Goal: Task Accomplishment & Management: Manage account settings

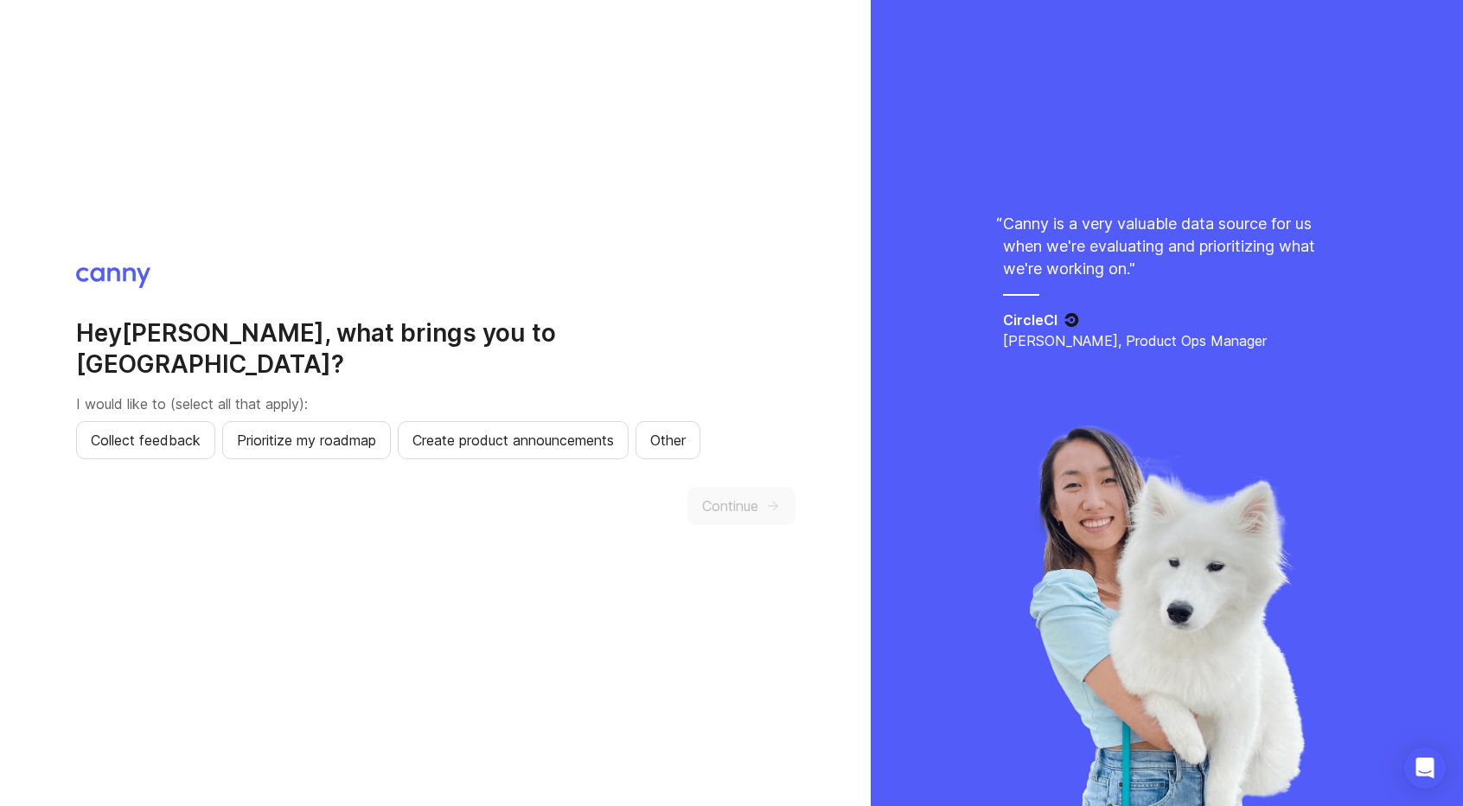
click at [249, 329] on div "Hey [PERSON_NAME] , what brings you to [GEOGRAPHIC_DATA]? I would like to (sele…" at bounding box center [435, 402] width 719 height 271
click at [178, 430] on span "Collect feedback" at bounding box center [146, 440] width 110 height 21
click at [280, 430] on span "Prioritize my roadmap" at bounding box center [306, 440] width 139 height 21
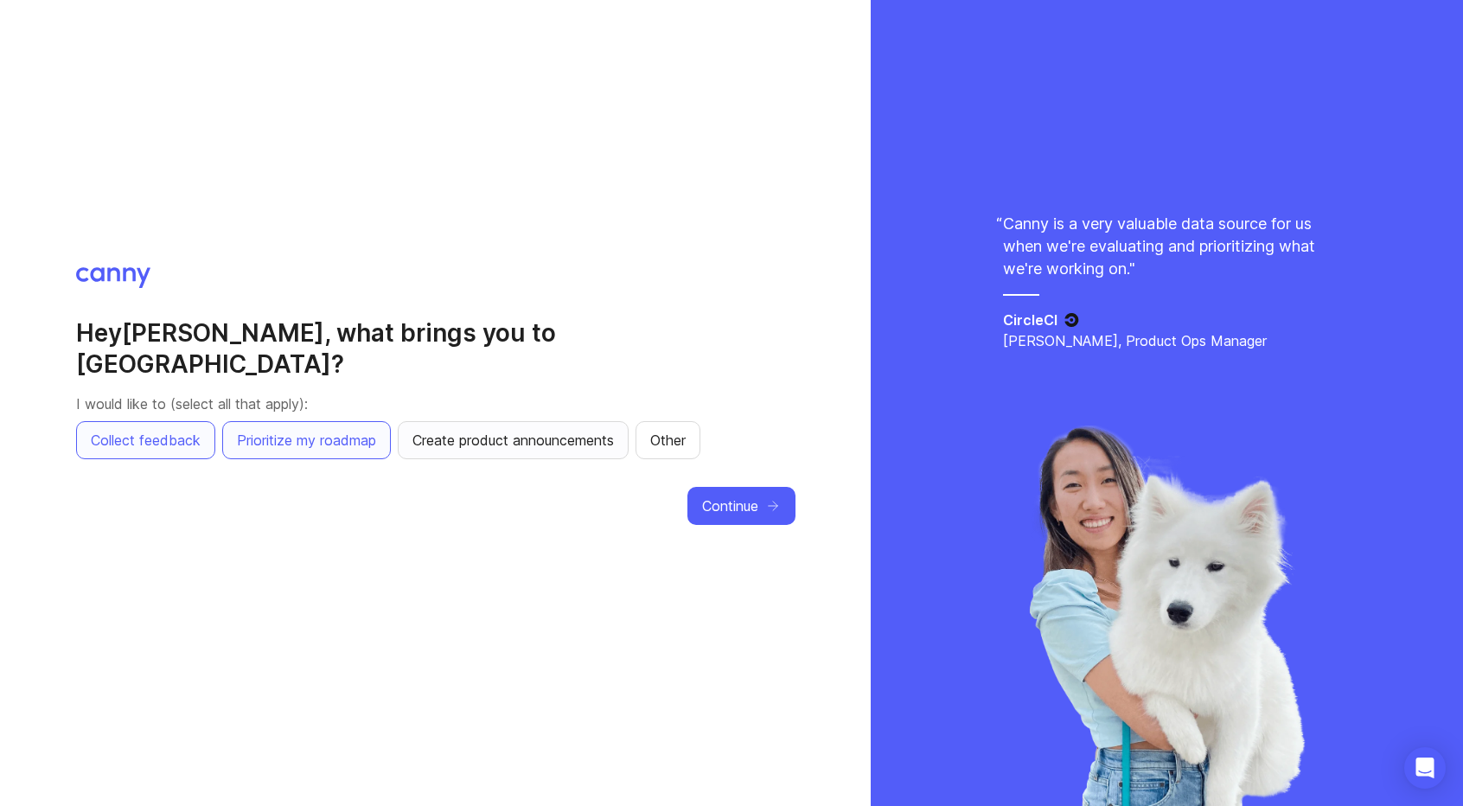
click at [516, 440] on button "Create product announcements" at bounding box center [513, 440] width 231 height 38
click at [742, 497] on span "Continue" at bounding box center [730, 505] width 56 height 21
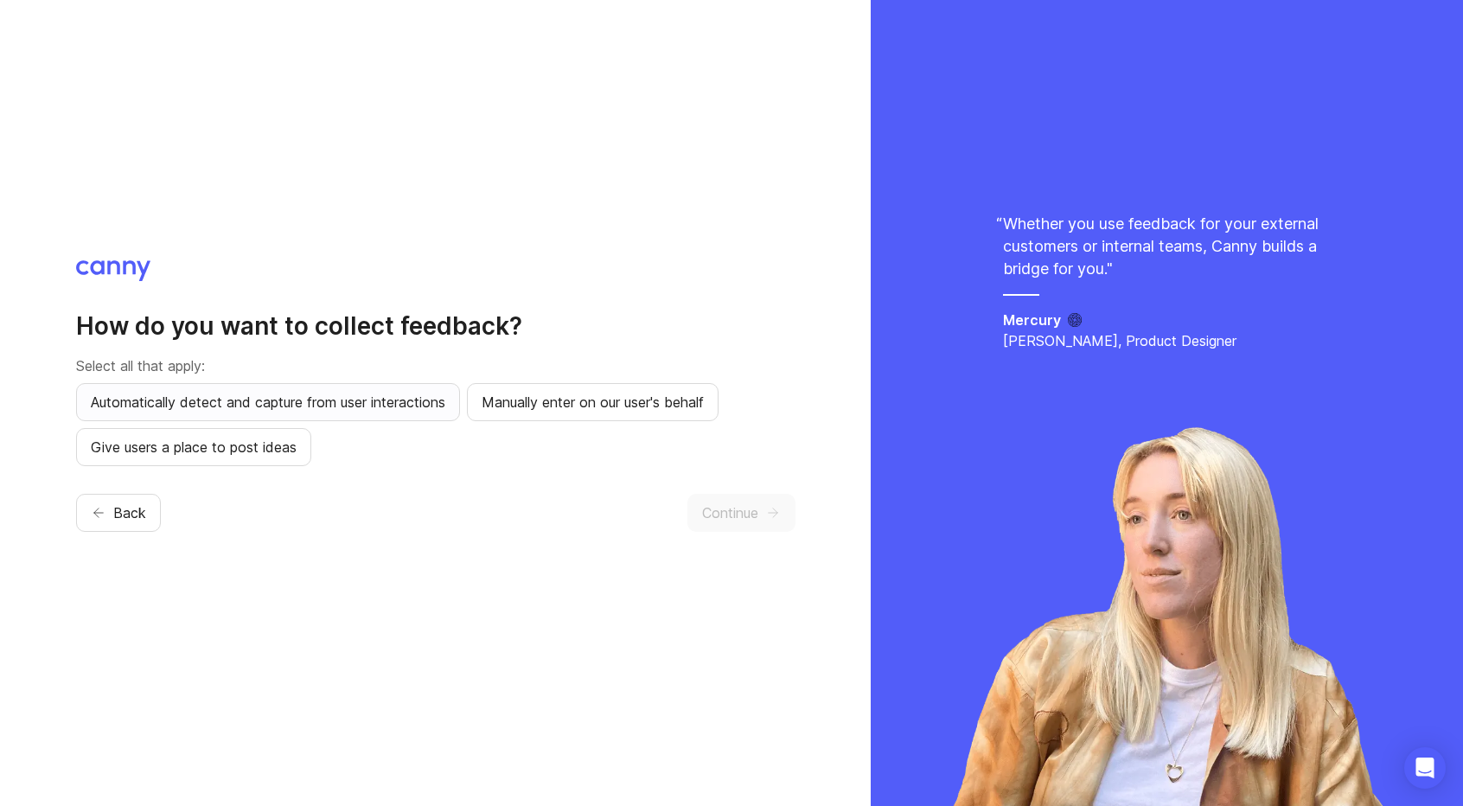
click at [266, 409] on span "Automatically detect and capture from user interactions" at bounding box center [268, 402] width 354 height 21
click at [541, 410] on span "Manually enter on our user's behalf" at bounding box center [593, 402] width 222 height 21
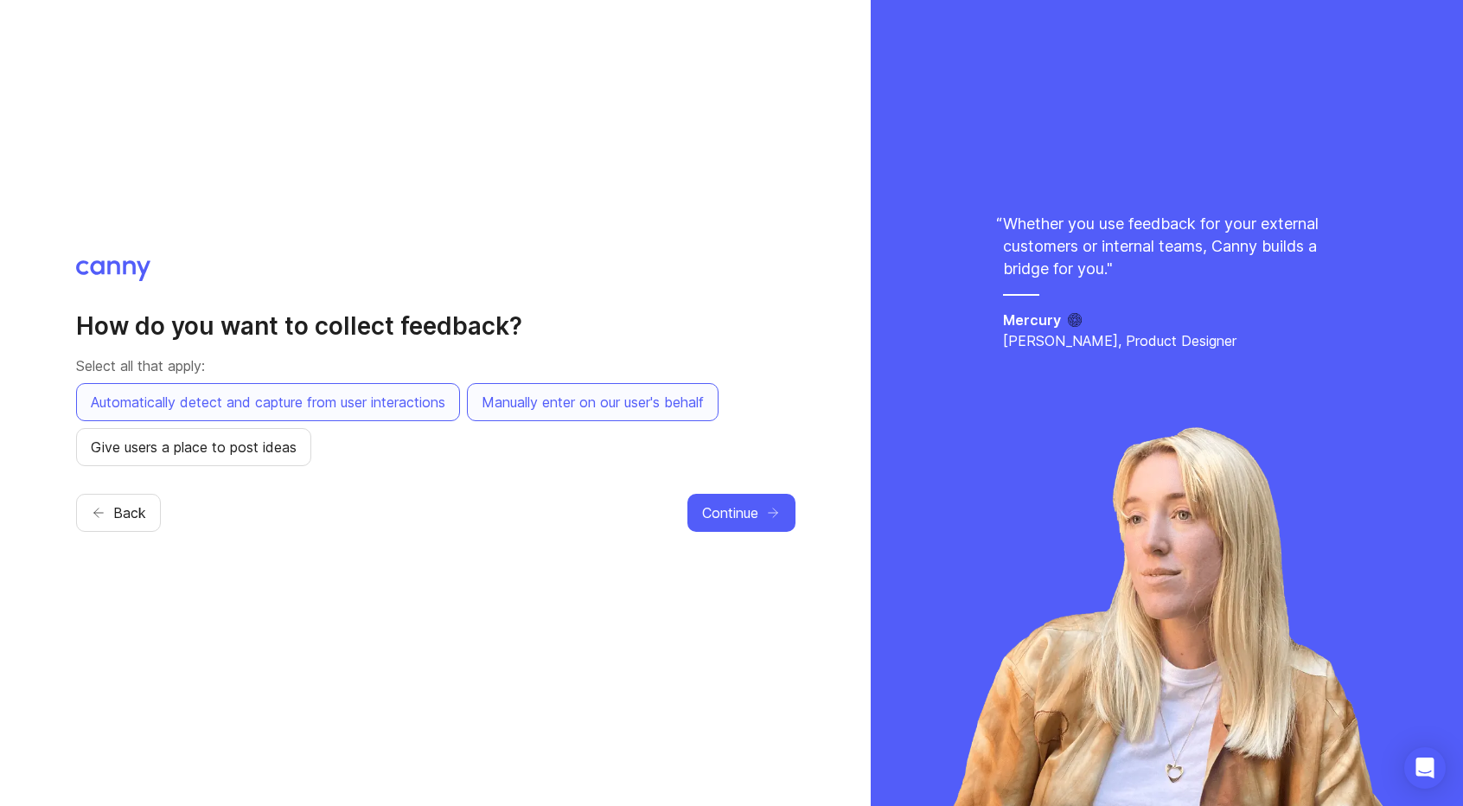
click at [64, 525] on div "How do you want to collect feedback? Select all that apply: Automatically detec…" at bounding box center [435, 403] width 871 height 806
click at [100, 520] on icon "button" at bounding box center [99, 513] width 16 height 16
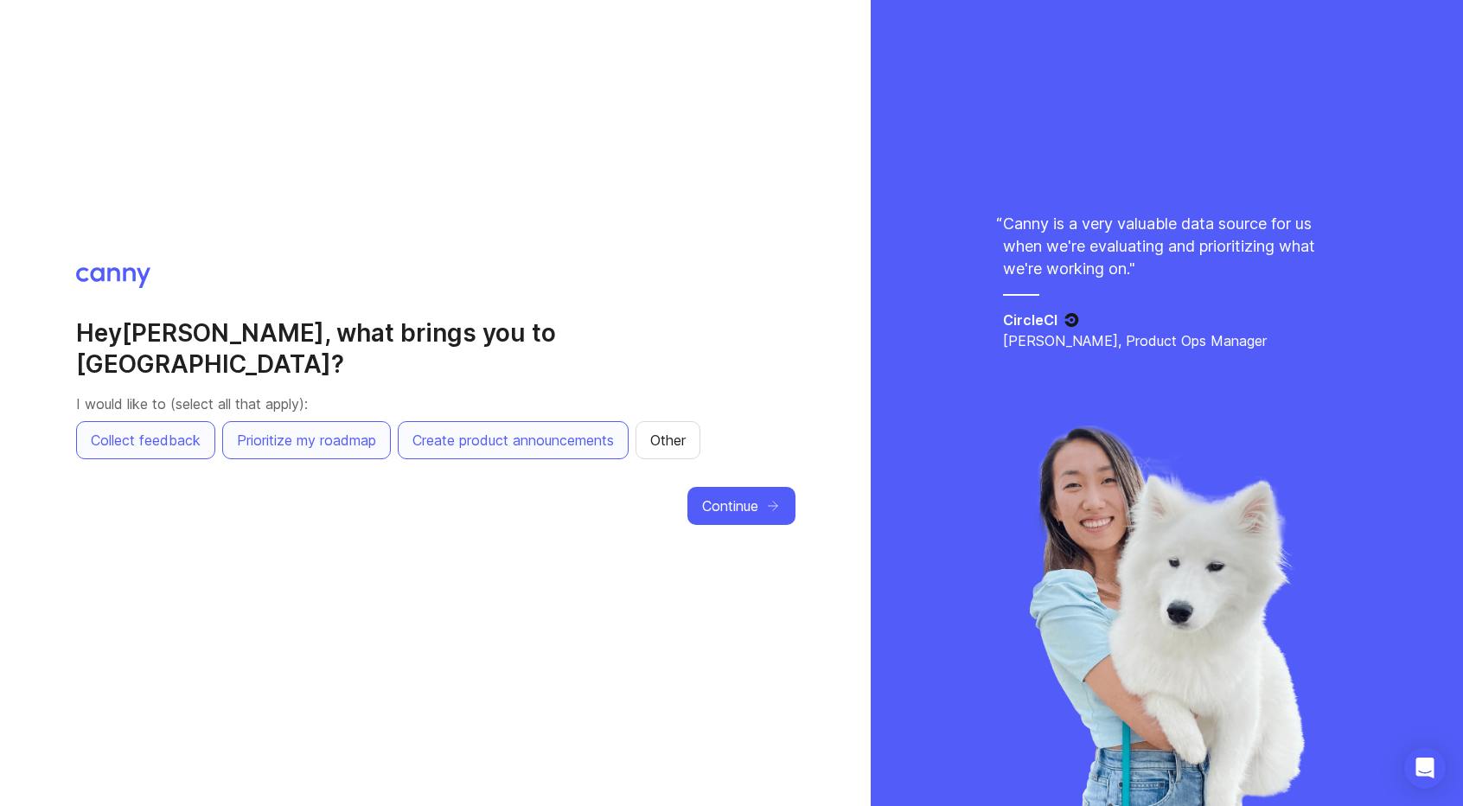
click at [355, 252] on div "Hey [PERSON_NAME] , what brings you to [GEOGRAPHIC_DATA]? I would like to (sele…" at bounding box center [435, 403] width 871 height 806
click at [650, 430] on span "Other" at bounding box center [667, 440] width 35 height 21
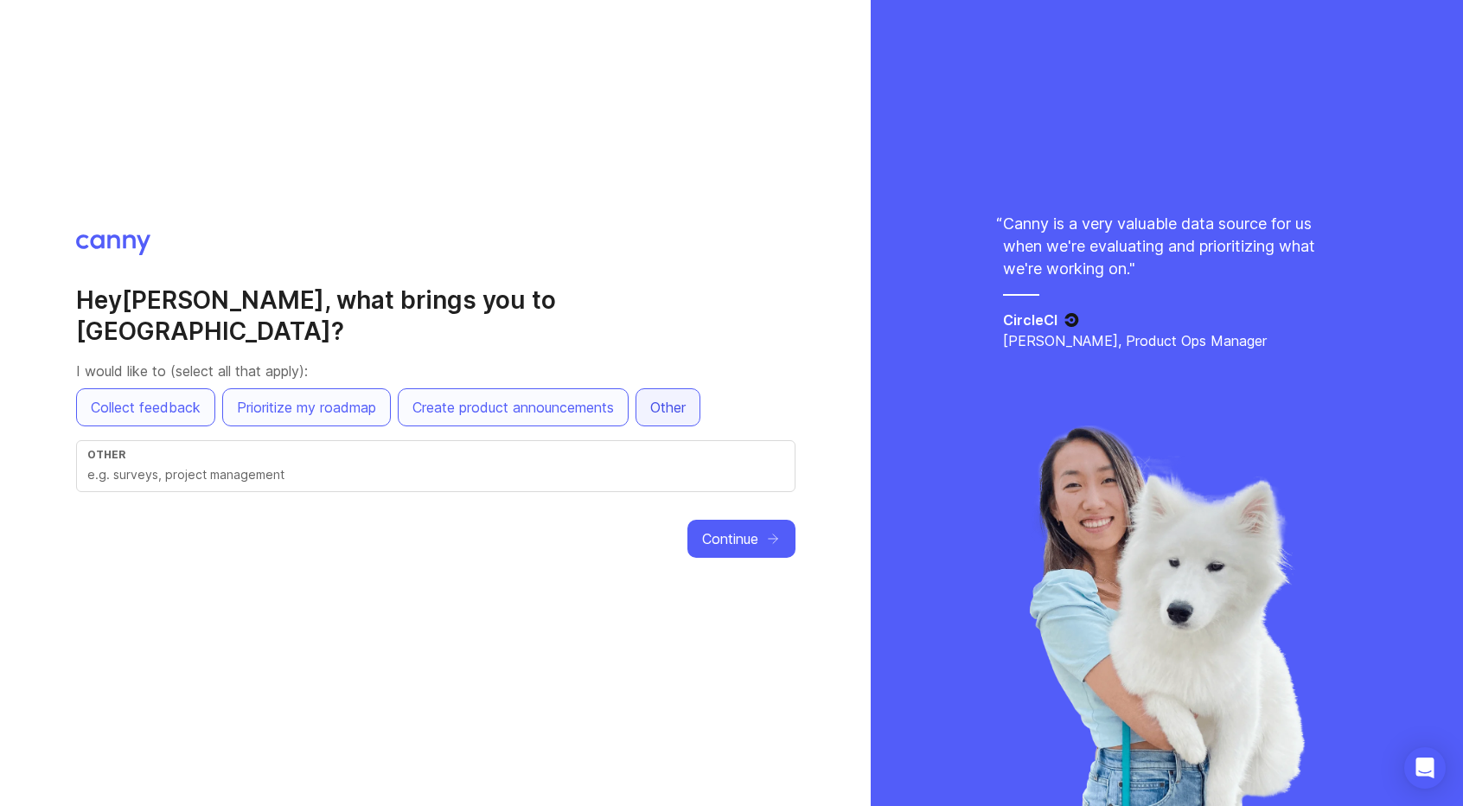
click at [645, 404] on button "Other" at bounding box center [667, 407] width 65 height 38
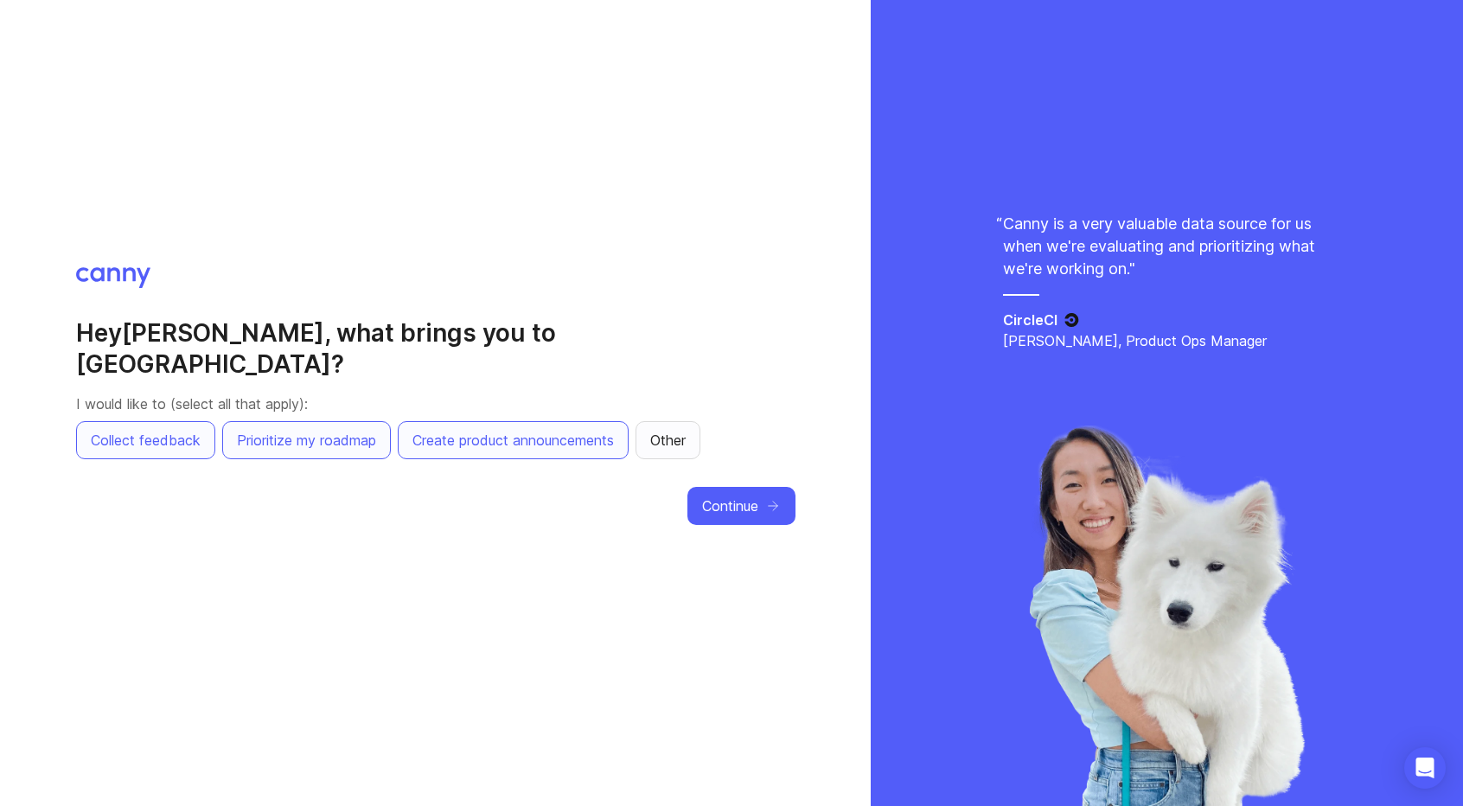
click at [650, 435] on span "Other" at bounding box center [667, 440] width 35 height 21
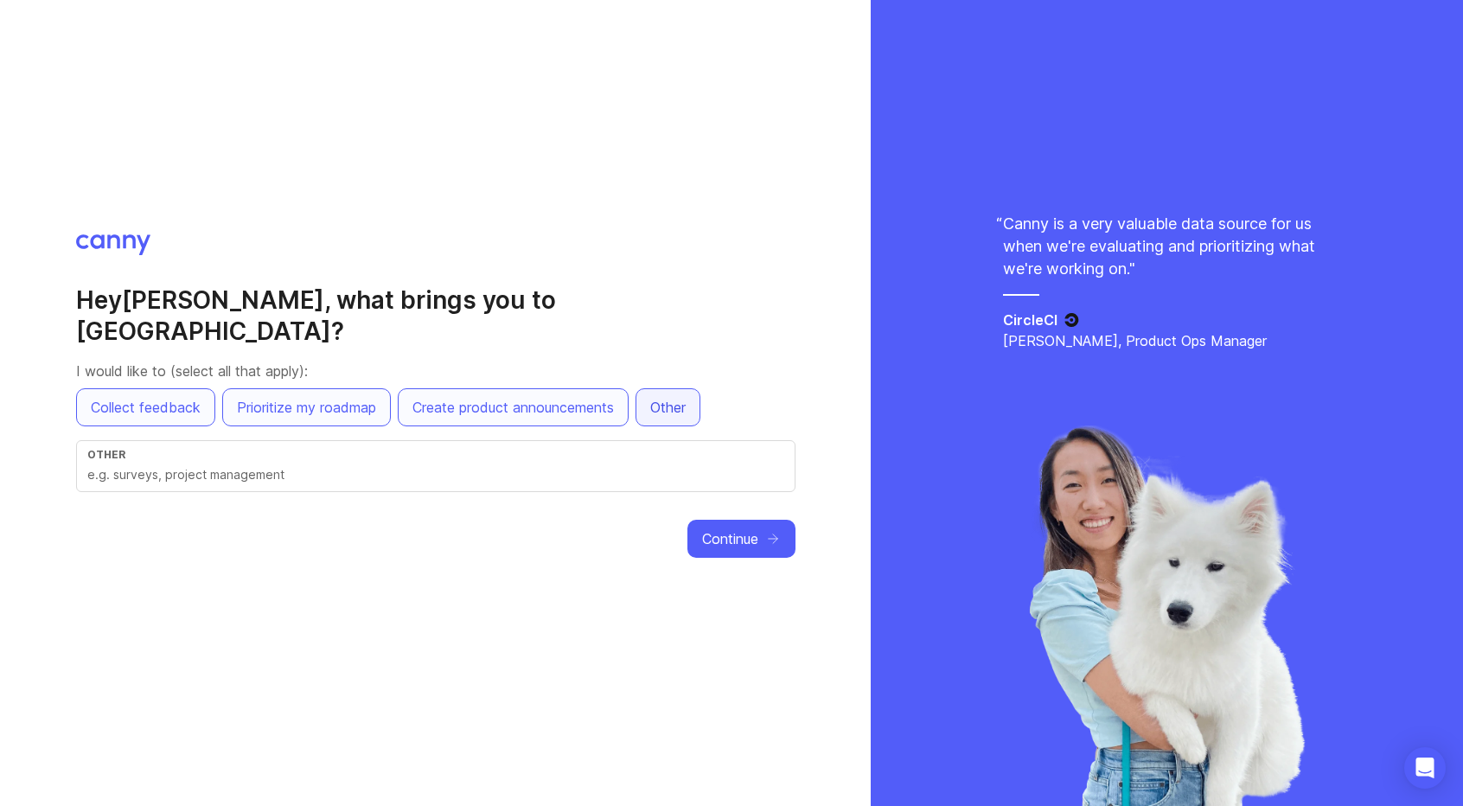
click at [650, 397] on span "Other" at bounding box center [667, 407] width 35 height 21
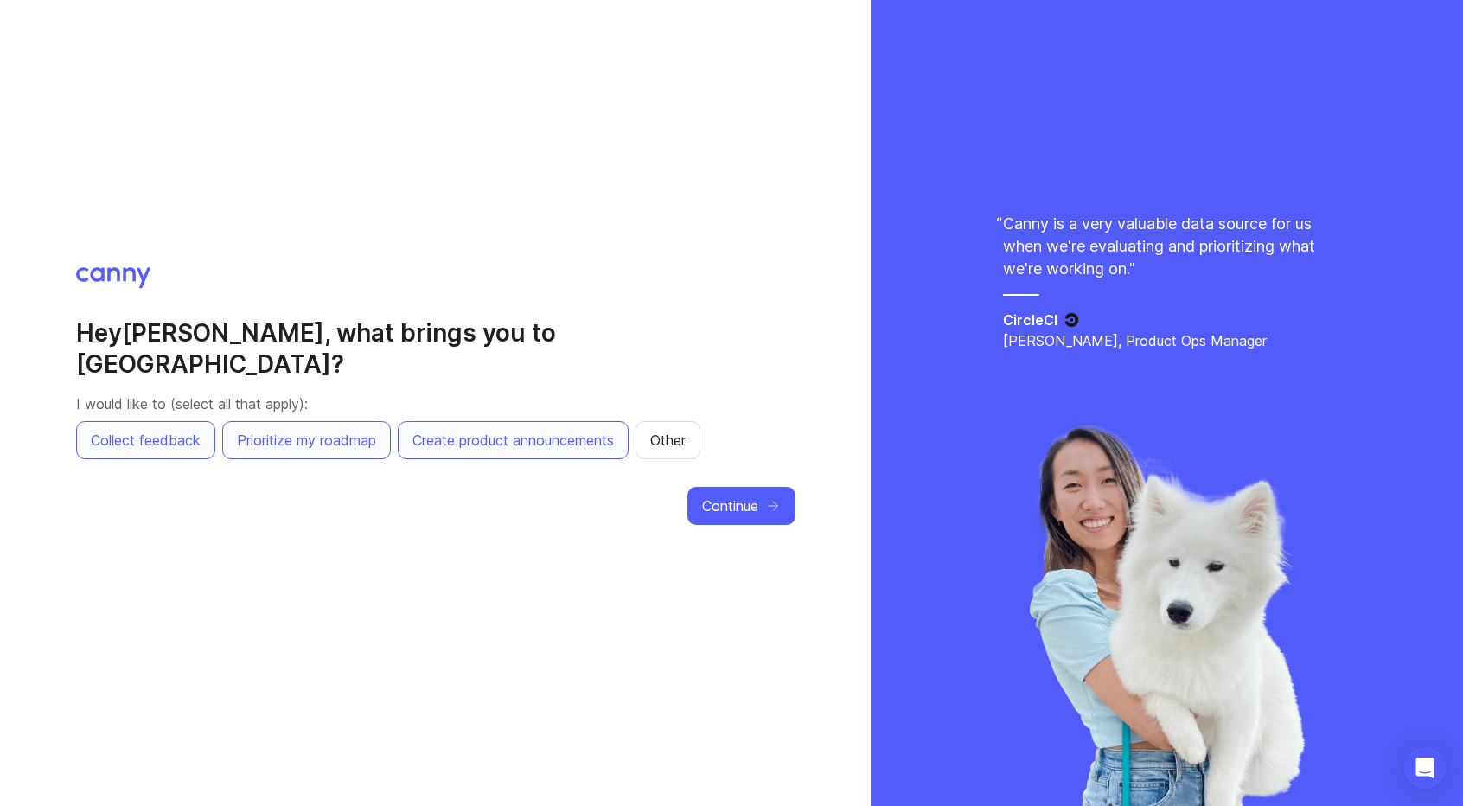
click at [425, 545] on div "Hey [PERSON_NAME] , what brings you to [GEOGRAPHIC_DATA]? I would like to (sele…" at bounding box center [435, 403] width 871 height 806
click at [750, 499] on span "Continue" at bounding box center [730, 505] width 56 height 21
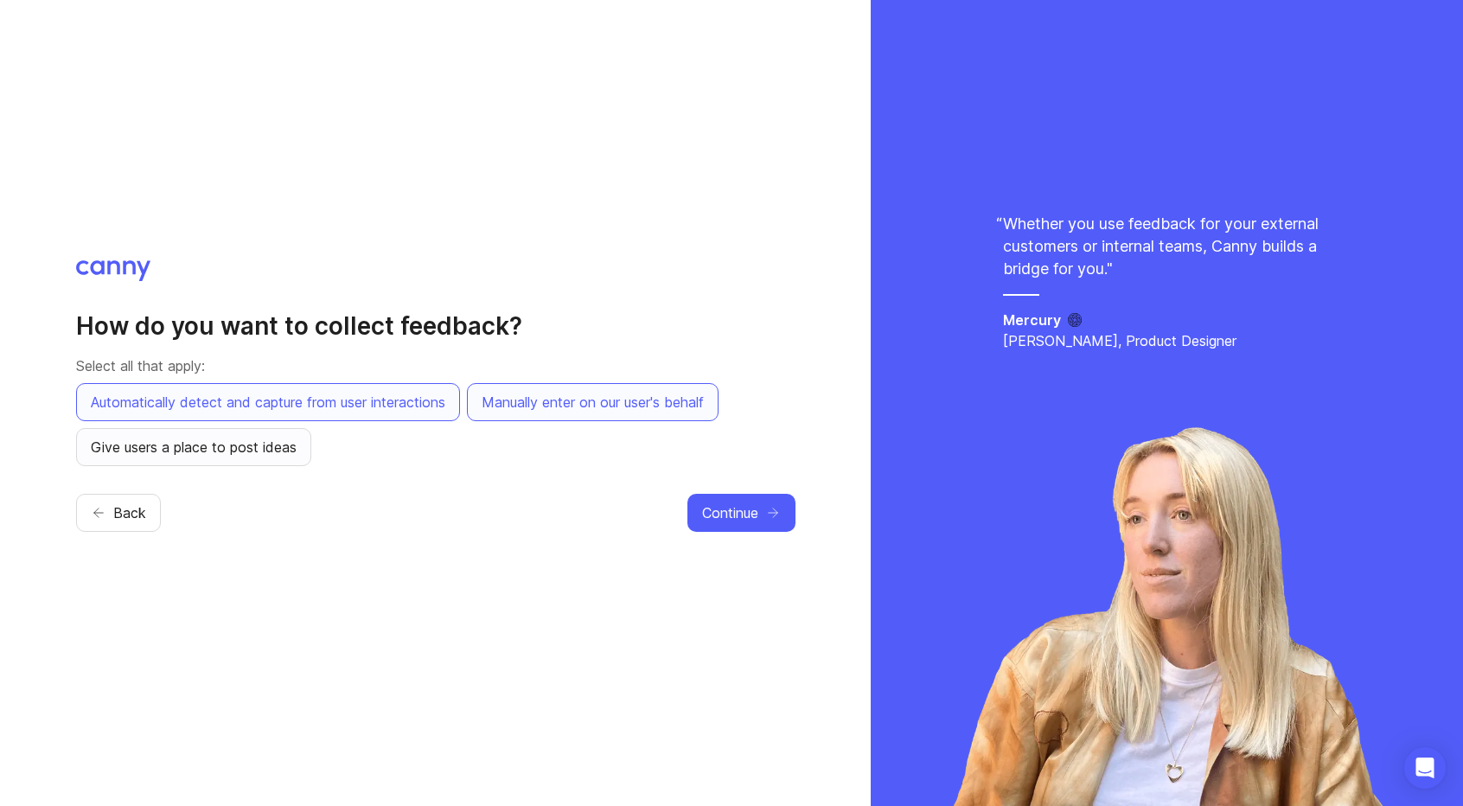
click at [270, 448] on span "Give users a place to post ideas" at bounding box center [194, 447] width 206 height 21
click at [351, 238] on div "How do you want to collect feedback? Select all that apply: Automatically detec…" at bounding box center [435, 403] width 871 height 806
click at [727, 506] on span "Continue" at bounding box center [730, 512] width 56 height 21
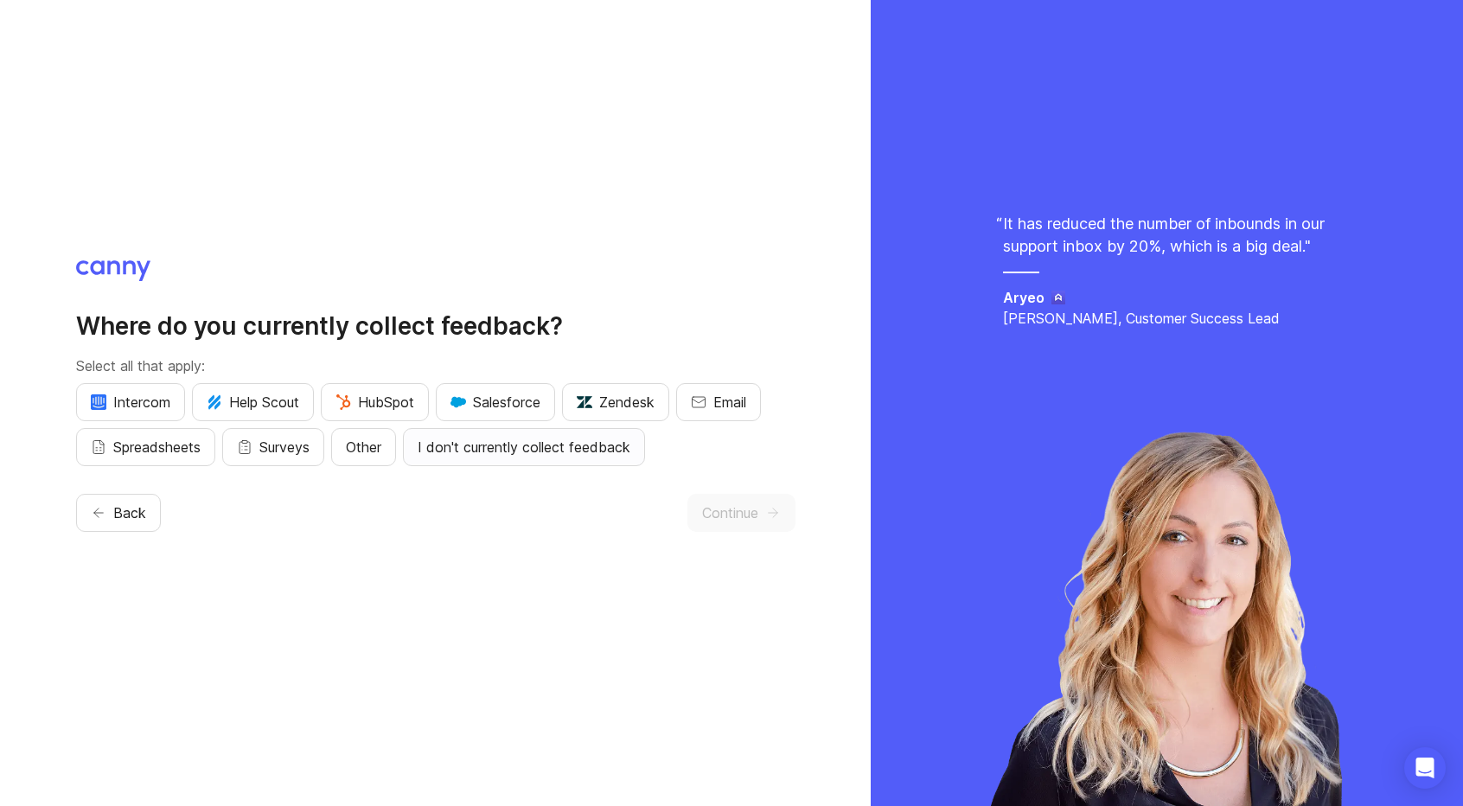
click at [504, 444] on span "I don't currently collect feedback" at bounding box center [524, 447] width 213 height 21
click at [265, 253] on div "Where do you currently collect feedback? Select all that apply: Intercom Help S…" at bounding box center [435, 403] width 871 height 806
click at [737, 515] on span "Continue" at bounding box center [730, 512] width 56 height 21
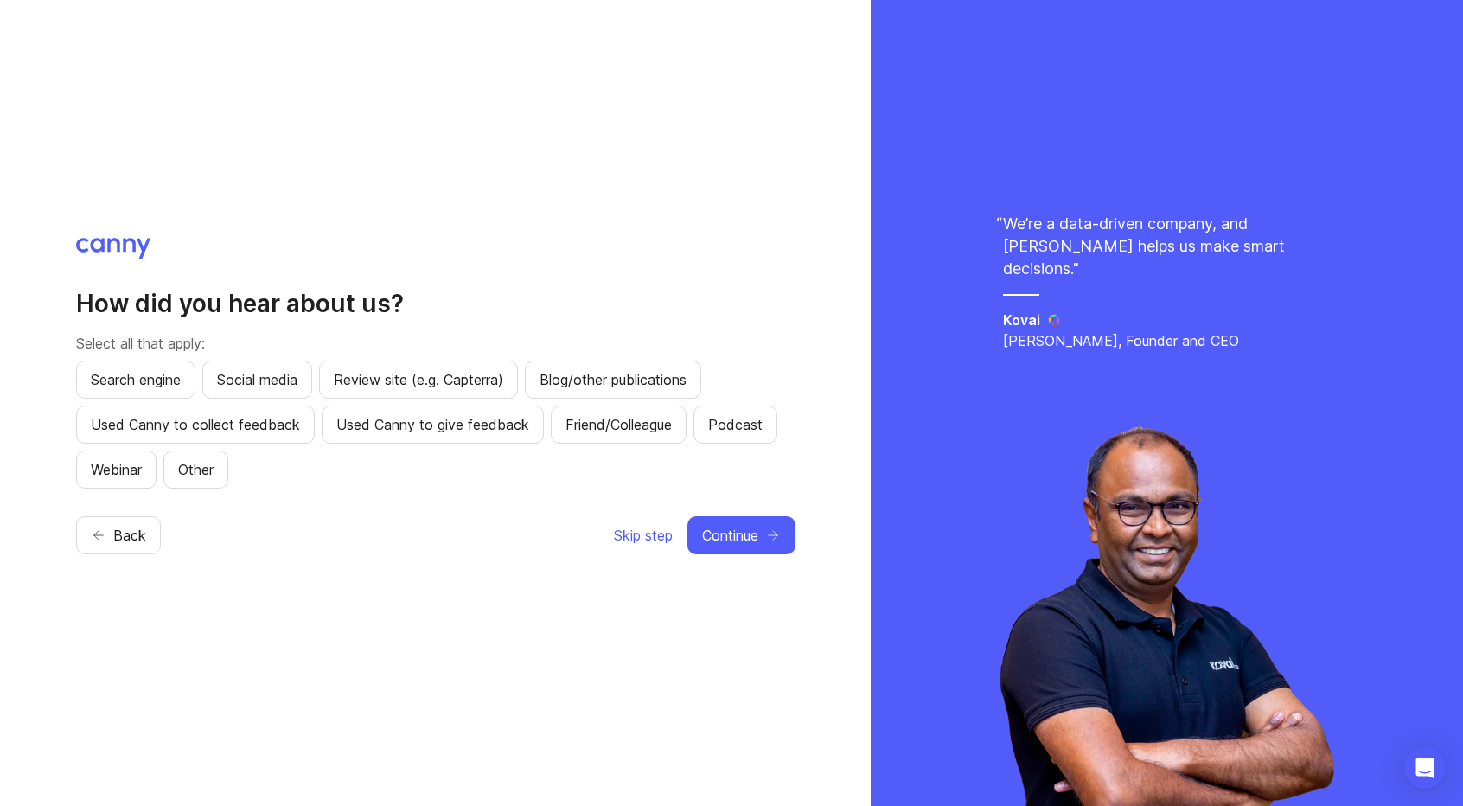
click at [296, 527] on div "Back Skip step Continue" at bounding box center [435, 535] width 719 height 38
click at [379, 434] on span "Used Canny to give feedback" at bounding box center [432, 424] width 193 height 21
click at [763, 533] on button "Continue" at bounding box center [741, 535] width 108 height 38
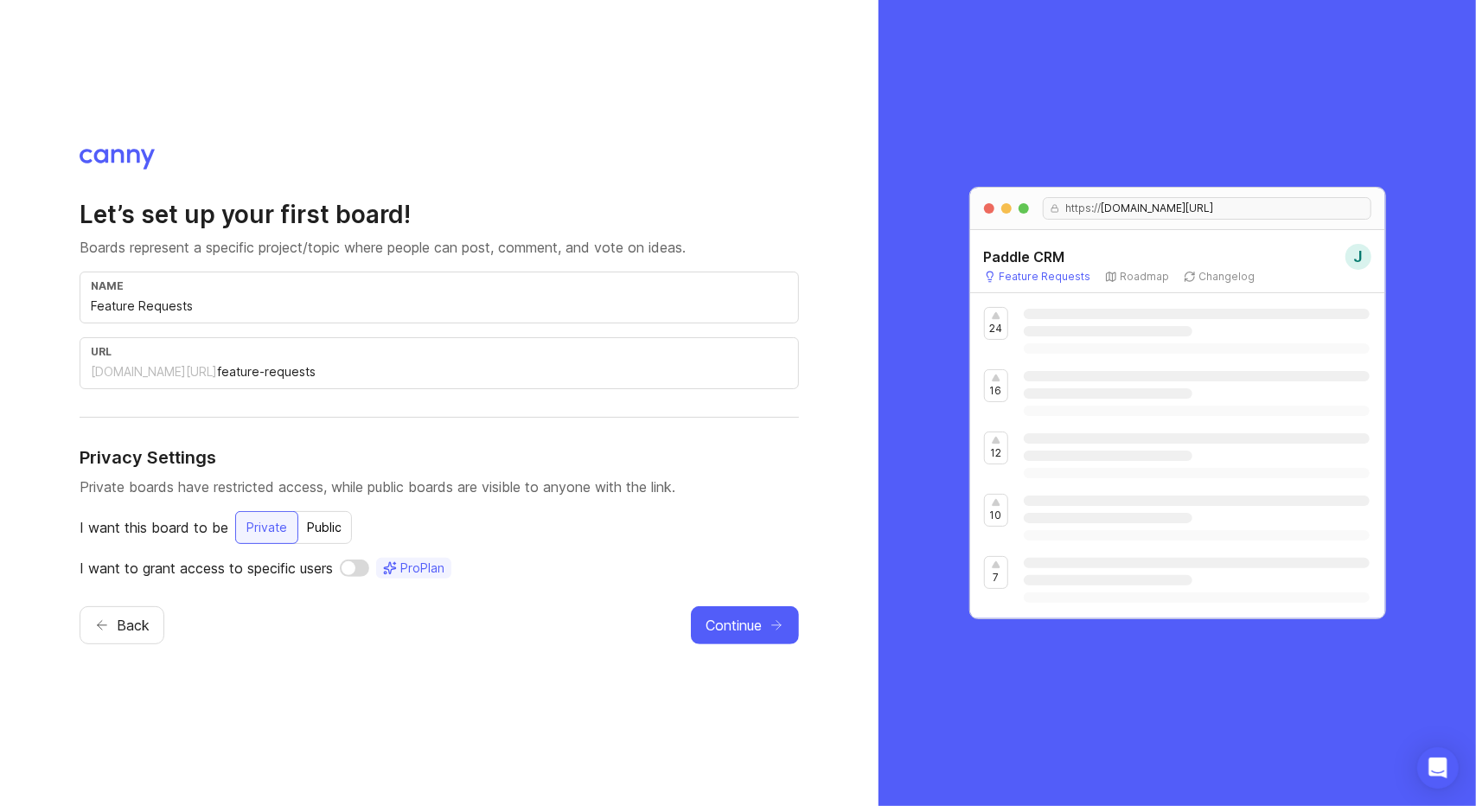
click at [258, 421] on div "Let’s set up your first board! Boards represent a specific project/topic where …" at bounding box center [439, 389] width 719 height 380
click at [225, 363] on input "feature-requests" at bounding box center [502, 371] width 571 height 19
click at [297, 298] on input "Feature Requests" at bounding box center [439, 306] width 697 height 19
click at [315, 533] on div "Public" at bounding box center [324, 527] width 55 height 31
click at [348, 569] on input "checkbox" at bounding box center [360, 567] width 29 height 17
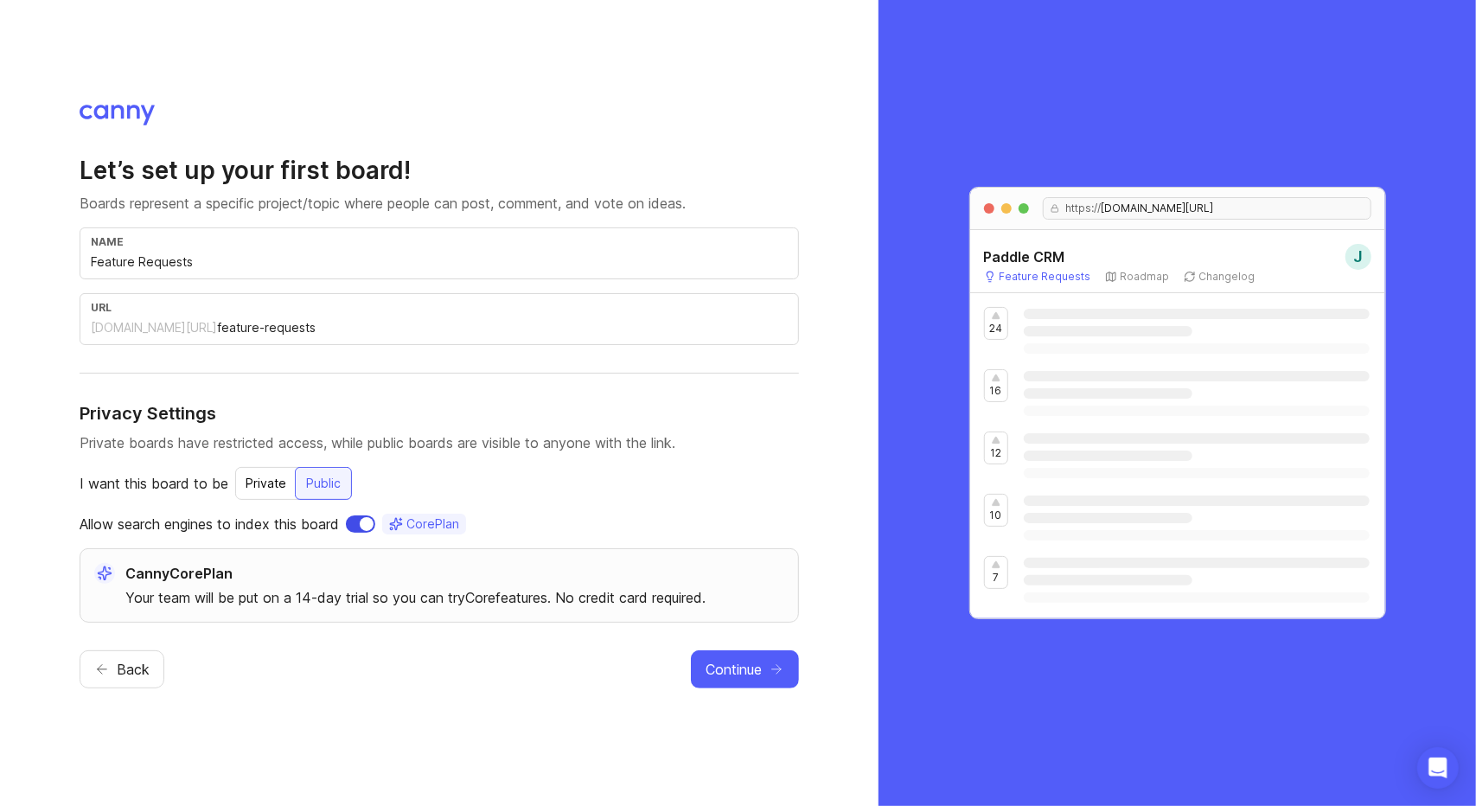
click at [349, 527] on input "checkbox" at bounding box center [360, 523] width 29 height 17
checkbox input "false"
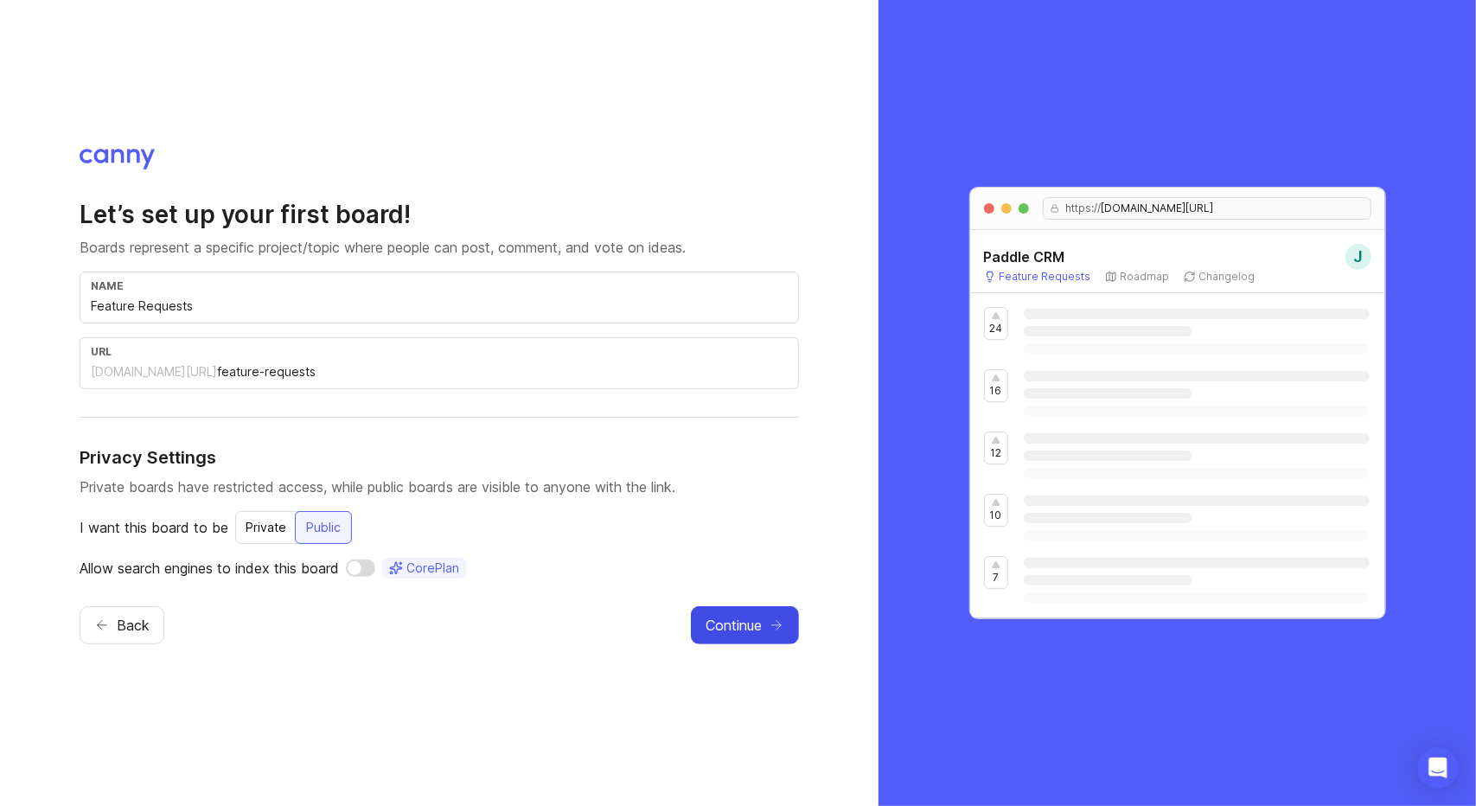
click at [757, 622] on span "Continue" at bounding box center [733, 625] width 56 height 21
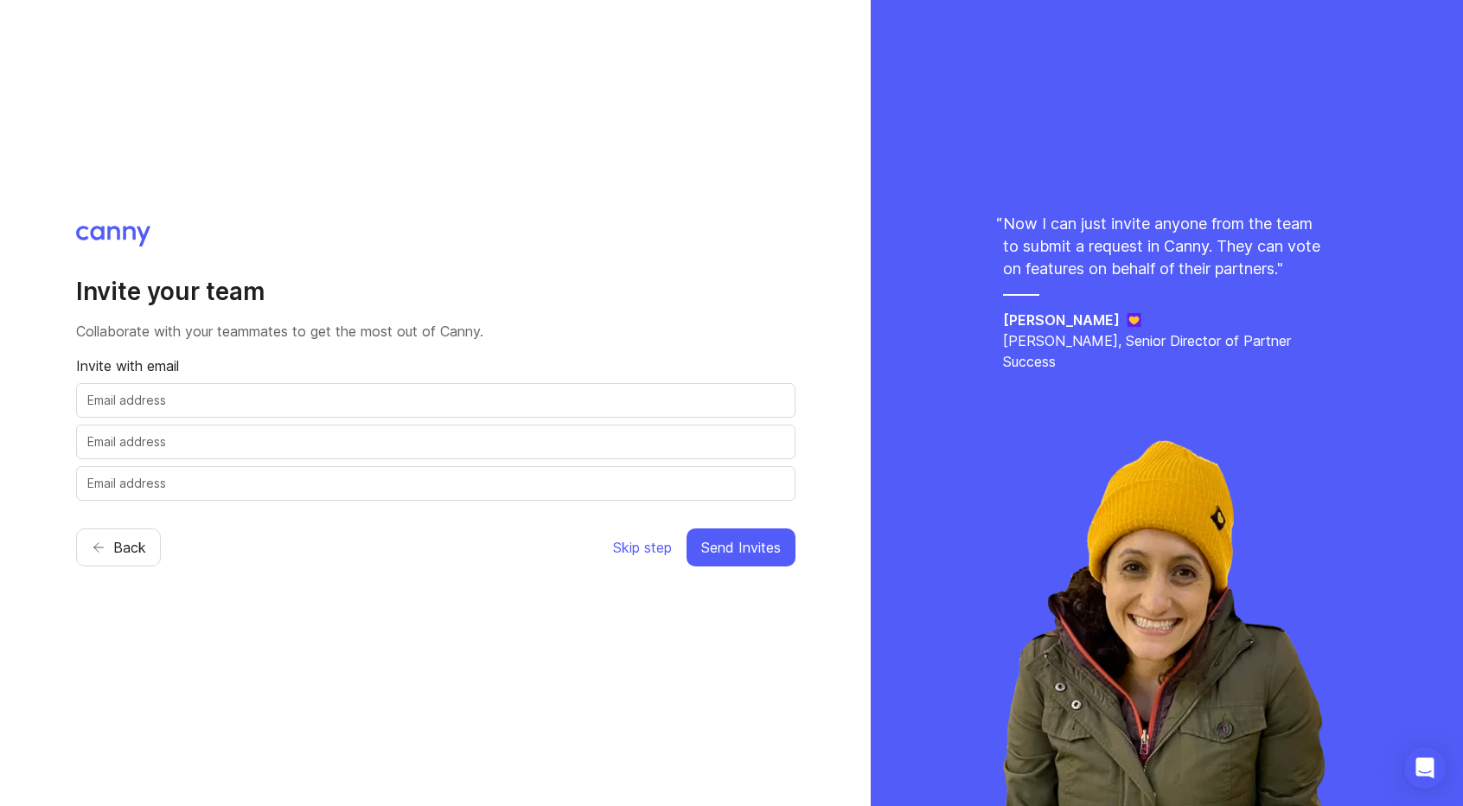
click at [261, 565] on div "Back Skip step Send Invites" at bounding box center [435, 547] width 719 height 38
click at [672, 540] on span "Skip step" at bounding box center [642, 547] width 59 height 21
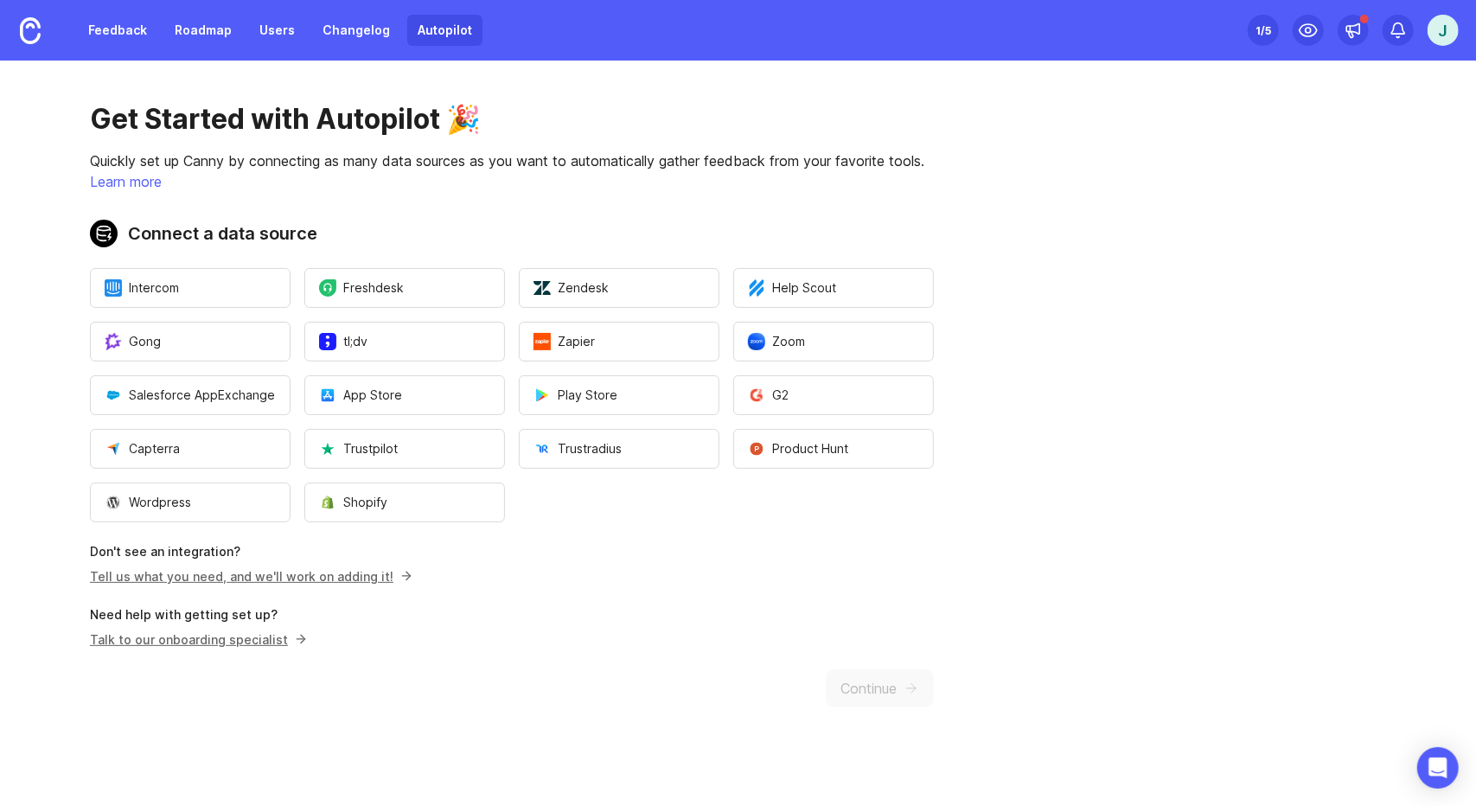
click at [818, 144] on div "Get Started with Autopilot 🎉 Quickly set up Canny by connecting as many data so…" at bounding box center [512, 405] width 1024 height 688
click at [116, 174] on link "Learn more" at bounding box center [126, 181] width 72 height 17
click at [1117, 518] on main "Get Started with Autopilot 🎉 Quickly set up Canny by connecting as many data so…" at bounding box center [738, 433] width 1476 height 745
click at [337, 25] on link "Changelog" at bounding box center [356, 30] width 88 height 31
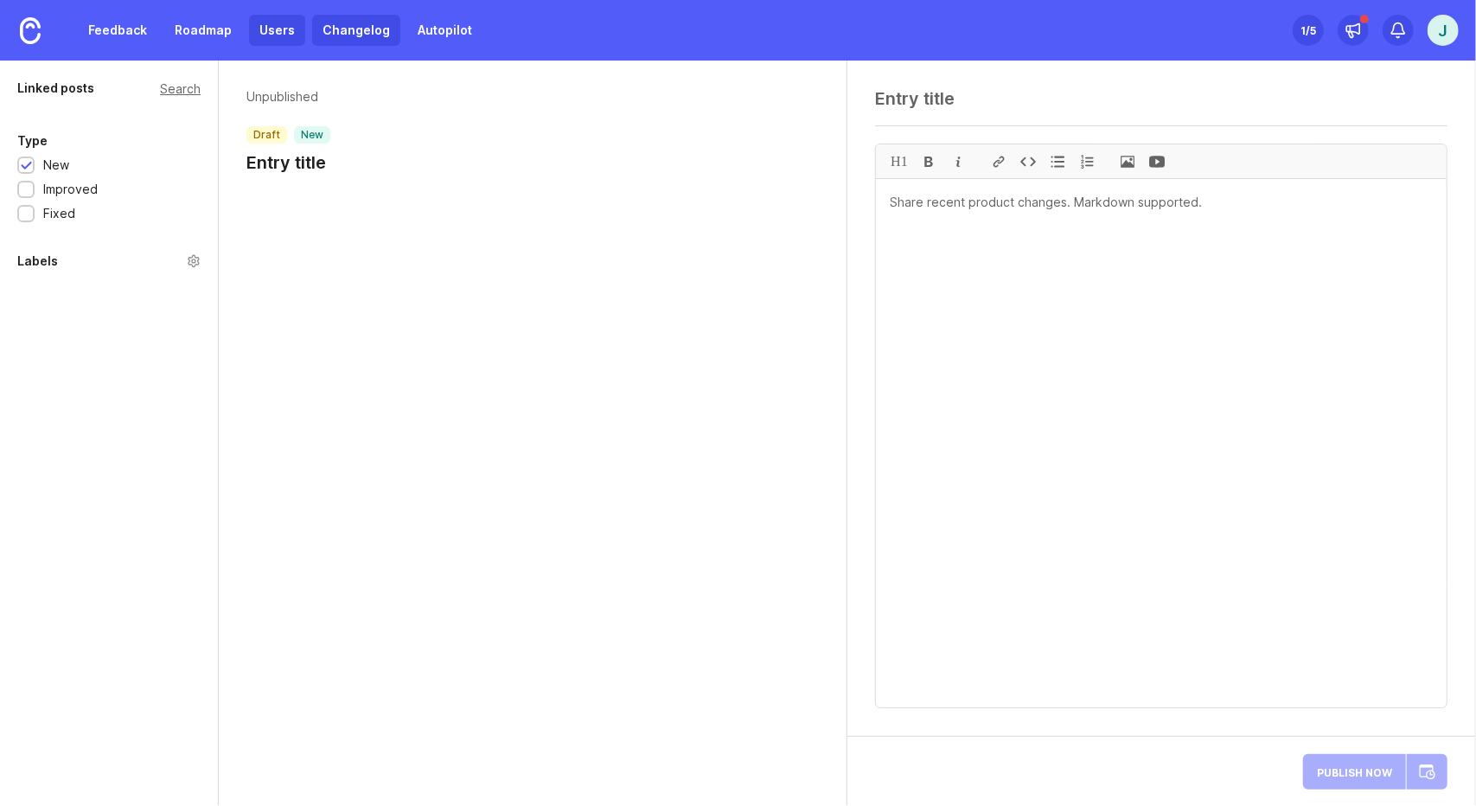
click at [256, 32] on link "Users" at bounding box center [277, 30] width 56 height 31
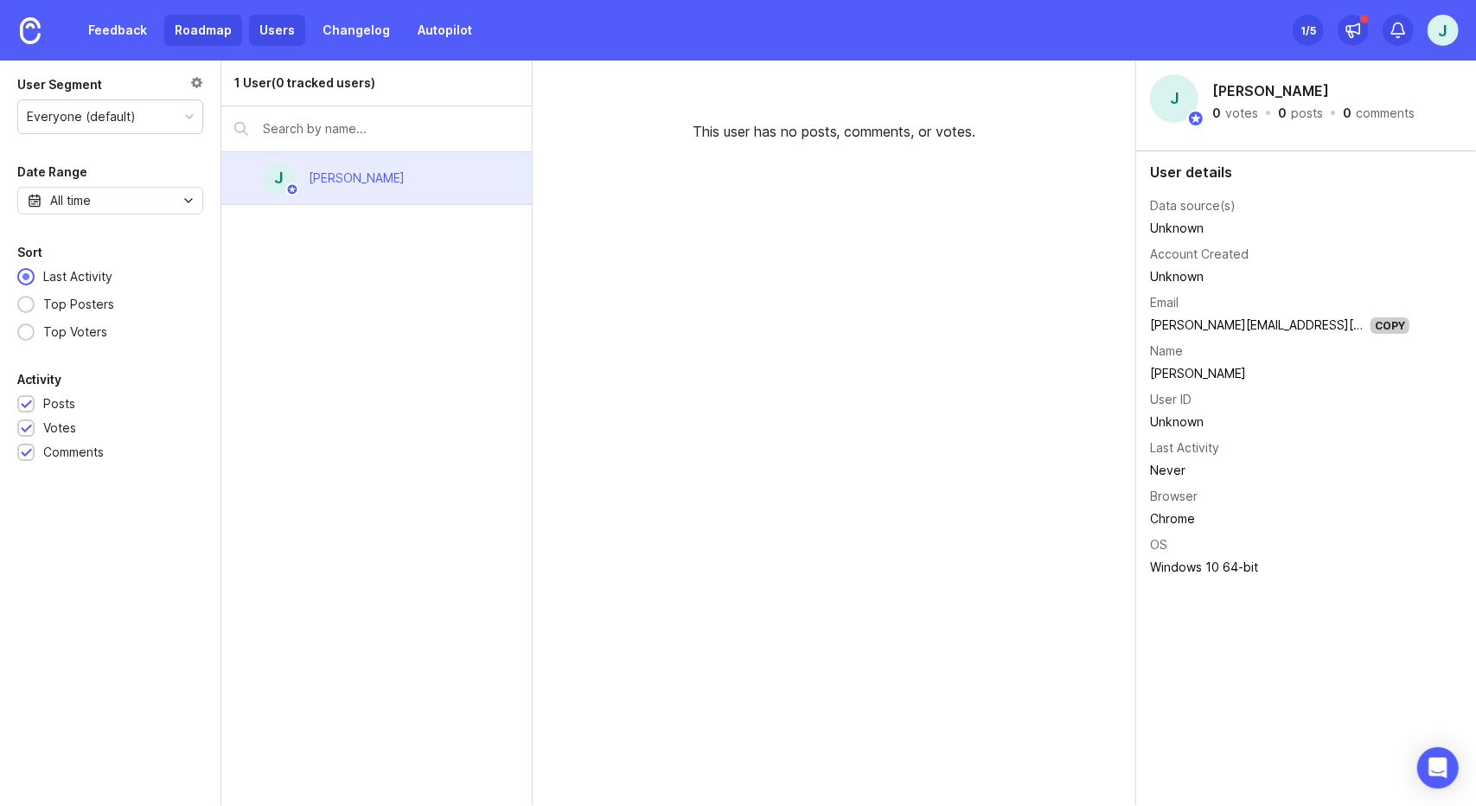
click at [217, 39] on link "Roadmap" at bounding box center [203, 30] width 78 height 31
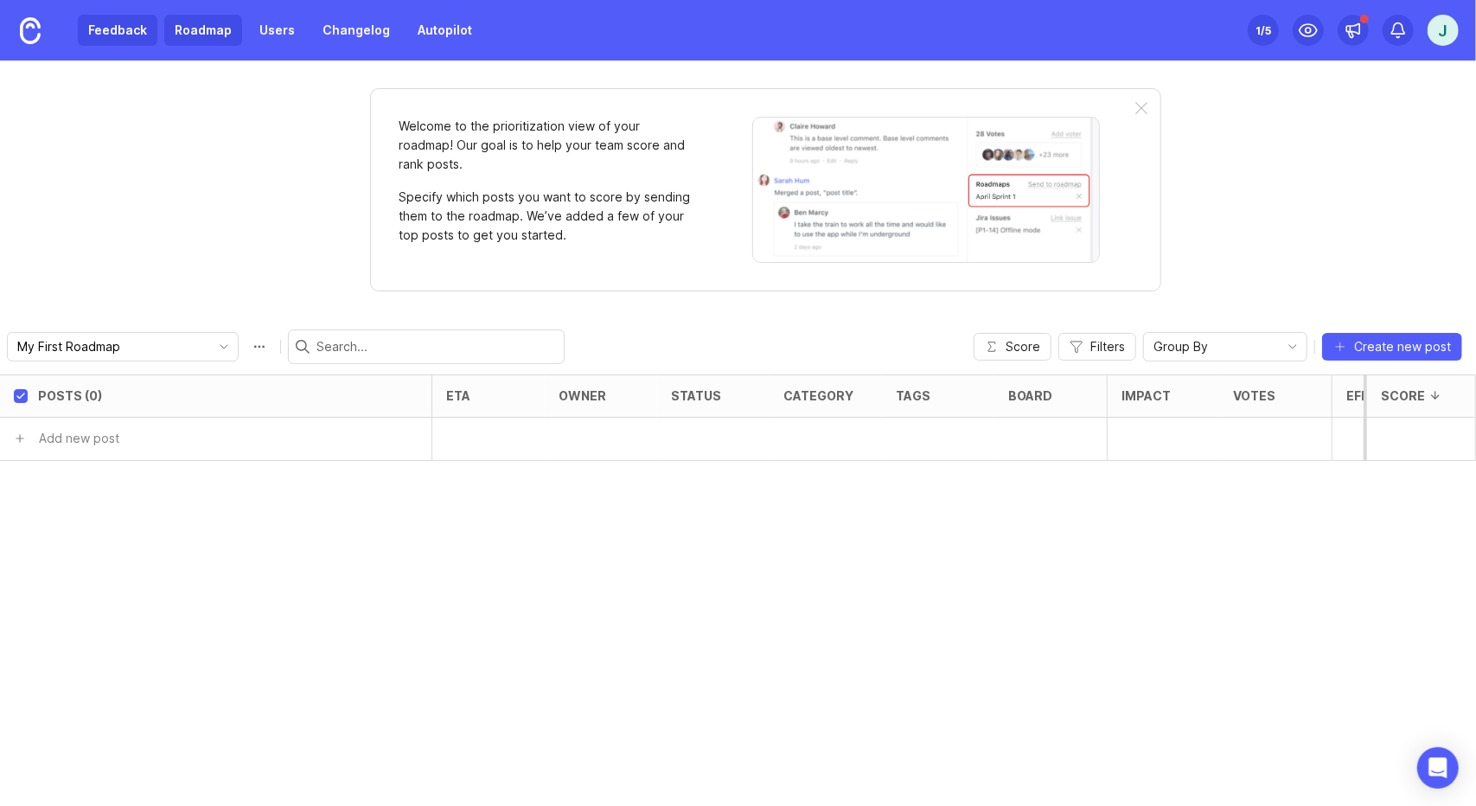
click at [134, 39] on link "Feedback" at bounding box center [118, 30] width 80 height 31
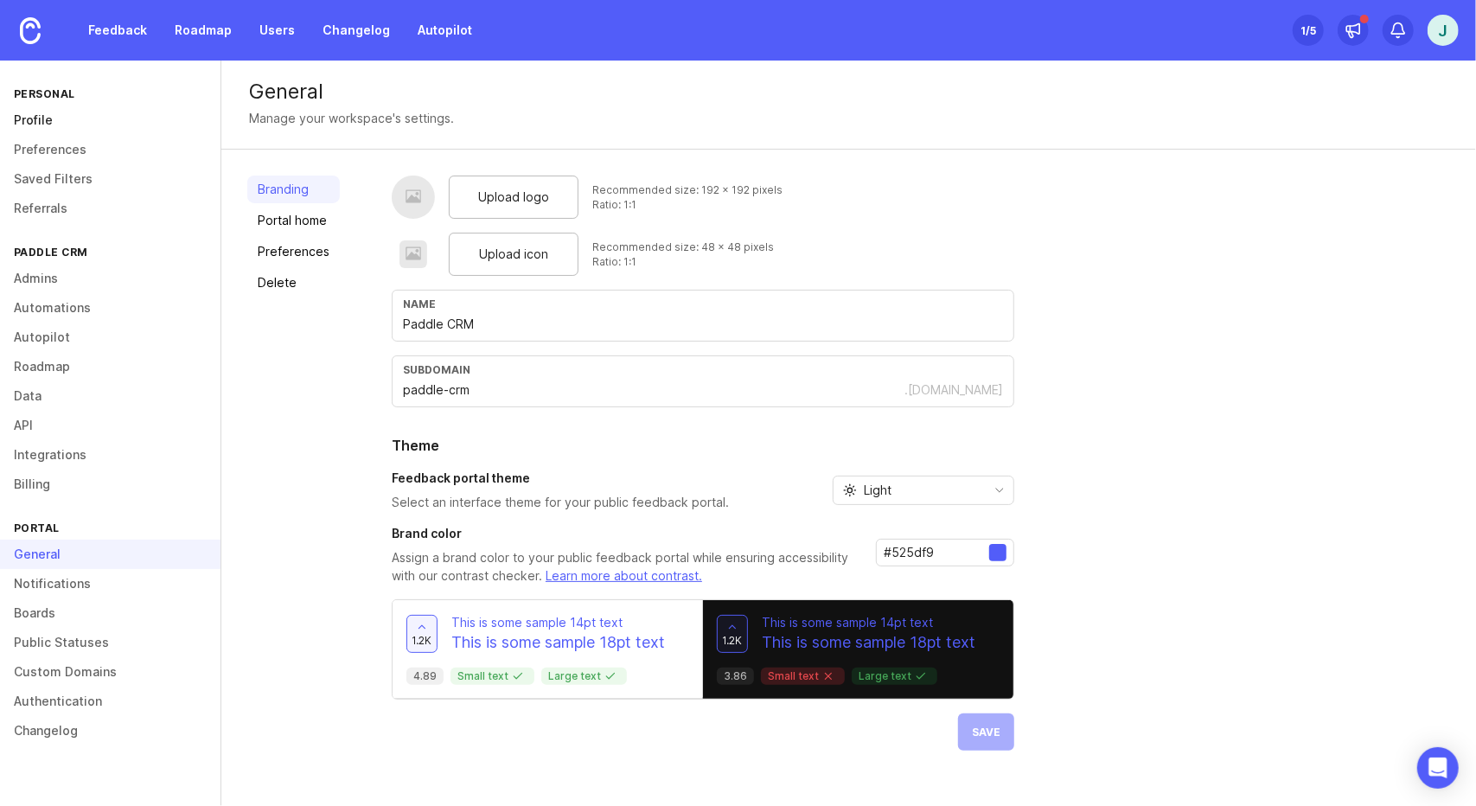
click at [72, 120] on link "Profile" at bounding box center [110, 119] width 220 height 29
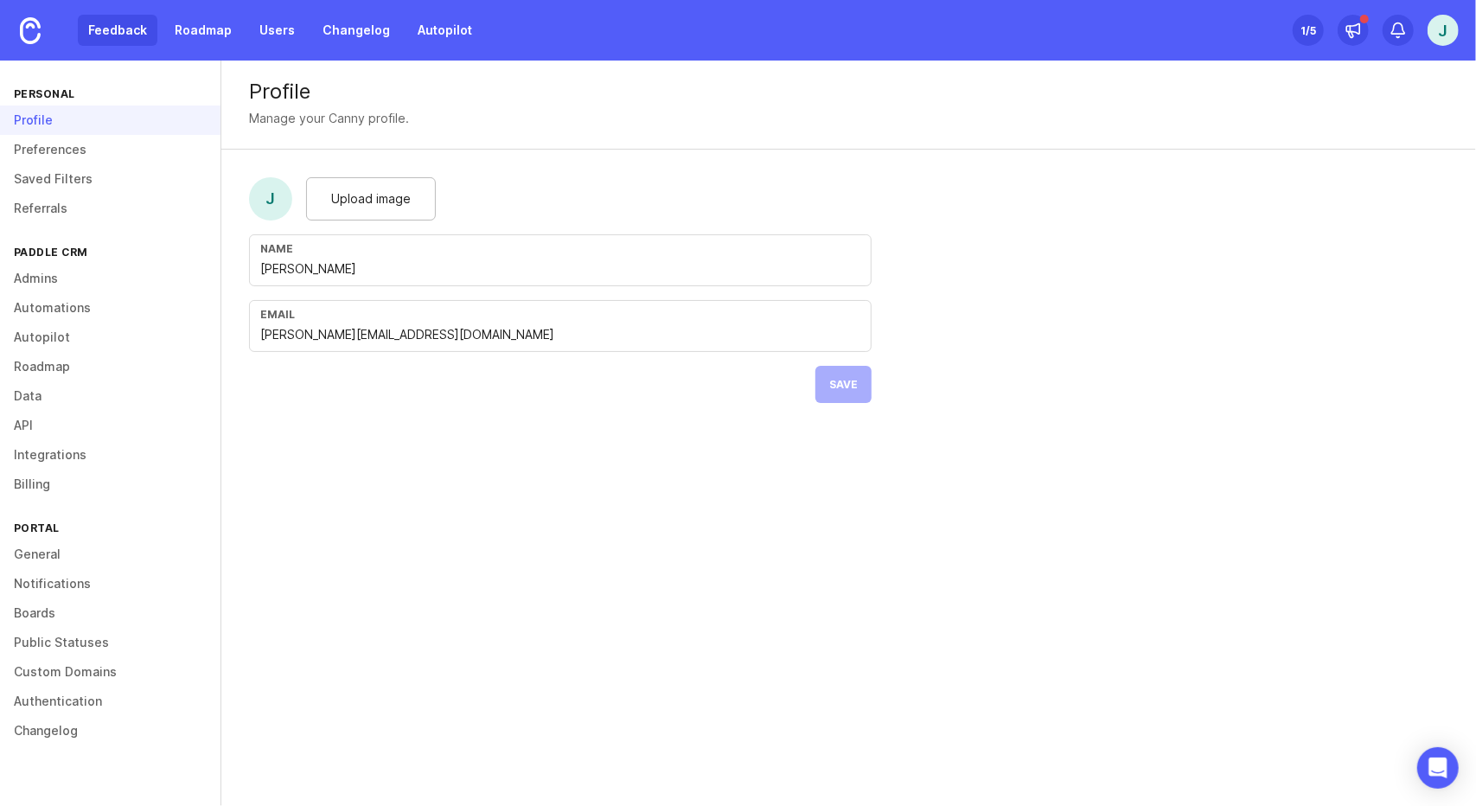
click at [123, 22] on link "Feedback" at bounding box center [118, 30] width 80 height 31
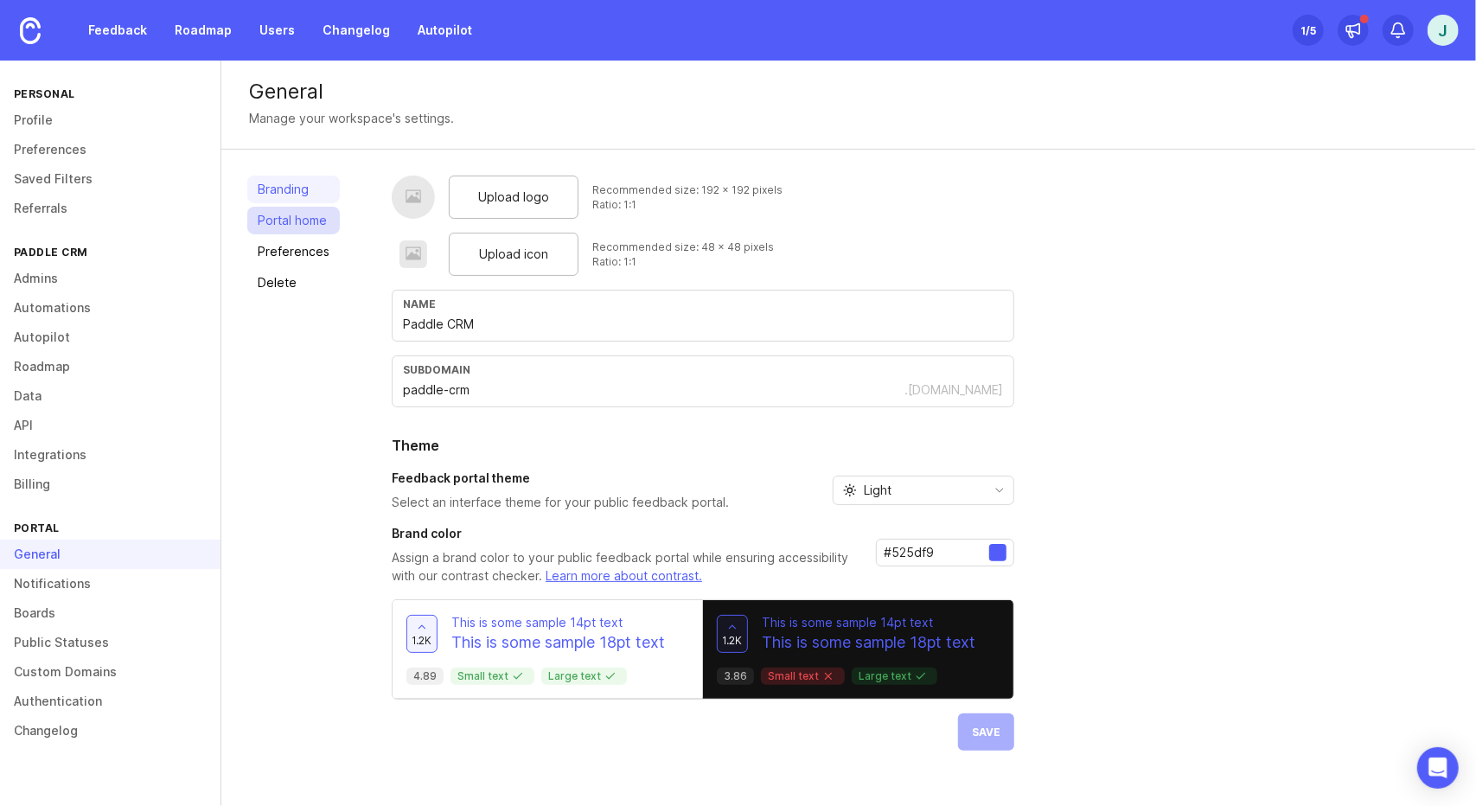
click at [282, 231] on link "Portal home" at bounding box center [293, 221] width 93 height 28
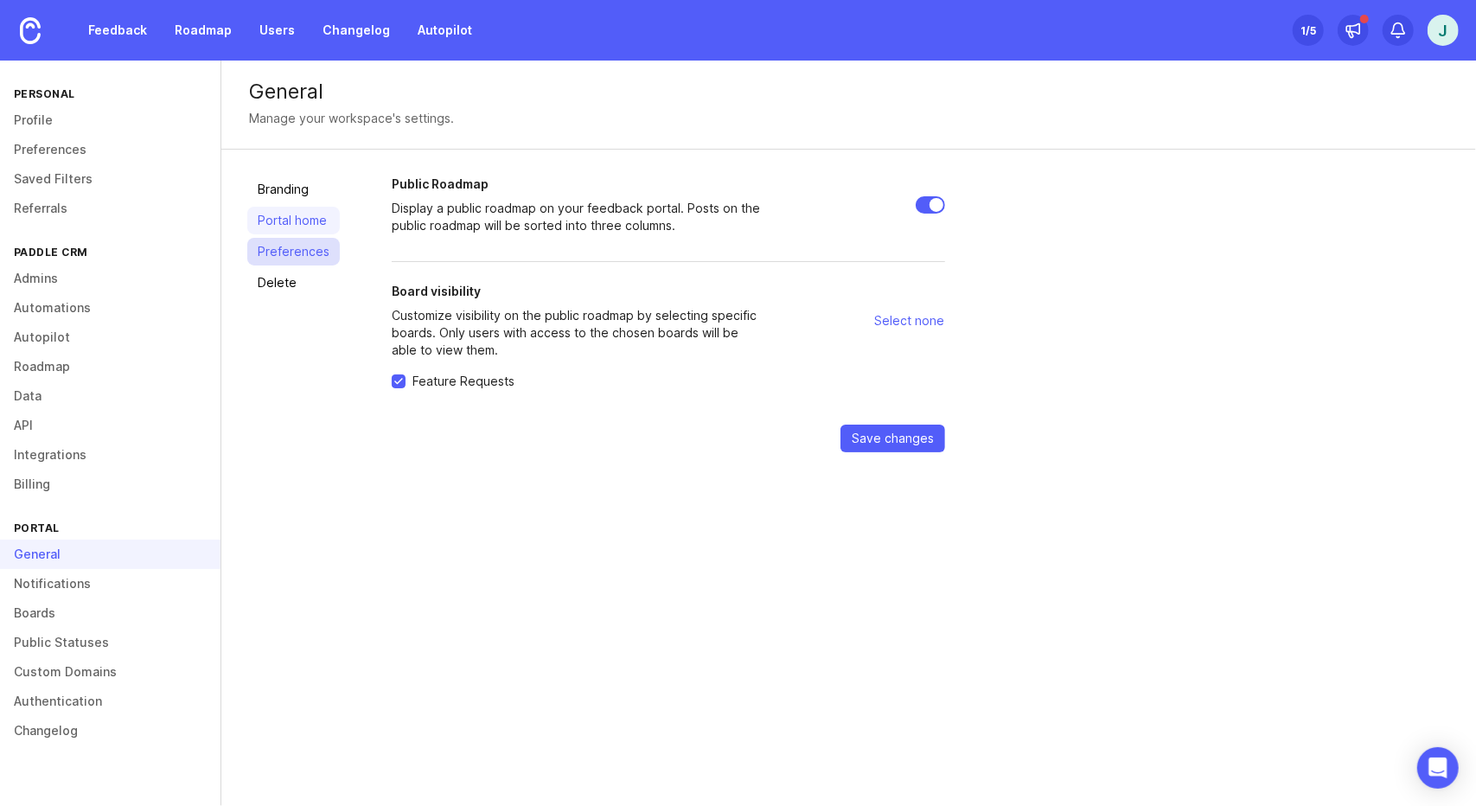
click at [303, 261] on link "Preferences" at bounding box center [293, 252] width 93 height 28
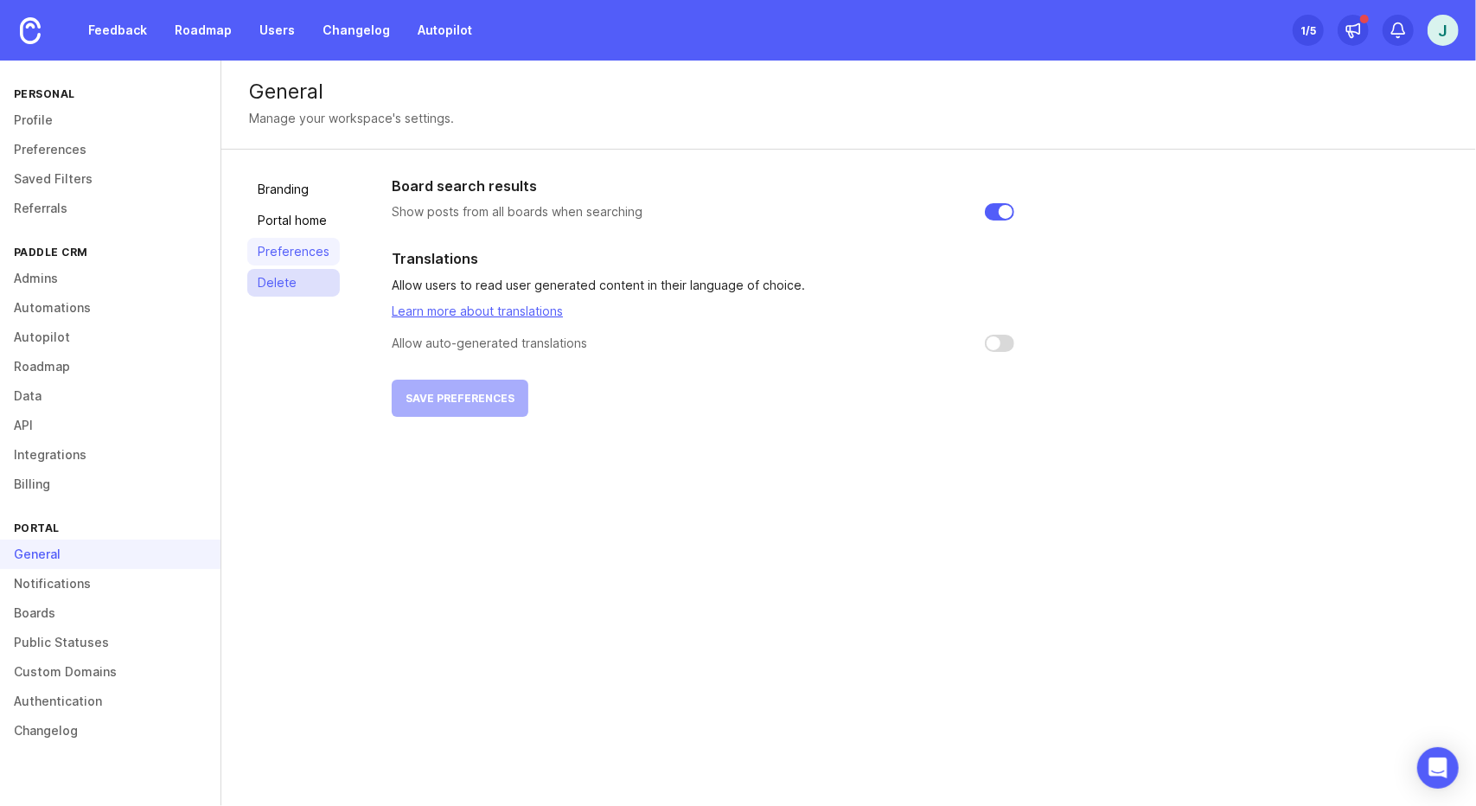
click at [310, 297] on link "Delete" at bounding box center [293, 283] width 93 height 28
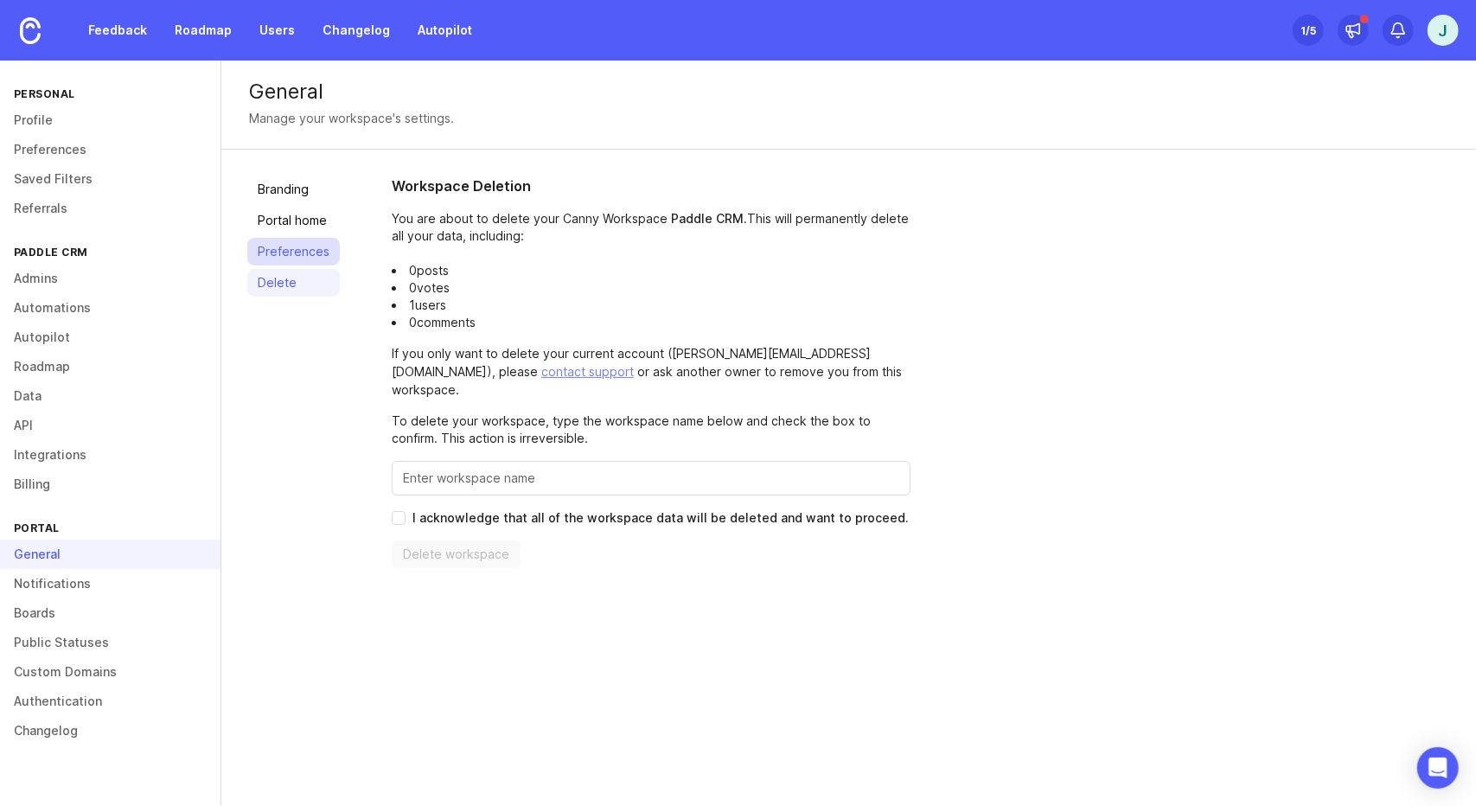
click at [313, 256] on link "Preferences" at bounding box center [293, 252] width 93 height 28
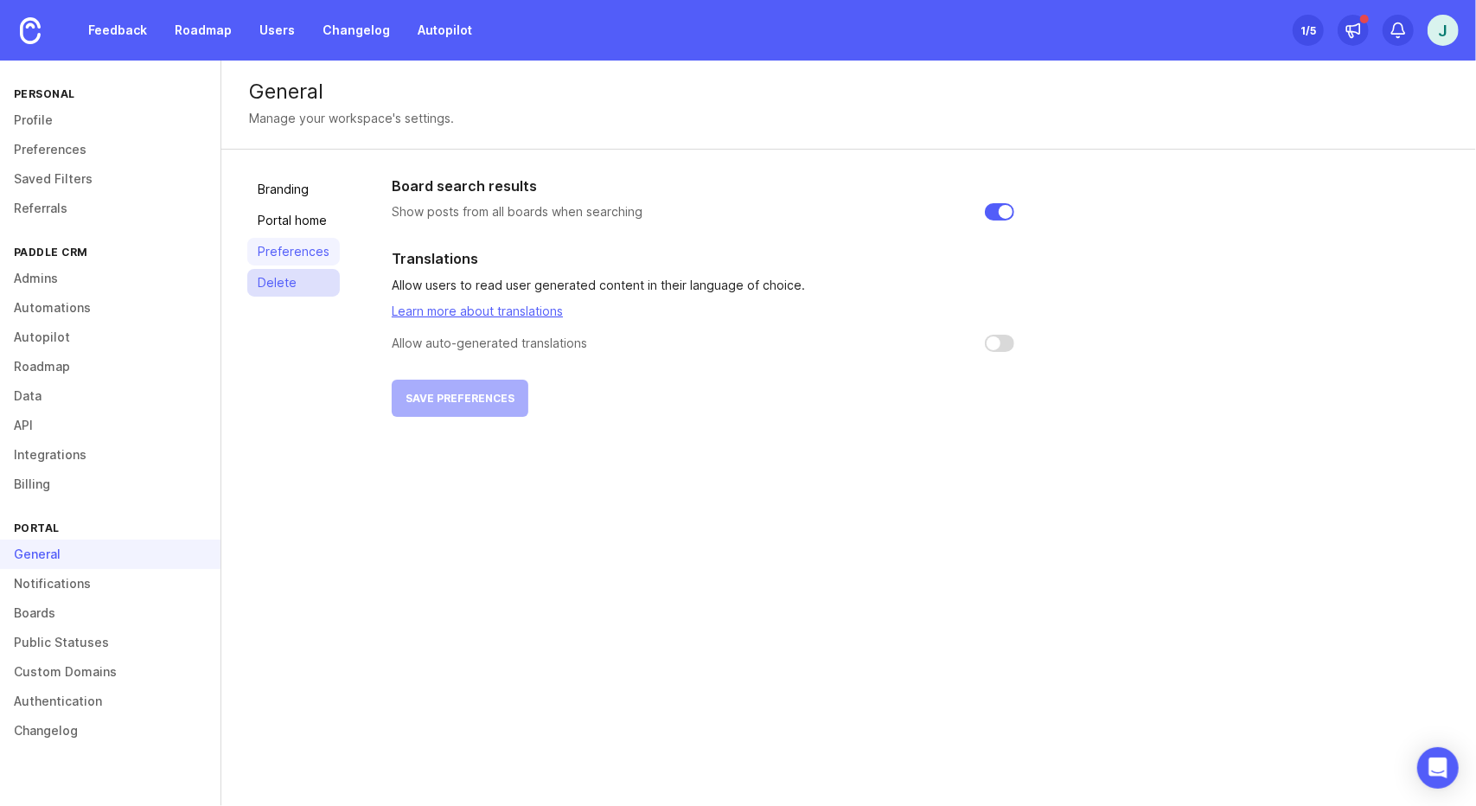
click at [316, 293] on link "Delete" at bounding box center [293, 283] width 93 height 28
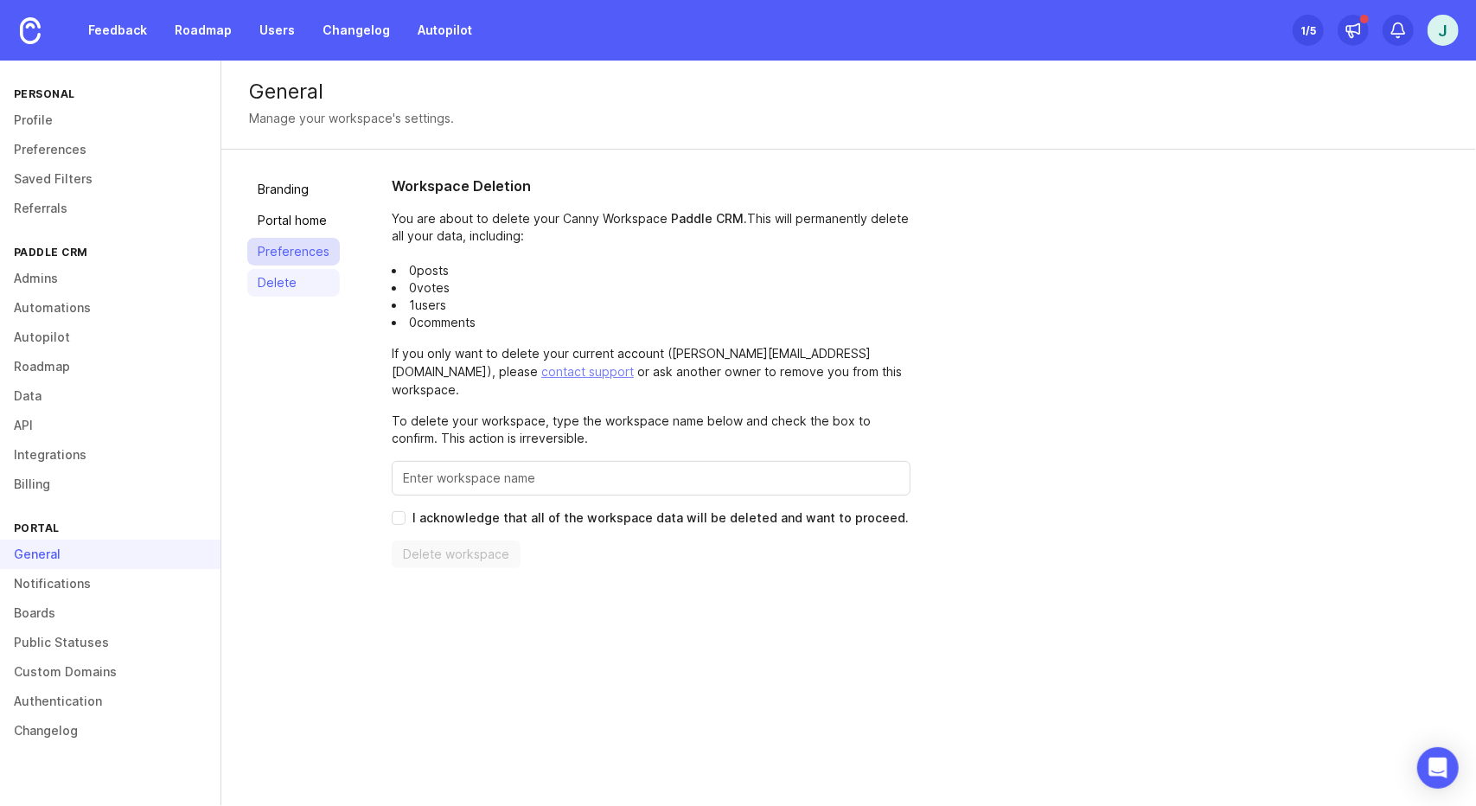
click at [304, 253] on link "Preferences" at bounding box center [293, 252] width 93 height 28
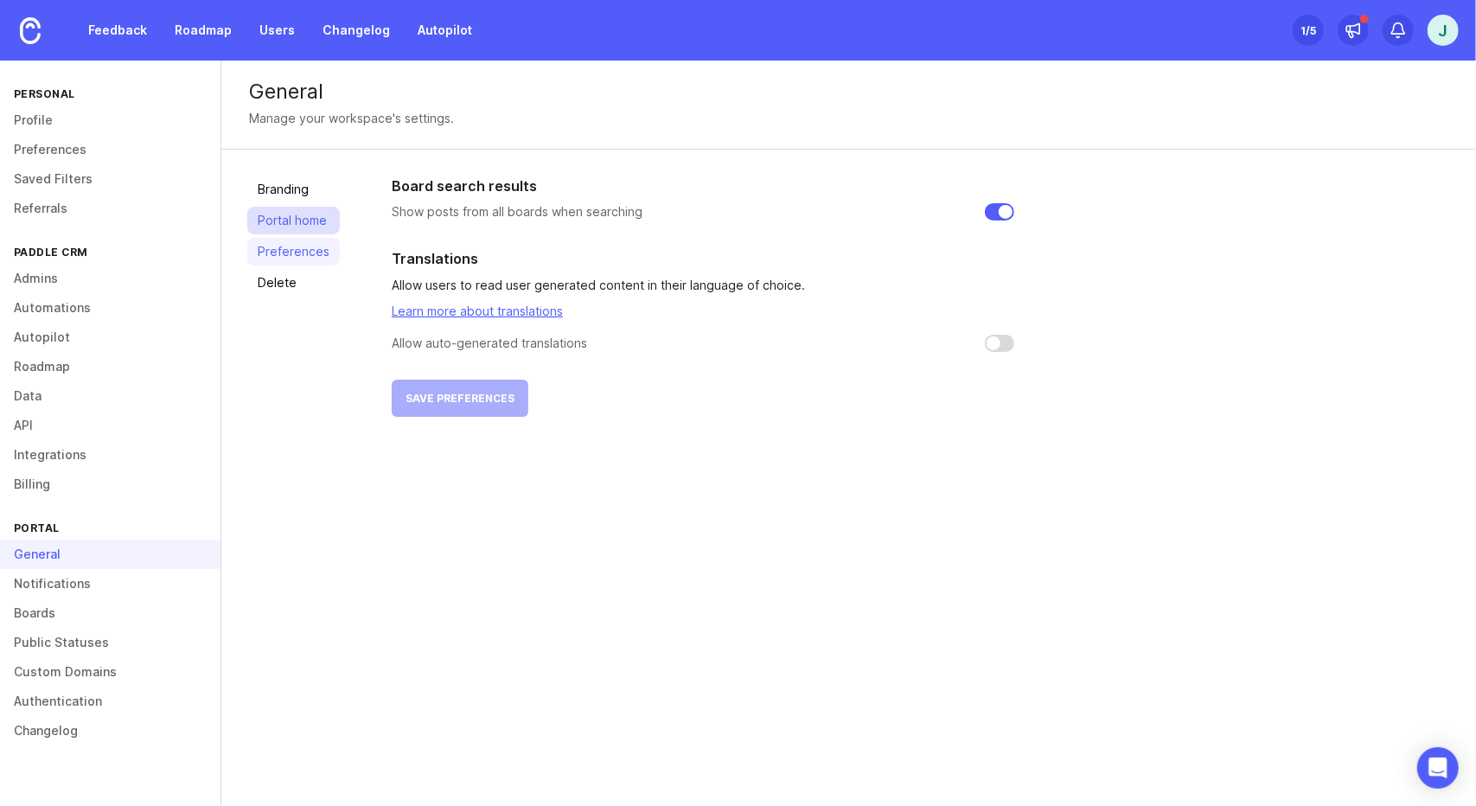
click at [274, 226] on link "Portal home" at bounding box center [293, 221] width 93 height 28
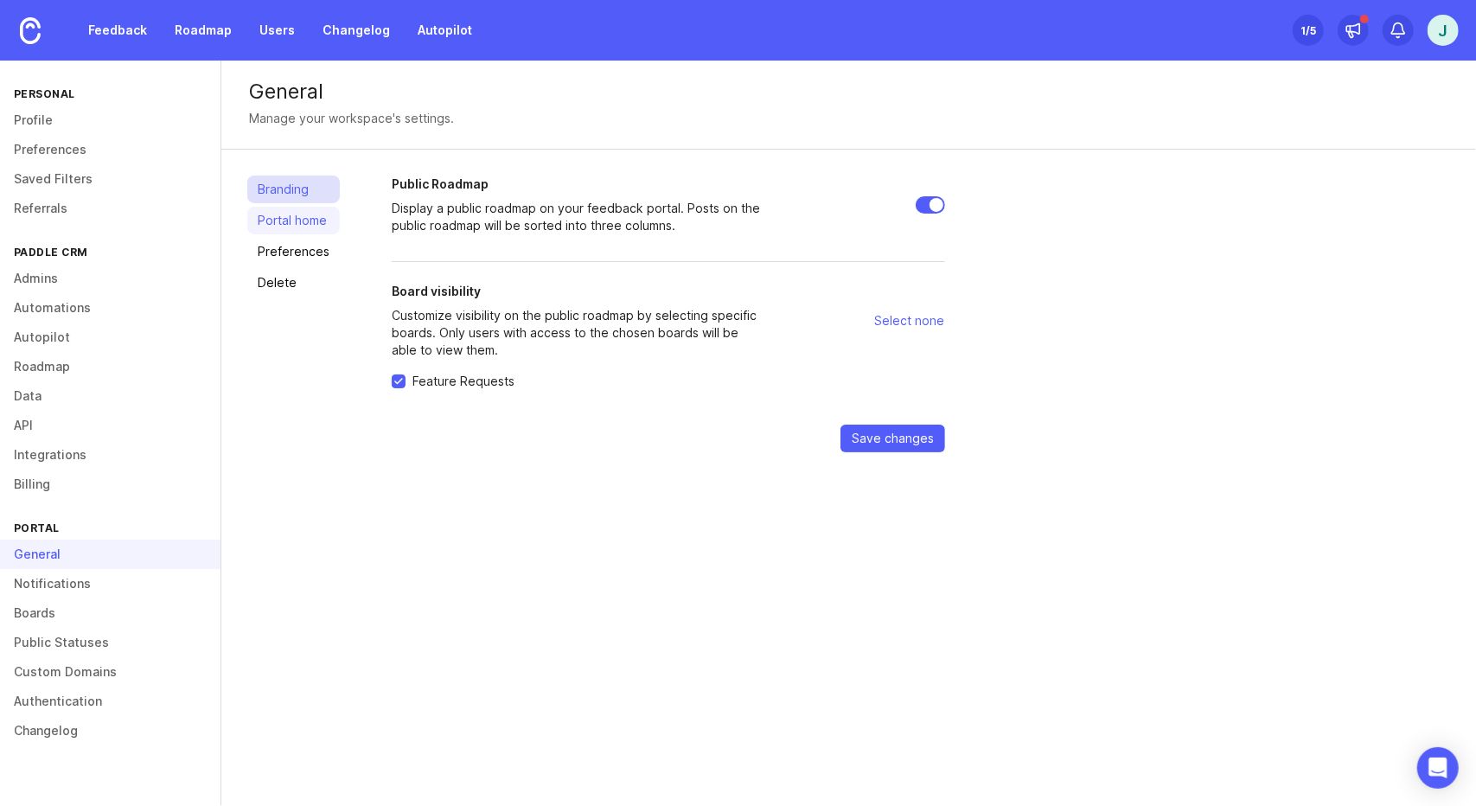
click at [290, 203] on link "Branding" at bounding box center [293, 190] width 93 height 28
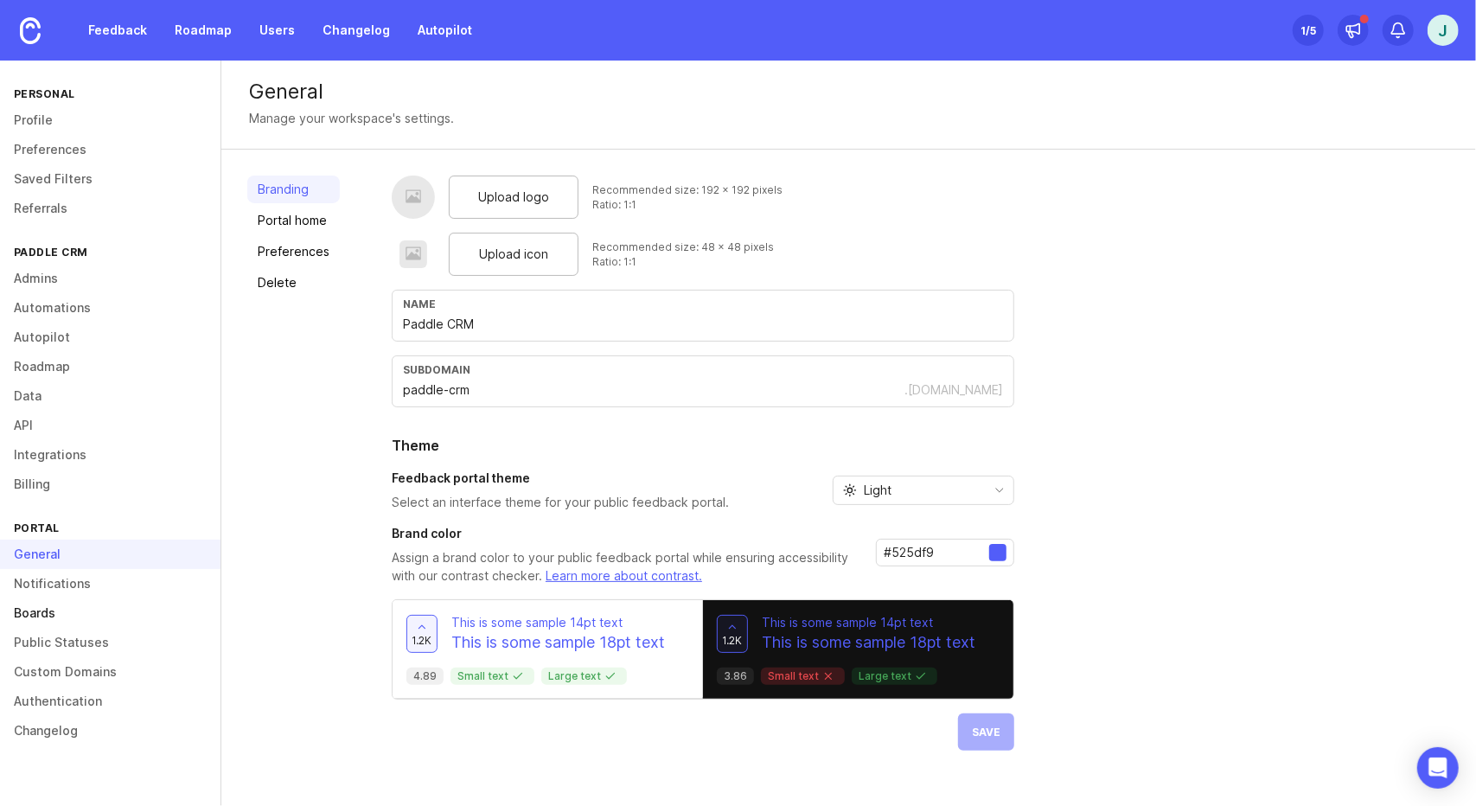
scroll to position [76, 0]
click at [105, 716] on link "Authentication" at bounding box center [110, 700] width 220 height 29
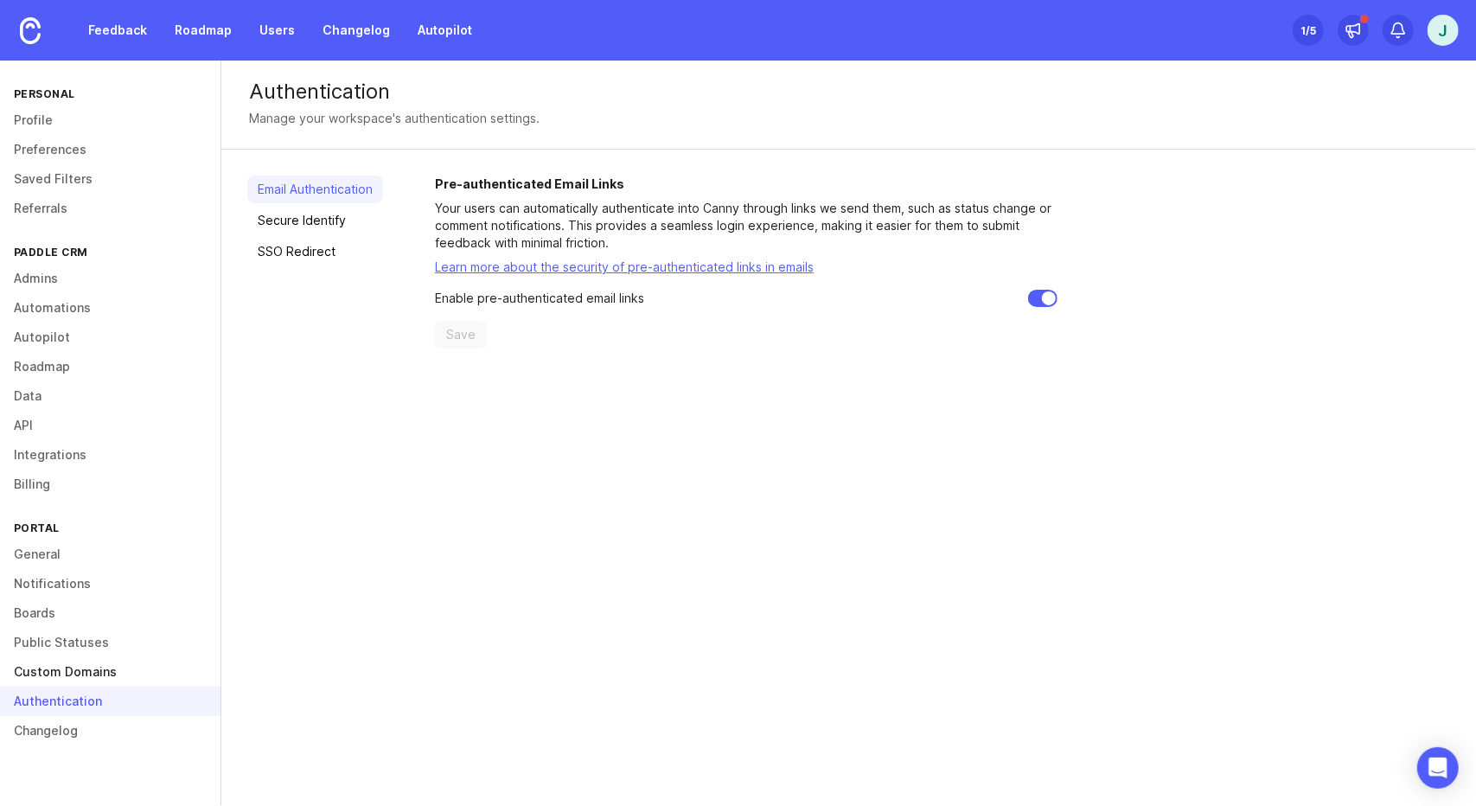
click at [105, 686] on link "Custom Domains" at bounding box center [110, 671] width 220 height 29
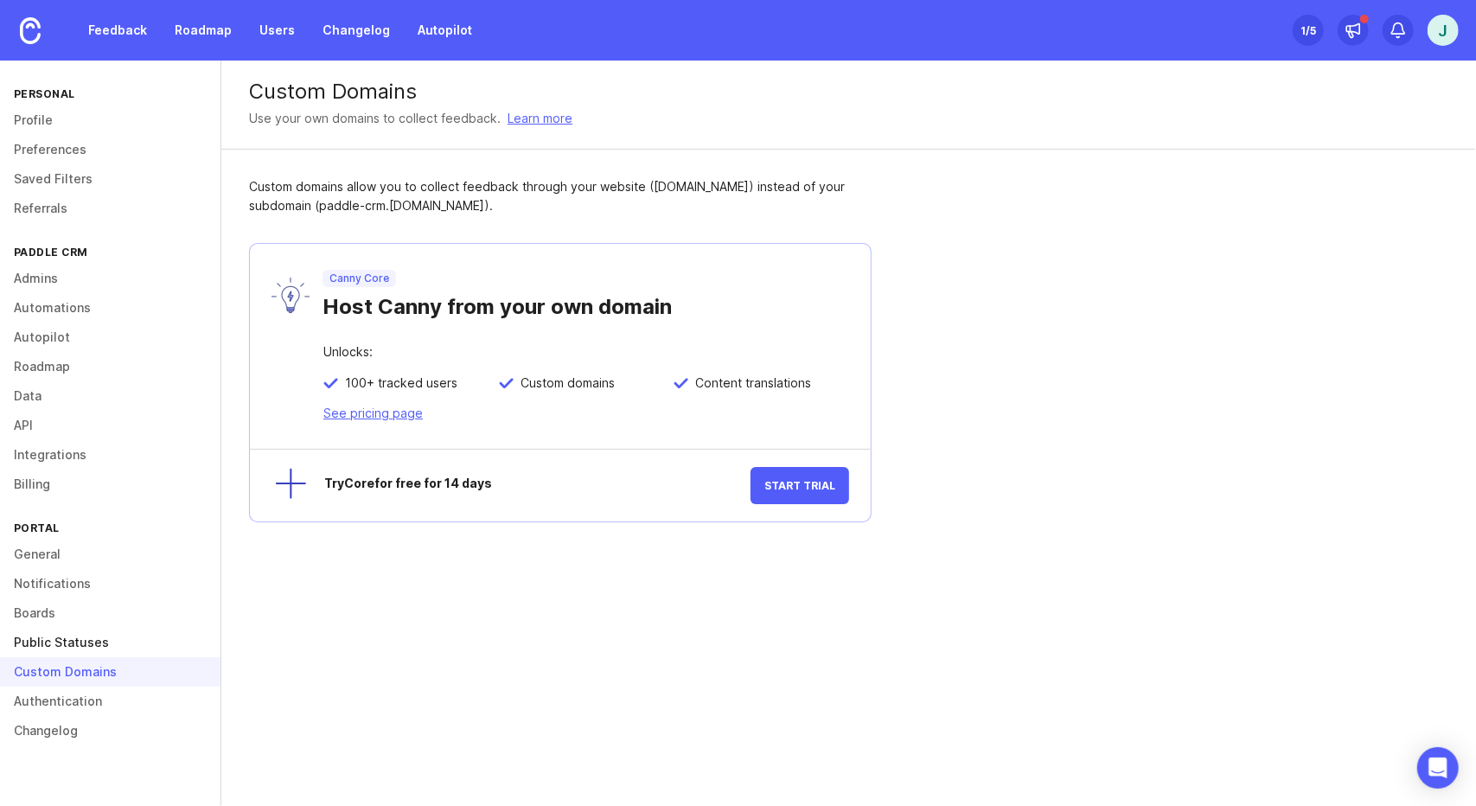
click at [114, 657] on link "Public Statuses" at bounding box center [110, 642] width 220 height 29
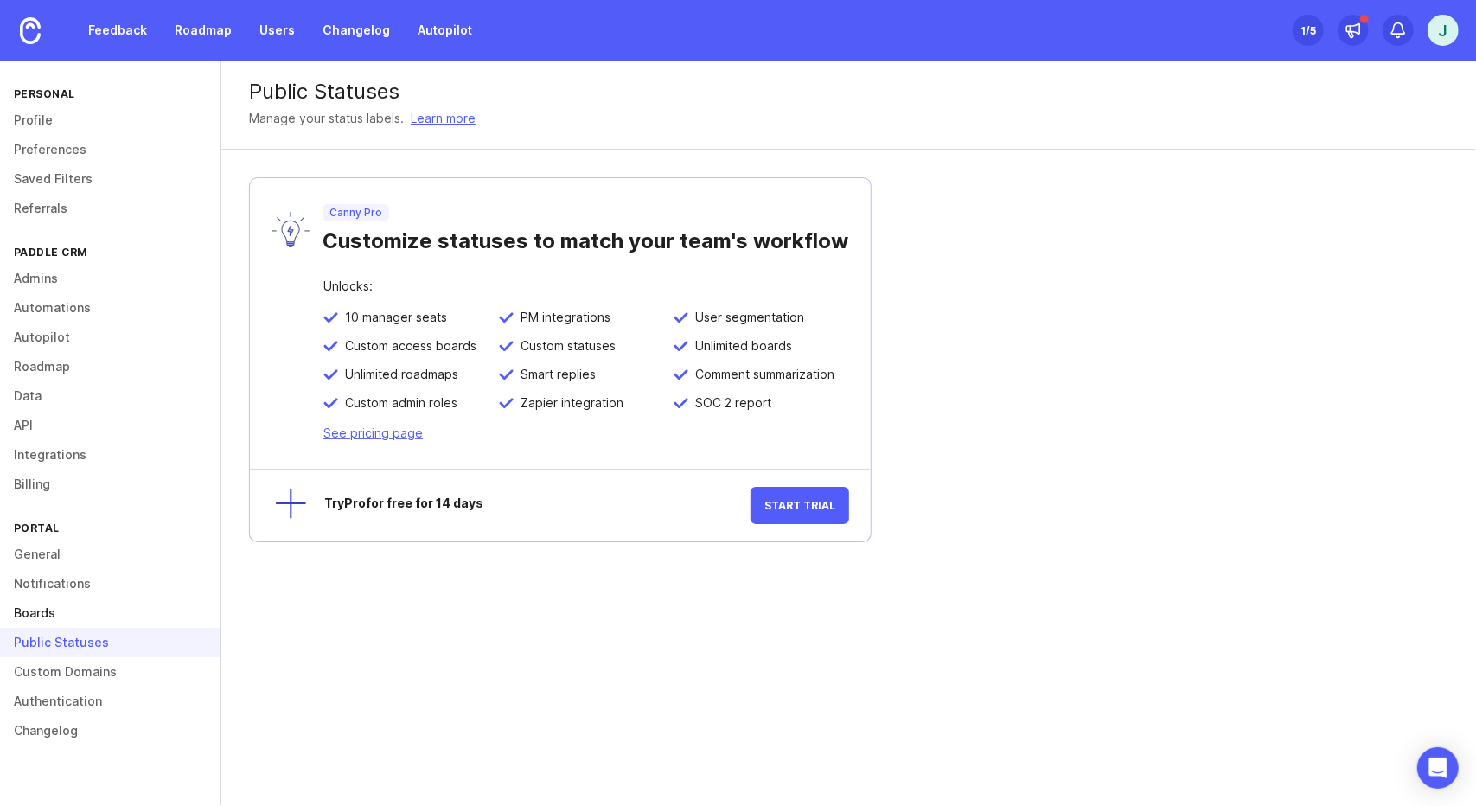
click at [118, 623] on link "Boards" at bounding box center [110, 612] width 220 height 29
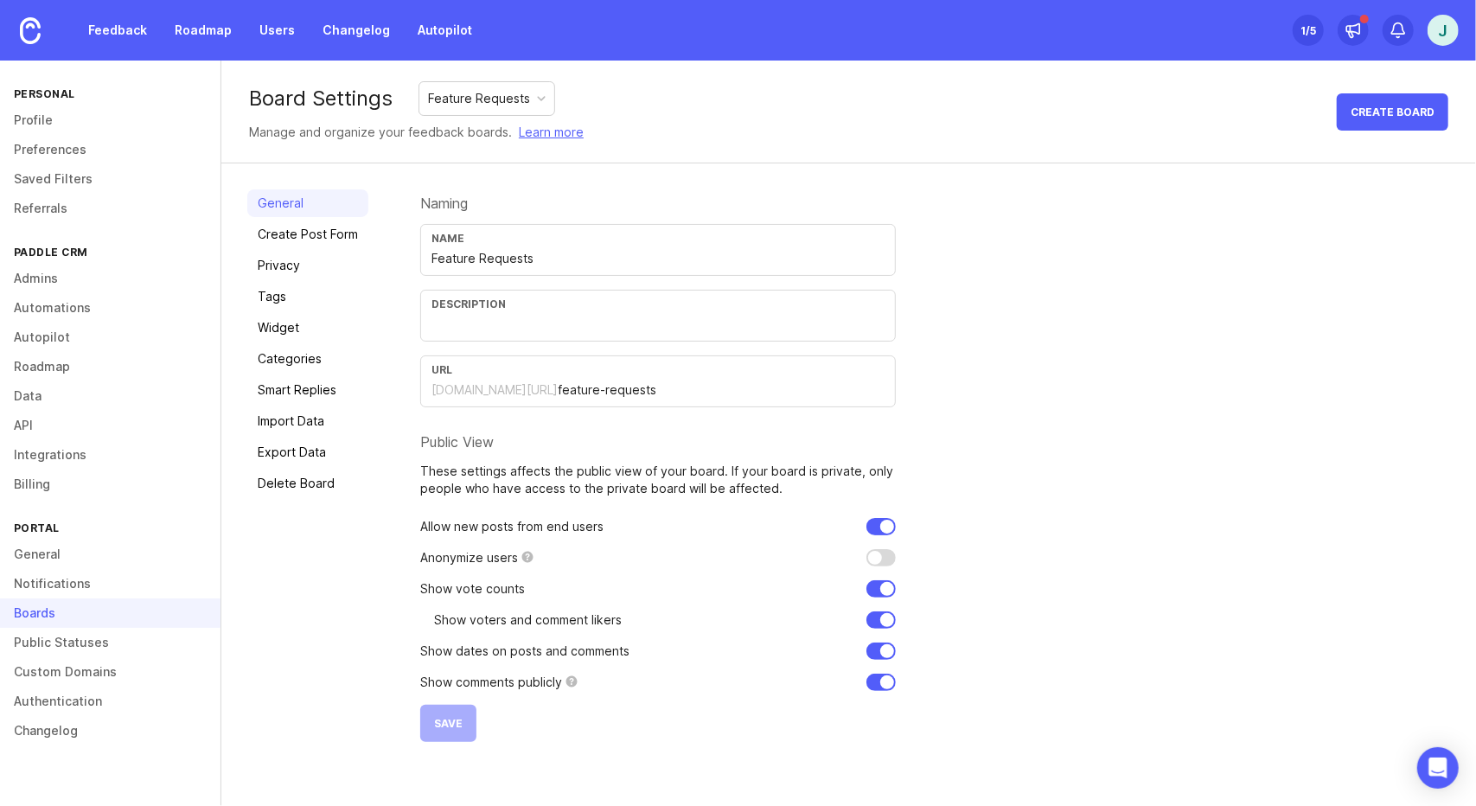
click at [441, 87] on div "Feature Requests" at bounding box center [486, 98] width 135 height 33
click at [638, 101] on div "Board Settings Feature Requests Manage and organize your feedback boards. Learn…" at bounding box center [848, 112] width 1254 height 103
click at [529, 131] on link "Learn more" at bounding box center [551, 132] width 65 height 19
click at [311, 239] on link "Create Post Form" at bounding box center [307, 234] width 121 height 28
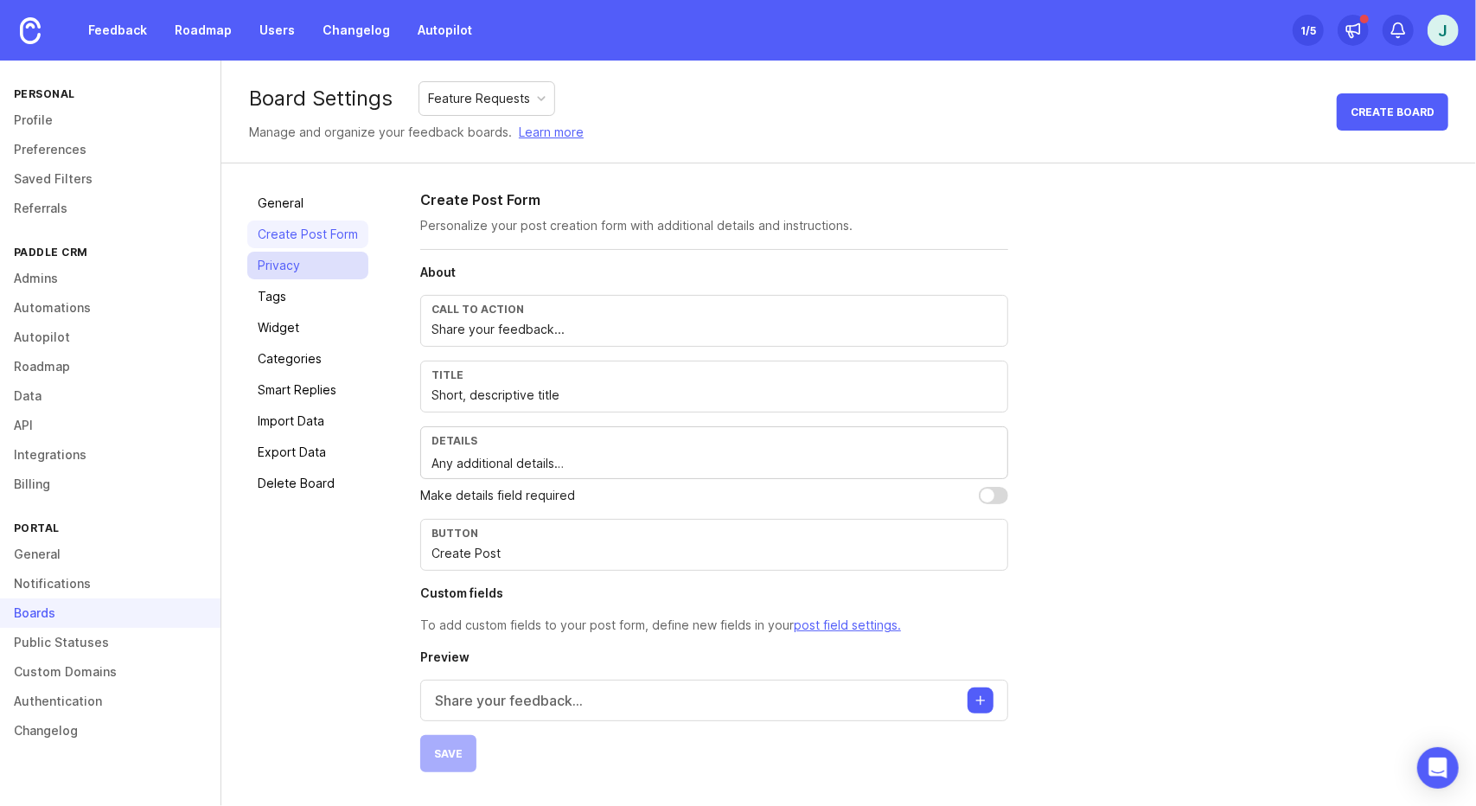
click at [297, 264] on link "Privacy" at bounding box center [307, 266] width 121 height 28
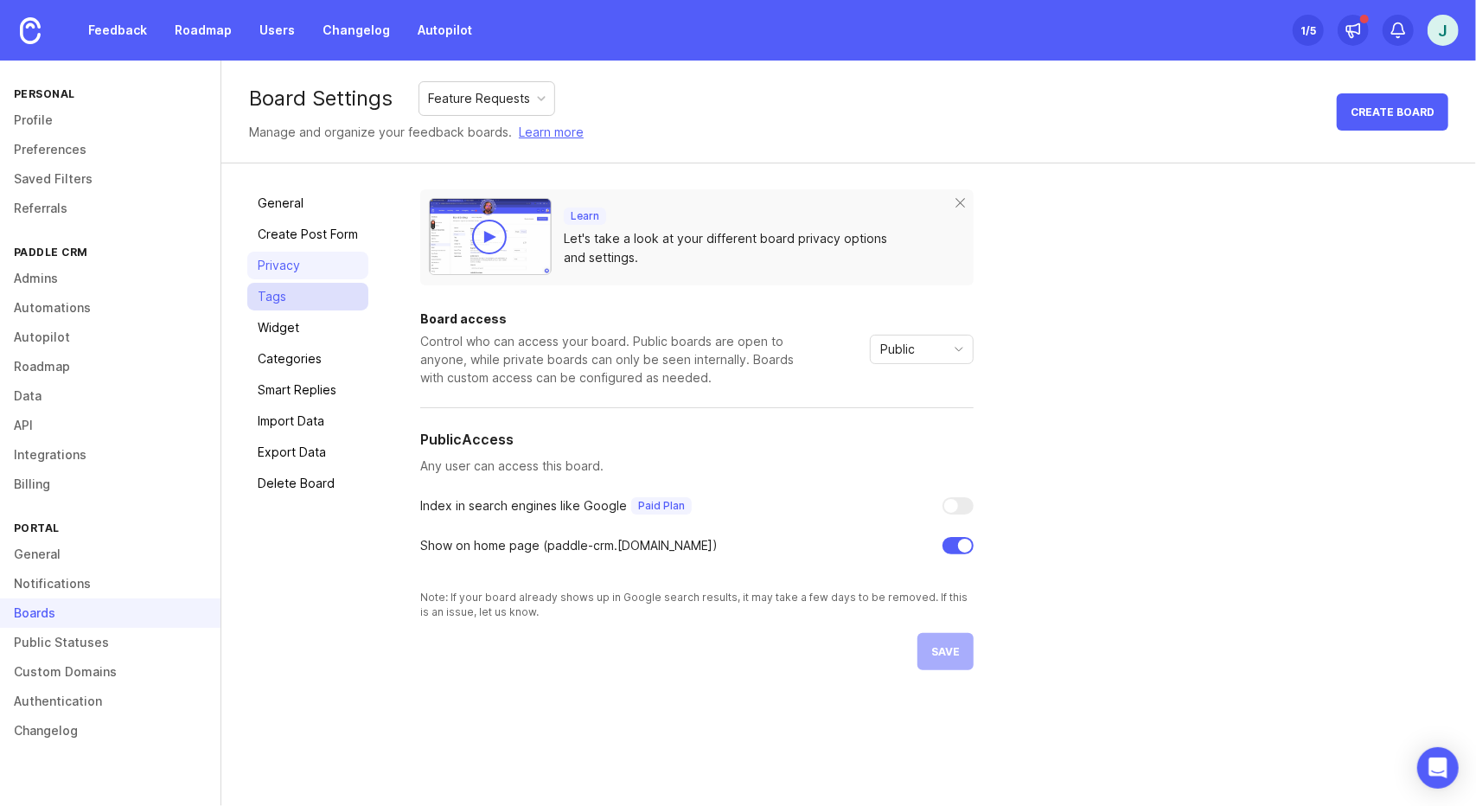
click at [311, 295] on link "Tags" at bounding box center [307, 297] width 121 height 28
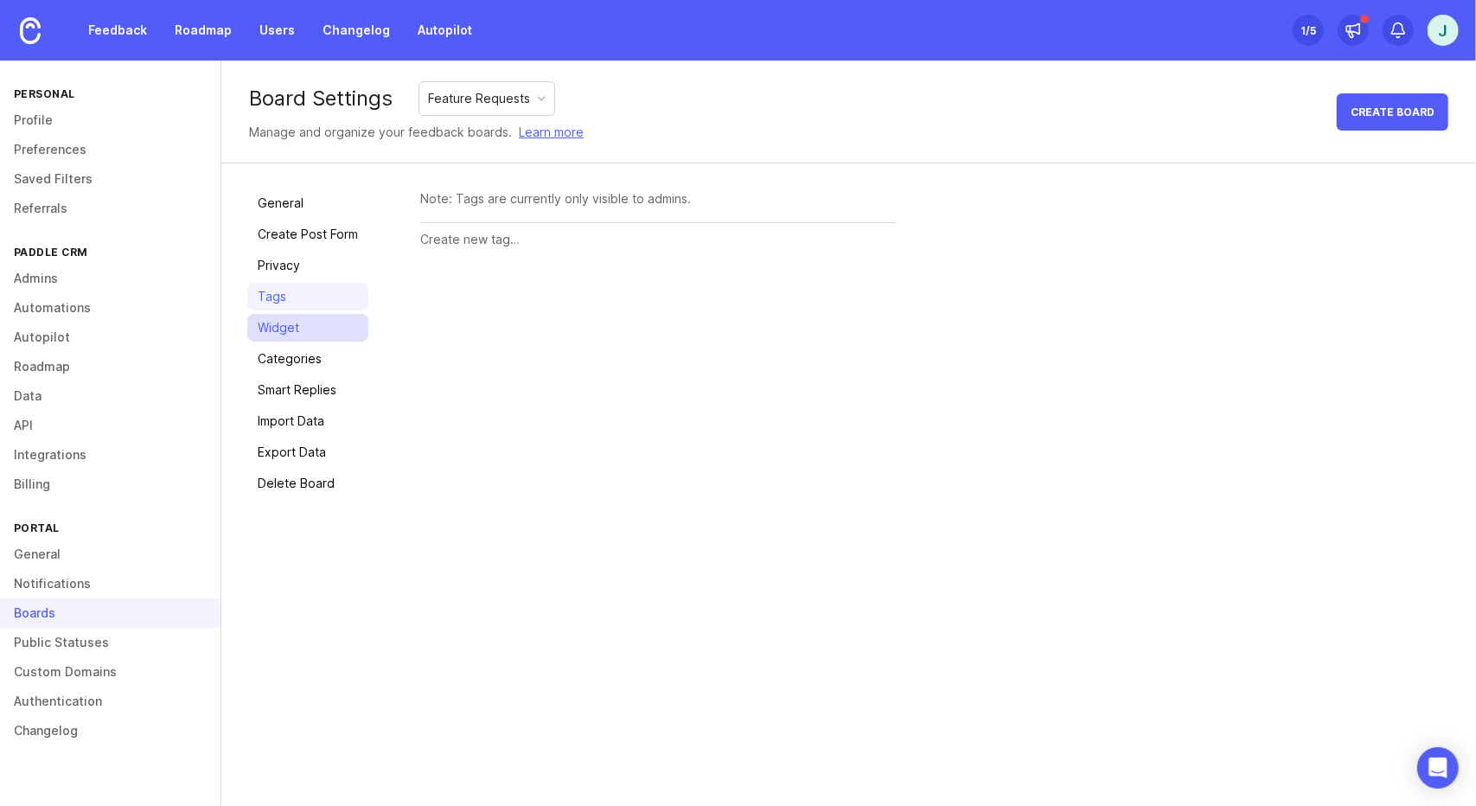
click at [316, 325] on link "Widget" at bounding box center [307, 328] width 121 height 28
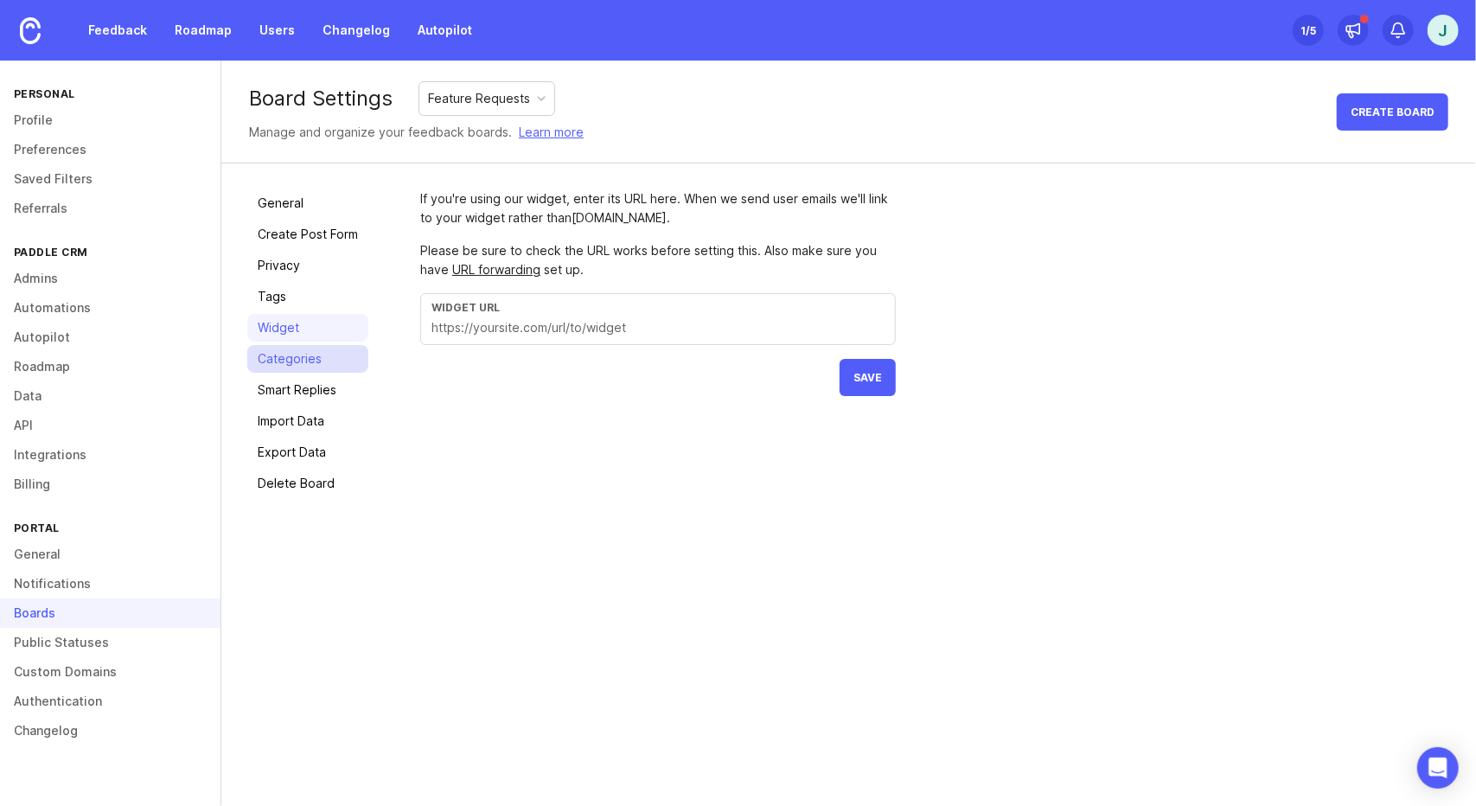
click at [322, 350] on link "Categories" at bounding box center [307, 359] width 121 height 28
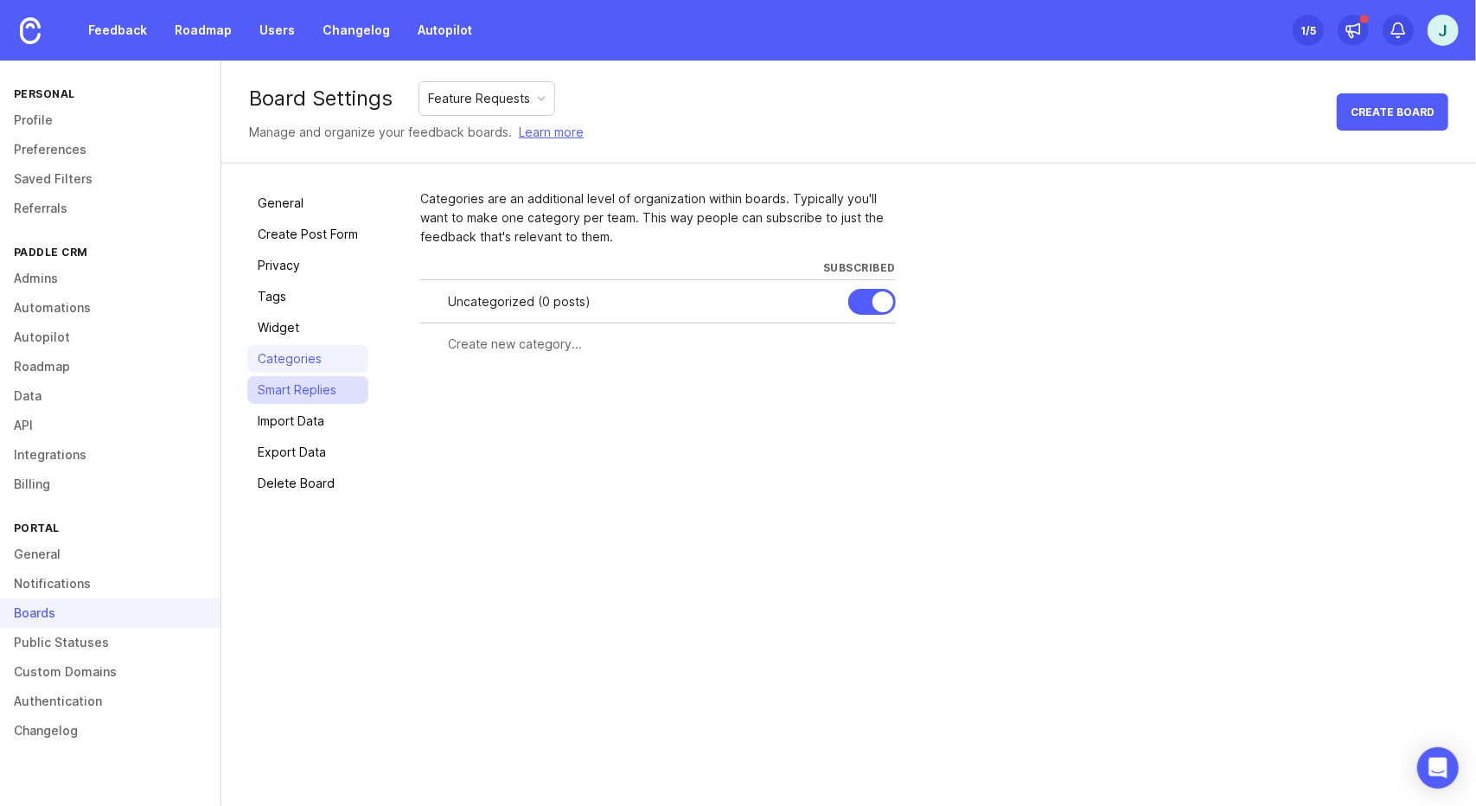
click at [329, 383] on link "Smart Replies" at bounding box center [307, 390] width 121 height 28
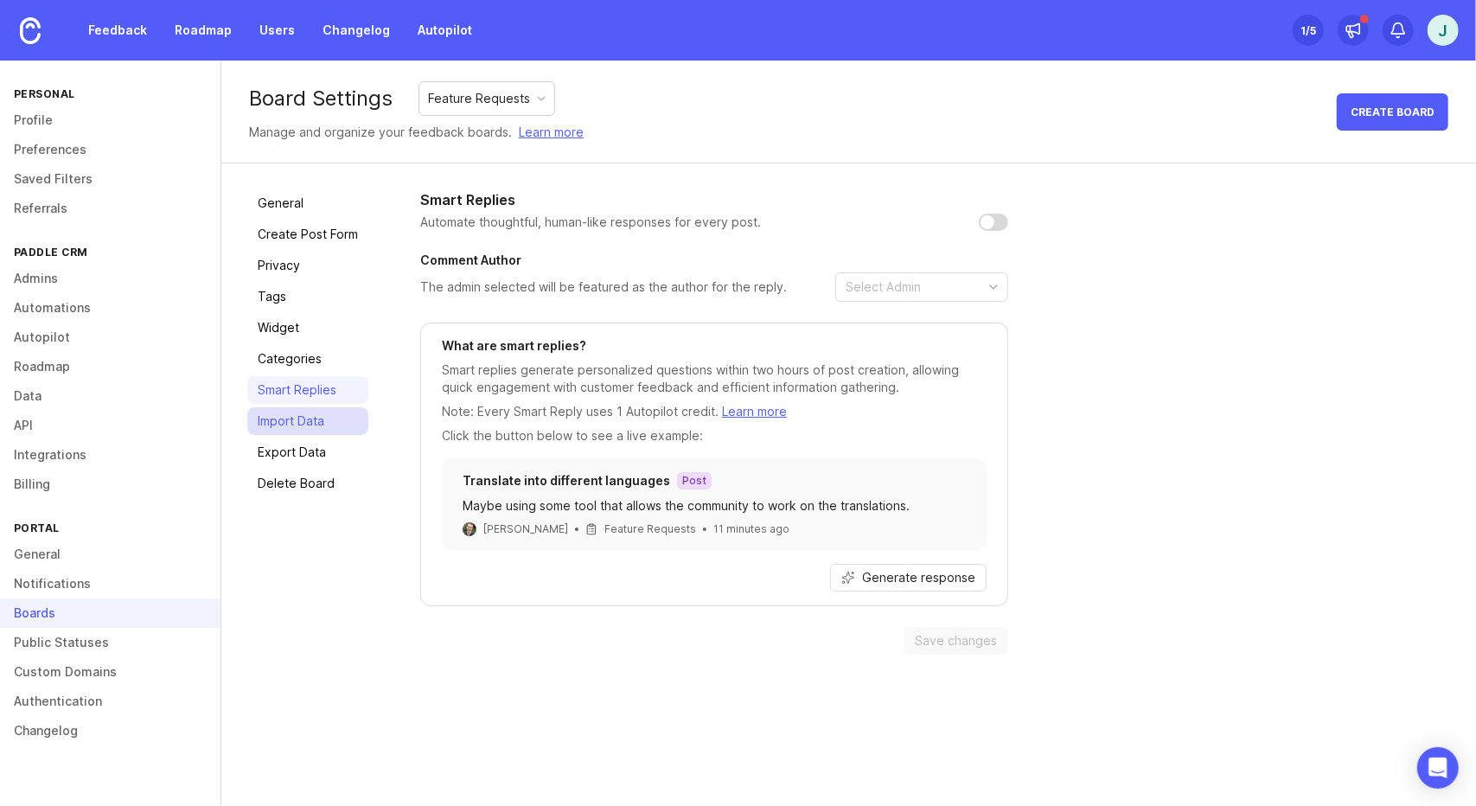
click at [332, 426] on link "Import Data" at bounding box center [307, 421] width 121 height 28
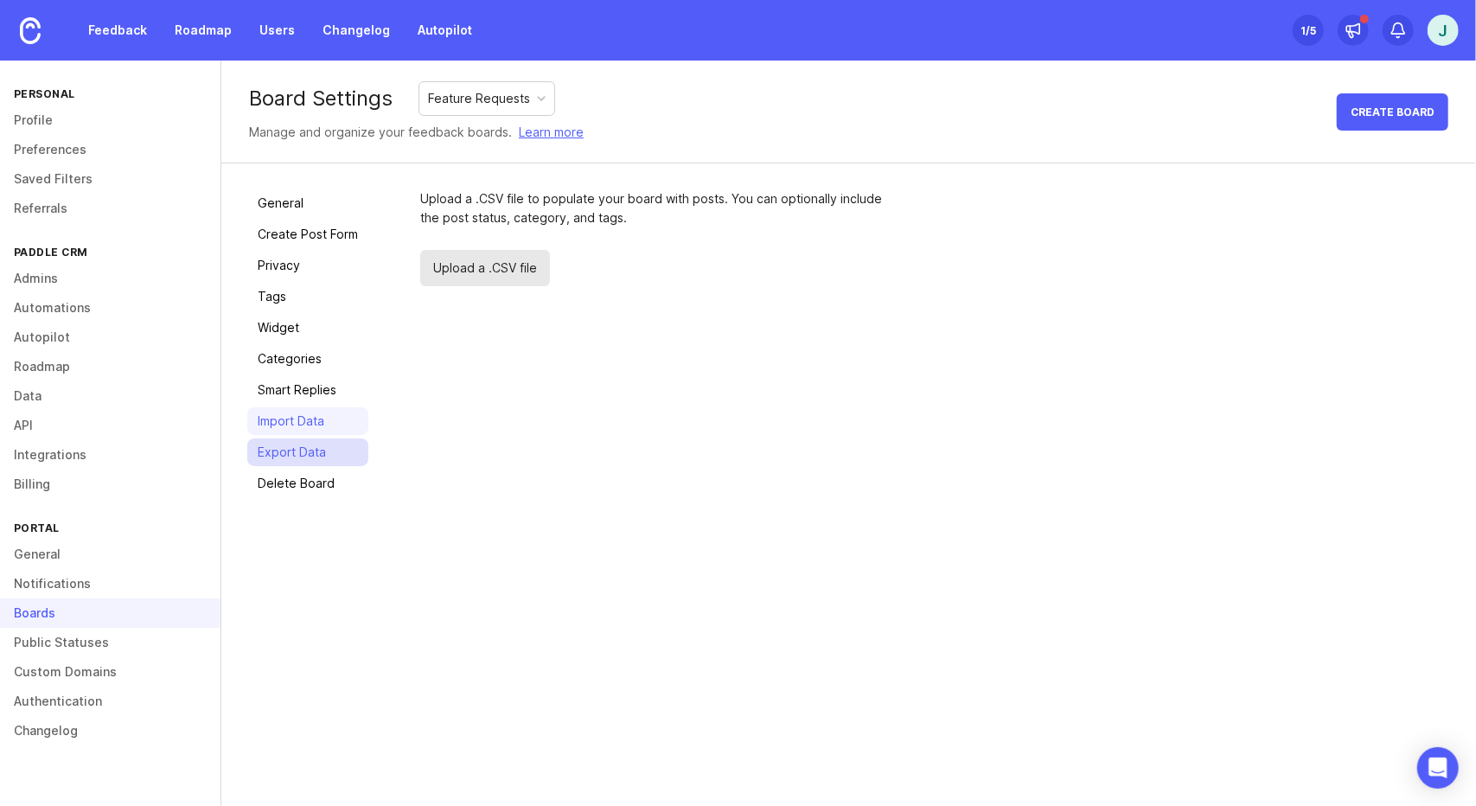
click at [327, 457] on link "Export Data" at bounding box center [307, 452] width 121 height 28
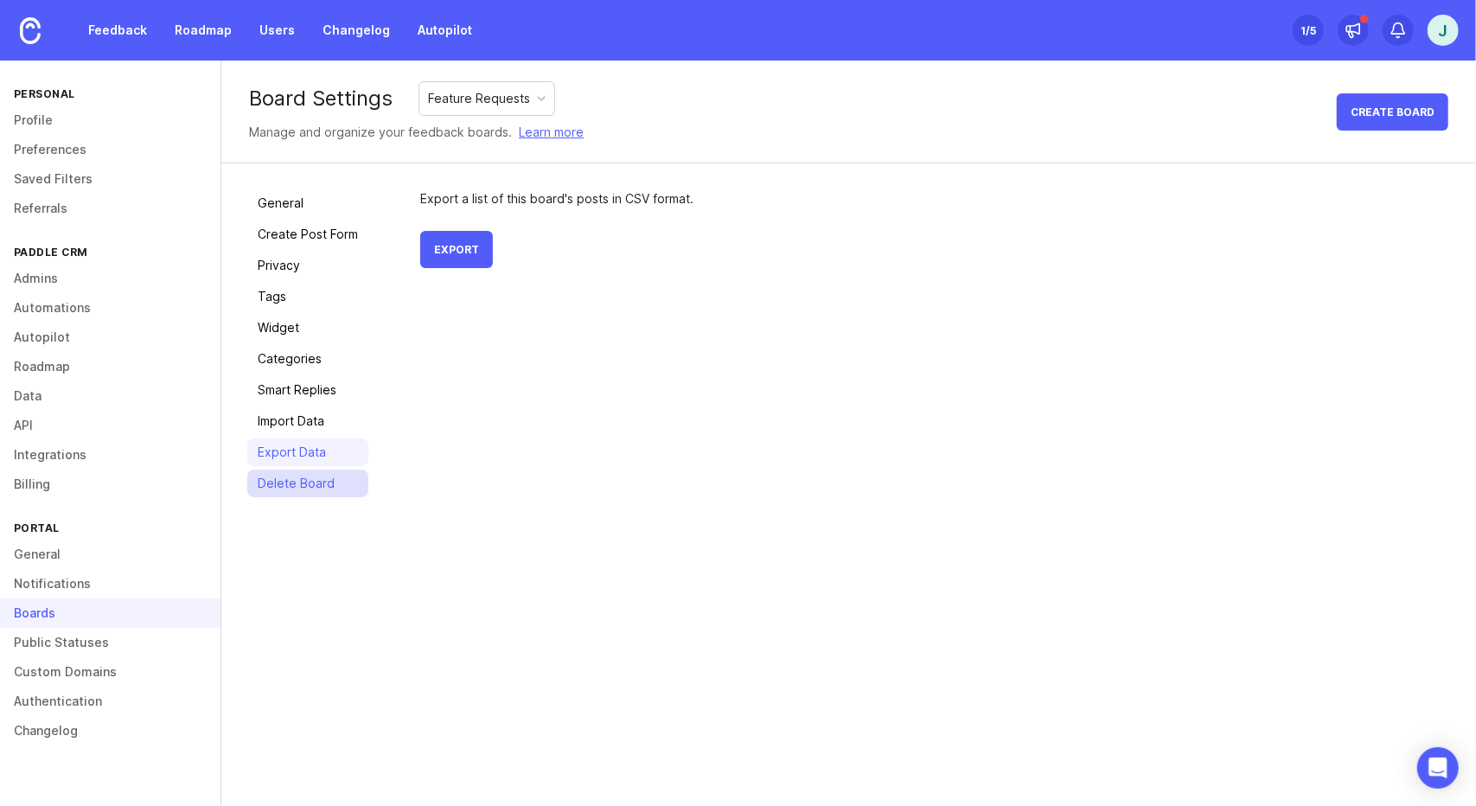
click at [325, 490] on link "Delete Board" at bounding box center [307, 483] width 121 height 28
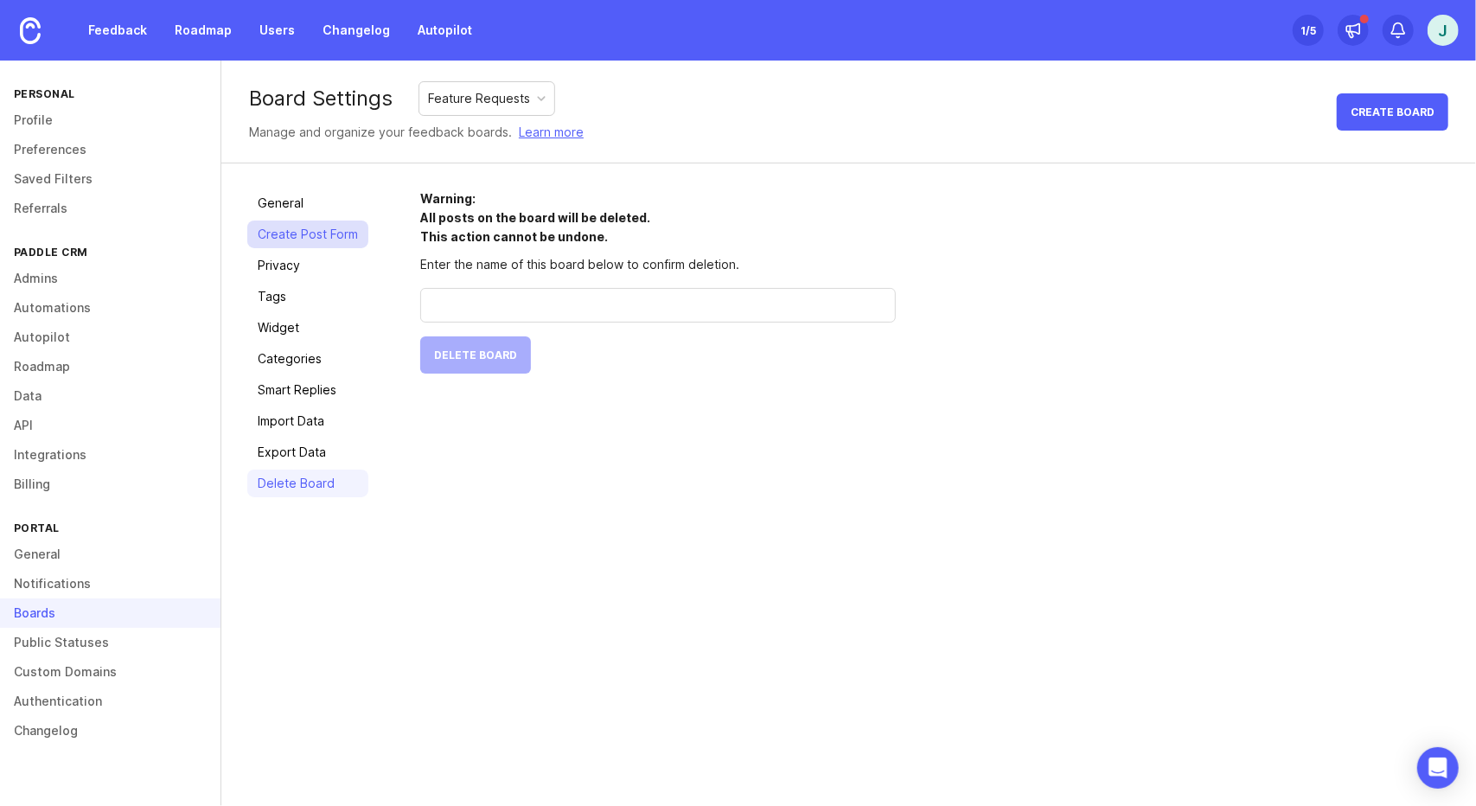
click at [287, 222] on link "Create Post Form" at bounding box center [307, 234] width 121 height 28
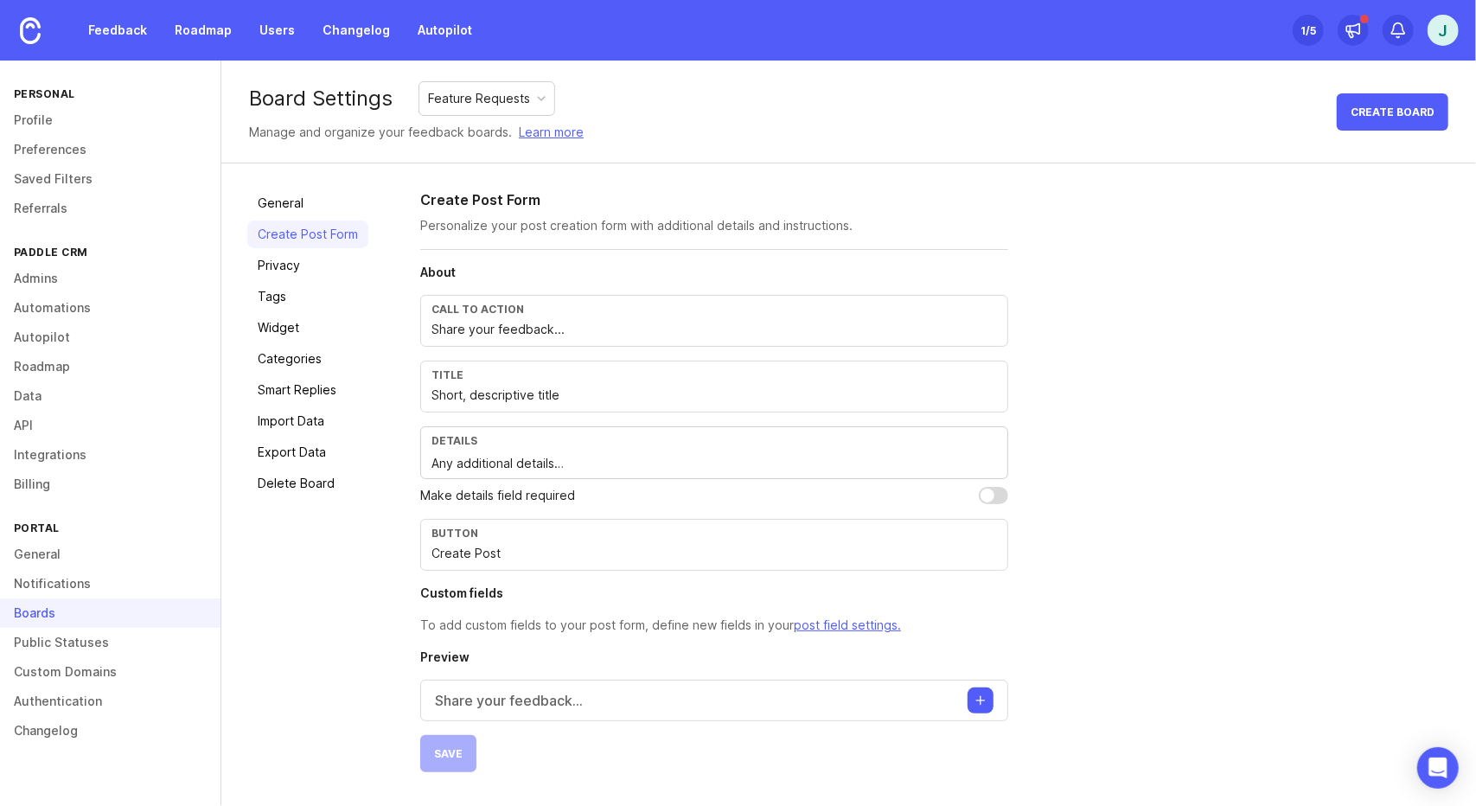
click at [459, 97] on div "Feature Requests" at bounding box center [479, 98] width 102 height 19
click at [967, 692] on button "Create post" at bounding box center [980, 700] width 26 height 26
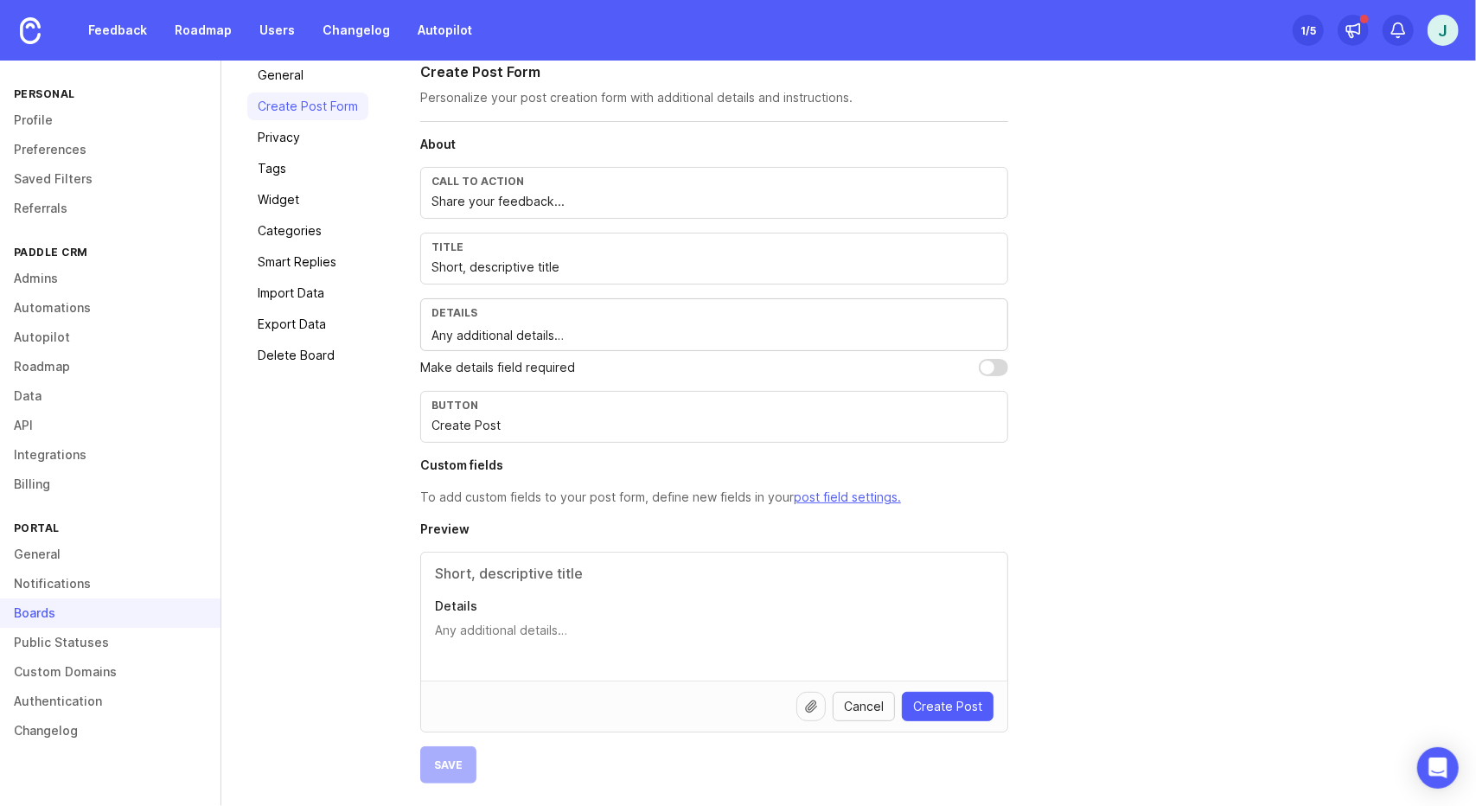
click at [874, 705] on span "Cancel" at bounding box center [864, 706] width 40 height 17
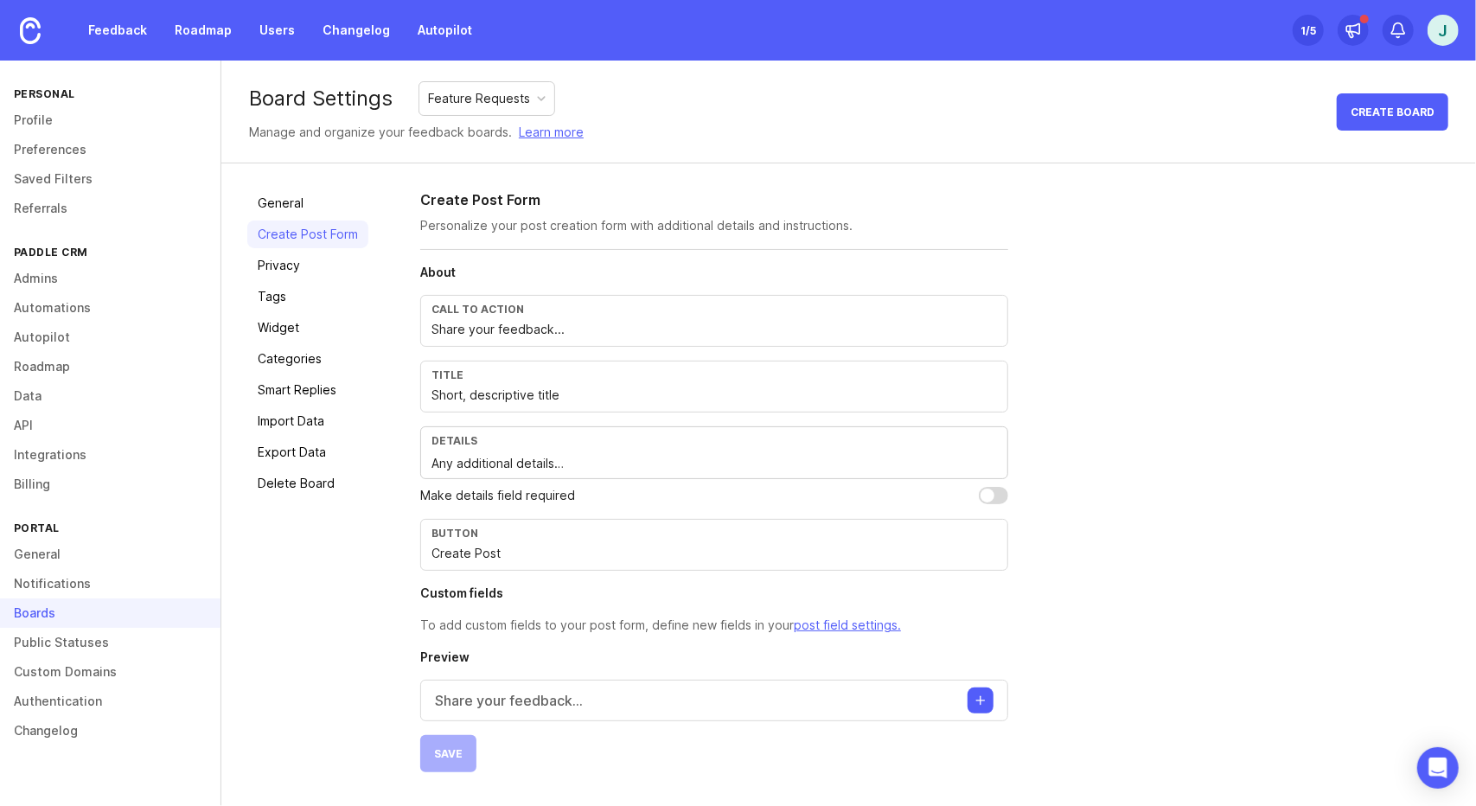
scroll to position [0, 0]
click at [486, 539] on div "Button Create Post" at bounding box center [714, 545] width 588 height 52
click at [495, 494] on p "Make details field required" at bounding box center [497, 495] width 155 height 19
click at [302, 201] on link "General" at bounding box center [307, 203] width 121 height 28
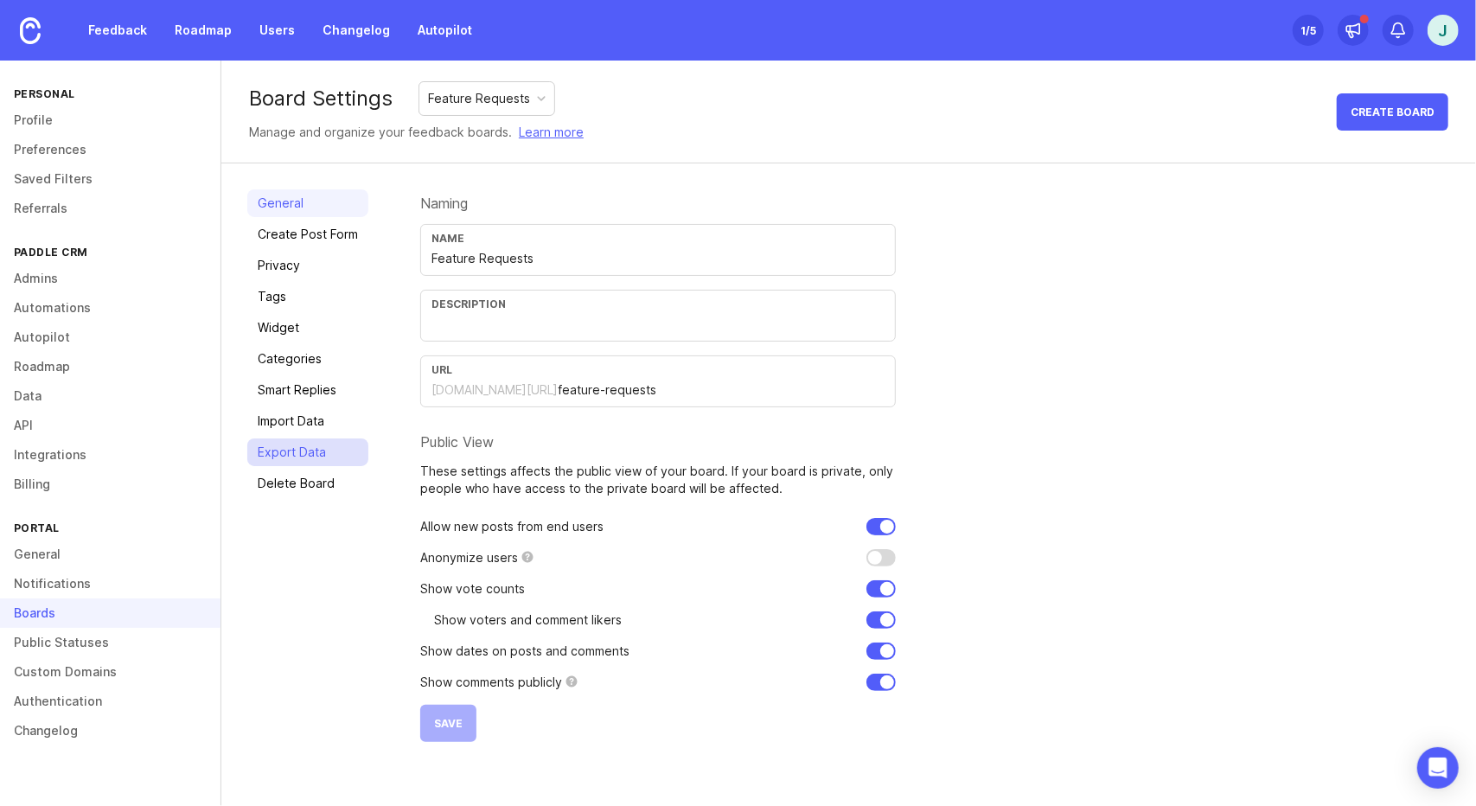
click at [293, 447] on link "Export Data" at bounding box center [307, 452] width 121 height 28
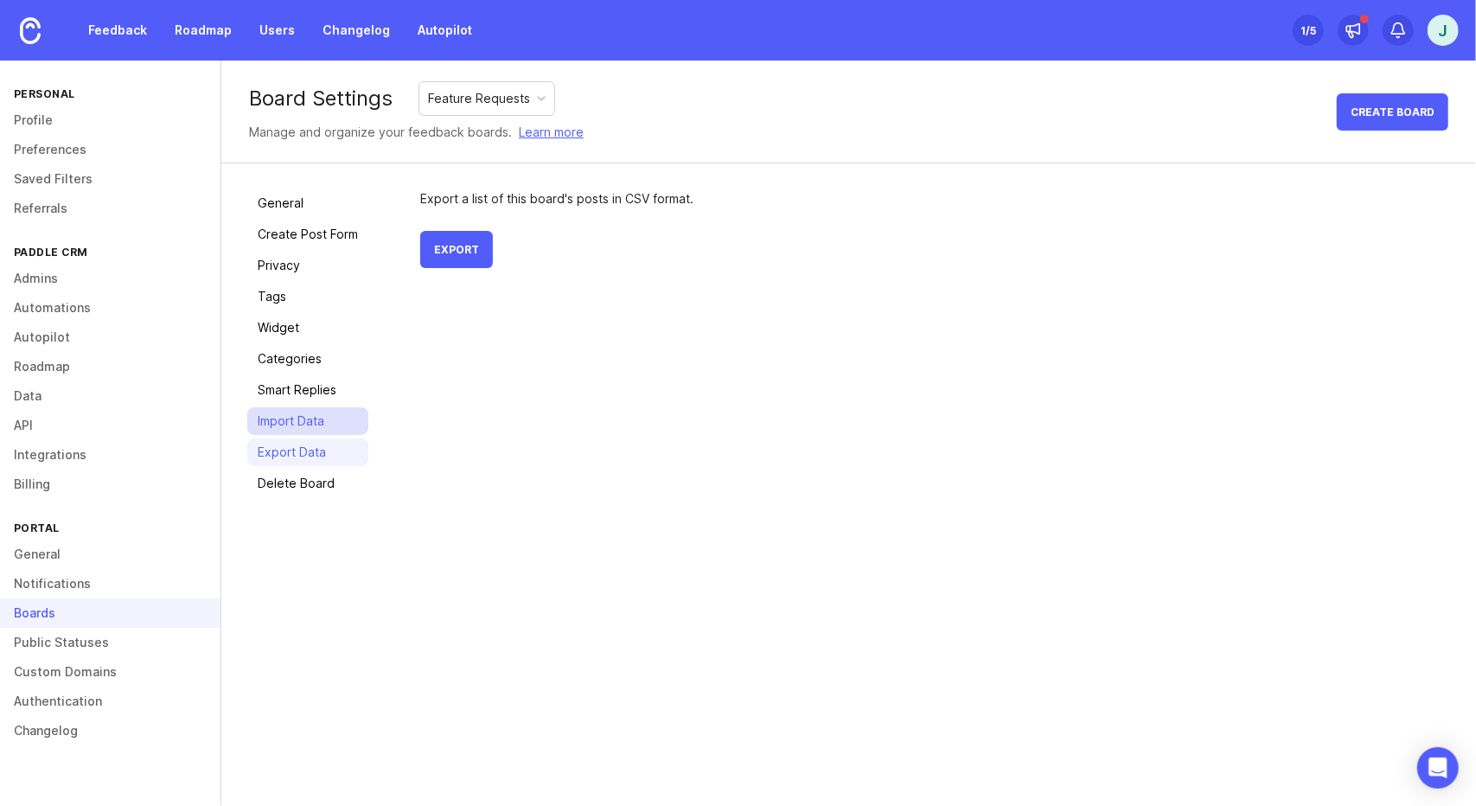
click at [294, 428] on link "Import Data" at bounding box center [307, 421] width 121 height 28
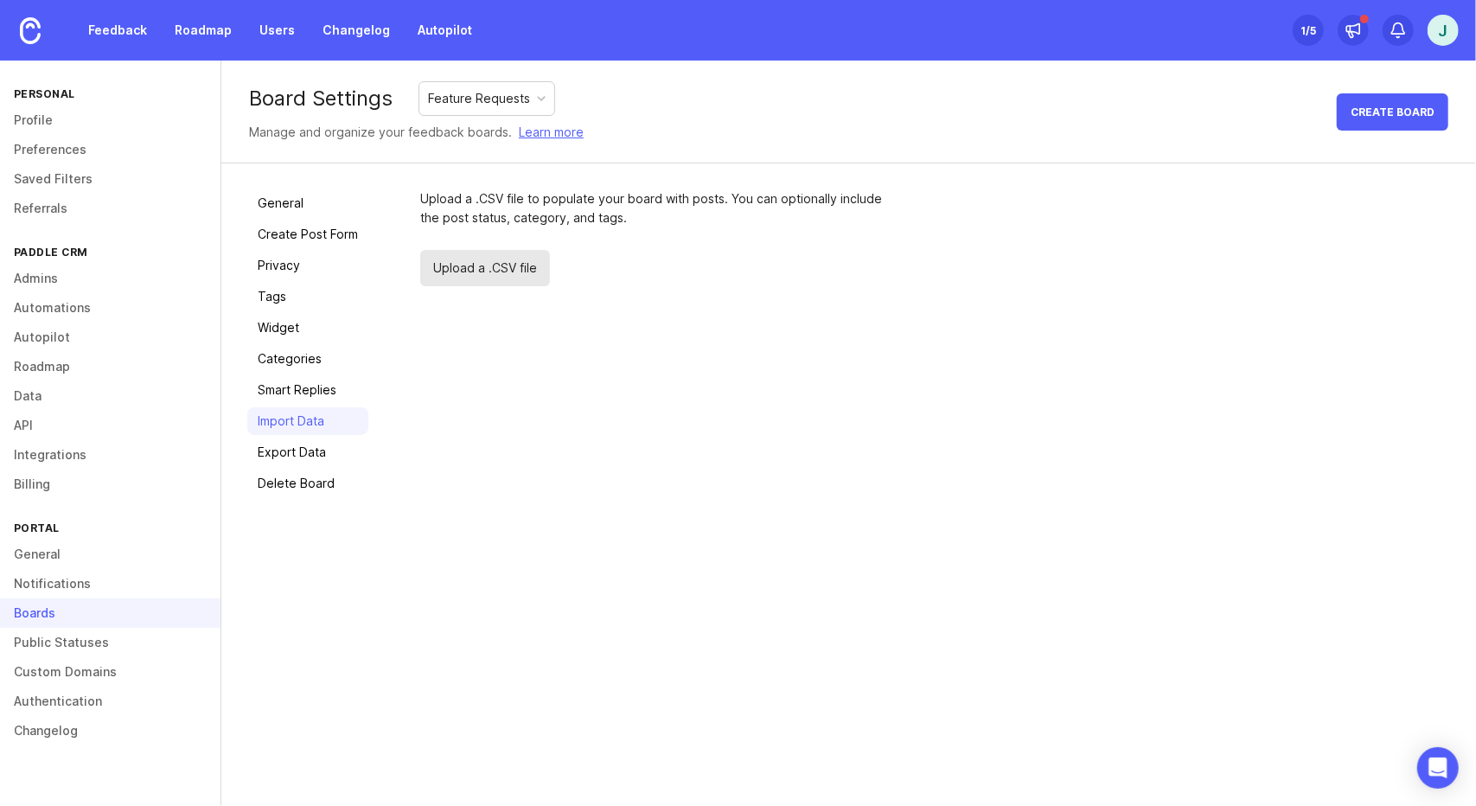
click at [310, 372] on div "General Create Post Form Privacy Tags Widget Categories Smart Replies Import Da…" at bounding box center [307, 343] width 121 height 308
click at [310, 378] on link "Smart Replies" at bounding box center [307, 390] width 121 height 28
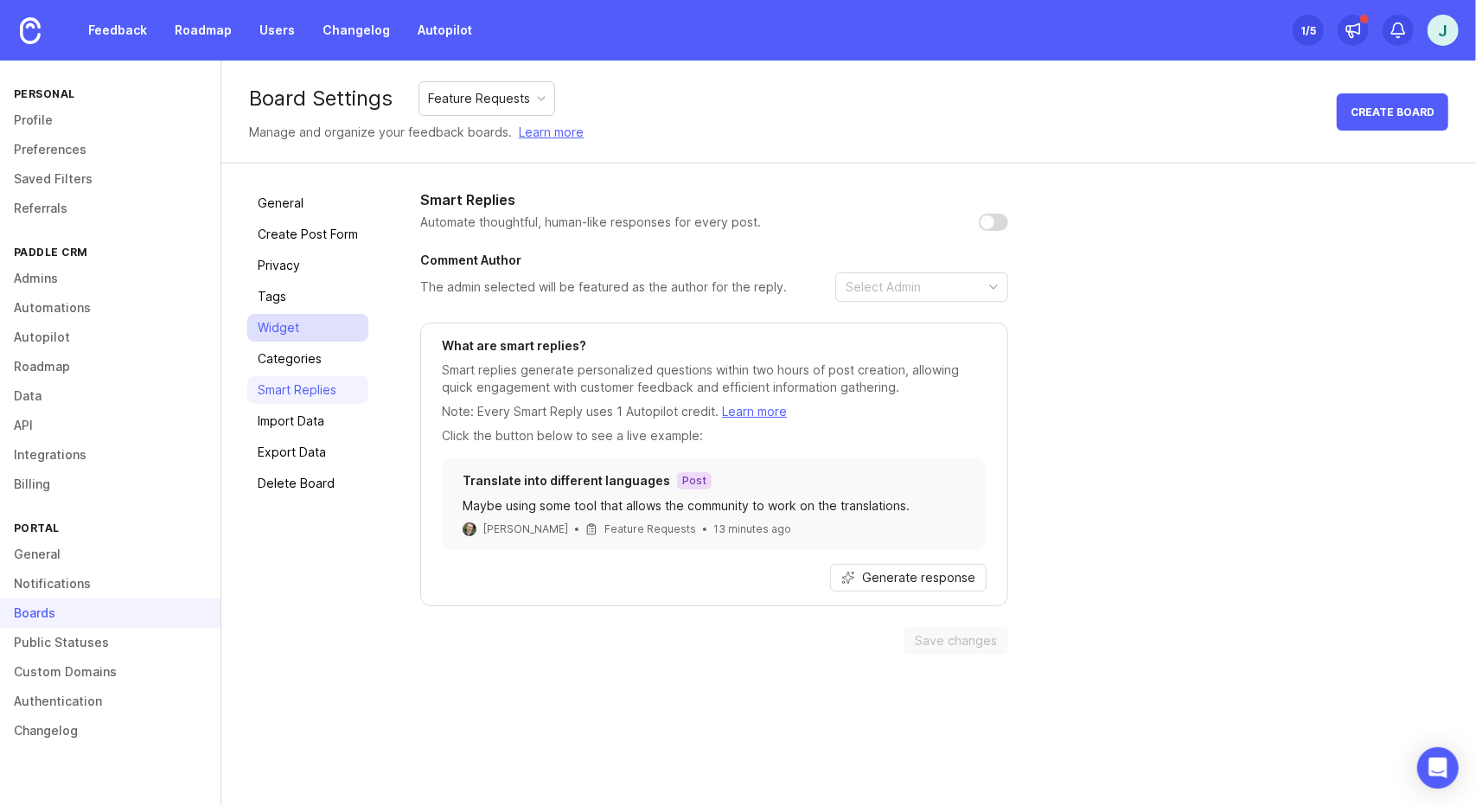
click at [316, 340] on link "Widget" at bounding box center [307, 328] width 121 height 28
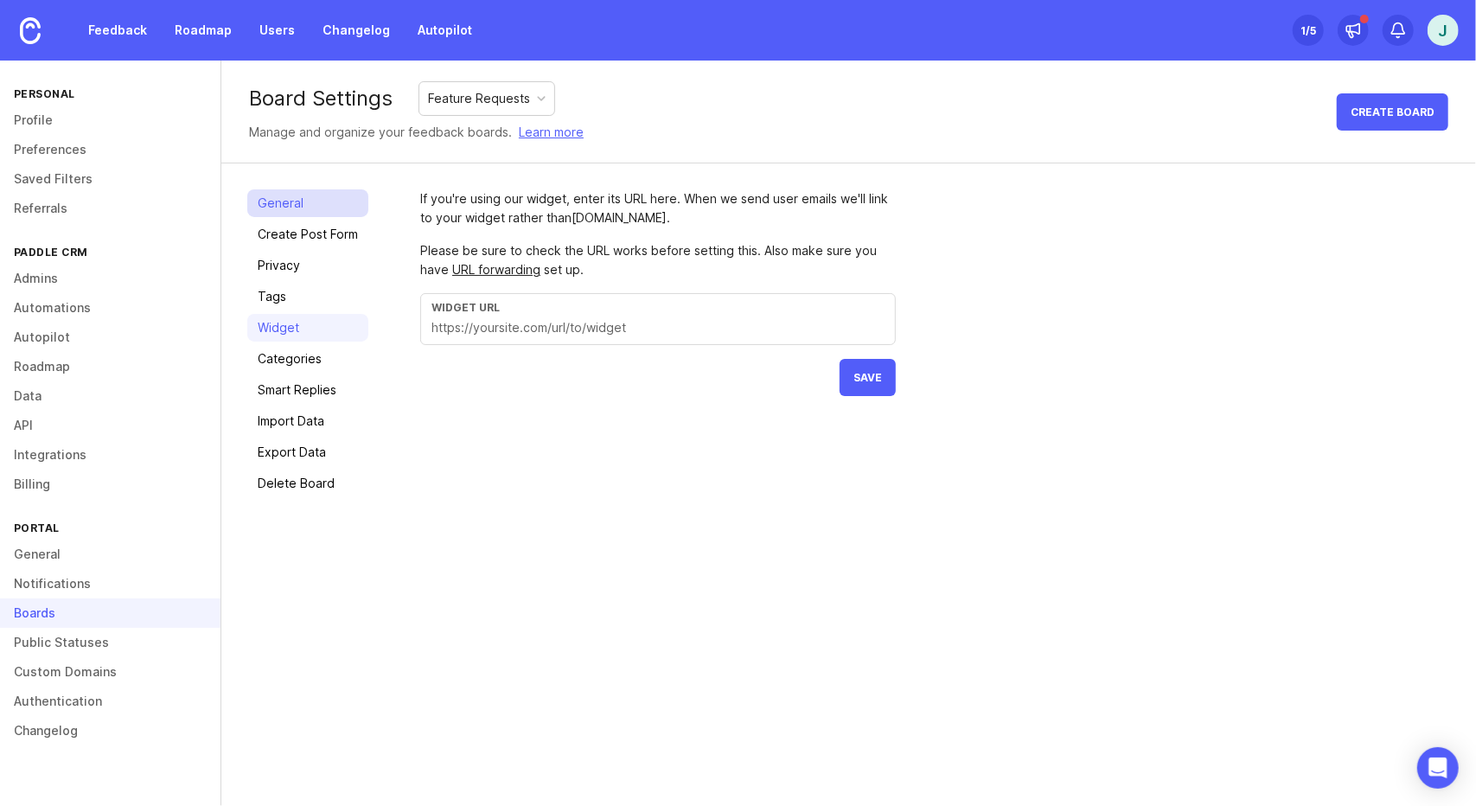
click at [306, 214] on link "General" at bounding box center [307, 203] width 121 height 28
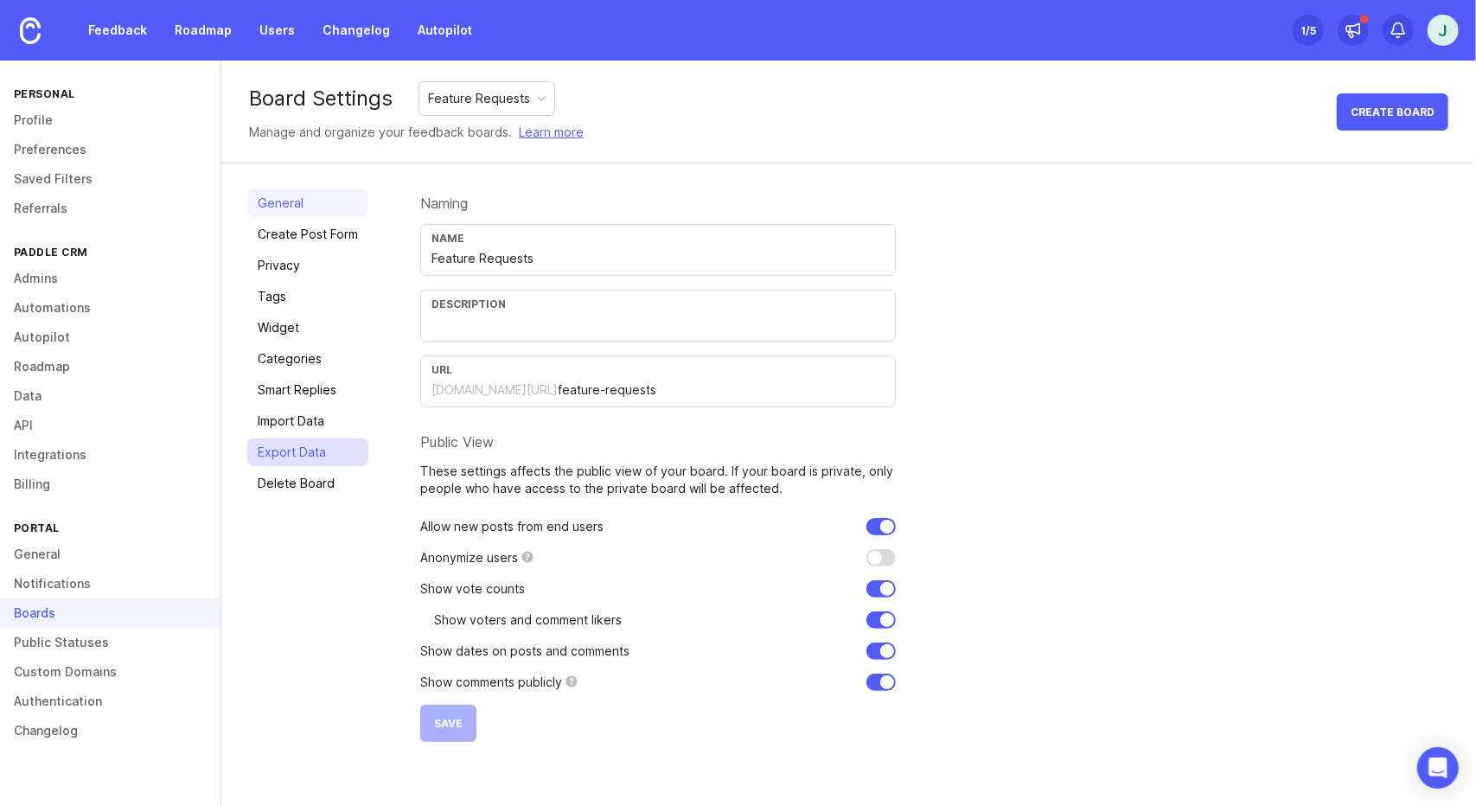
click at [310, 455] on link "Export Data" at bounding box center [307, 452] width 121 height 28
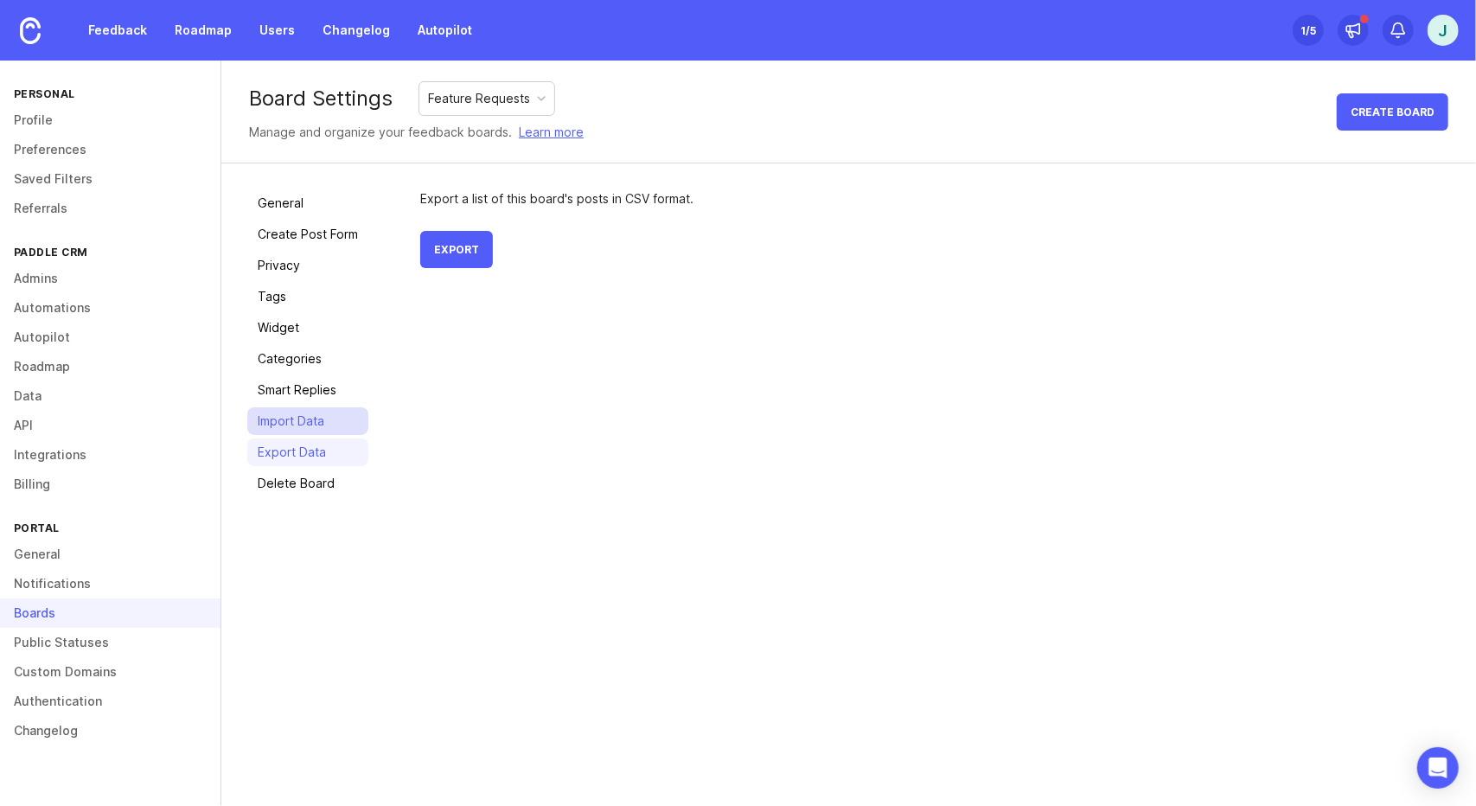
click at [303, 407] on link "Import Data" at bounding box center [307, 421] width 121 height 28
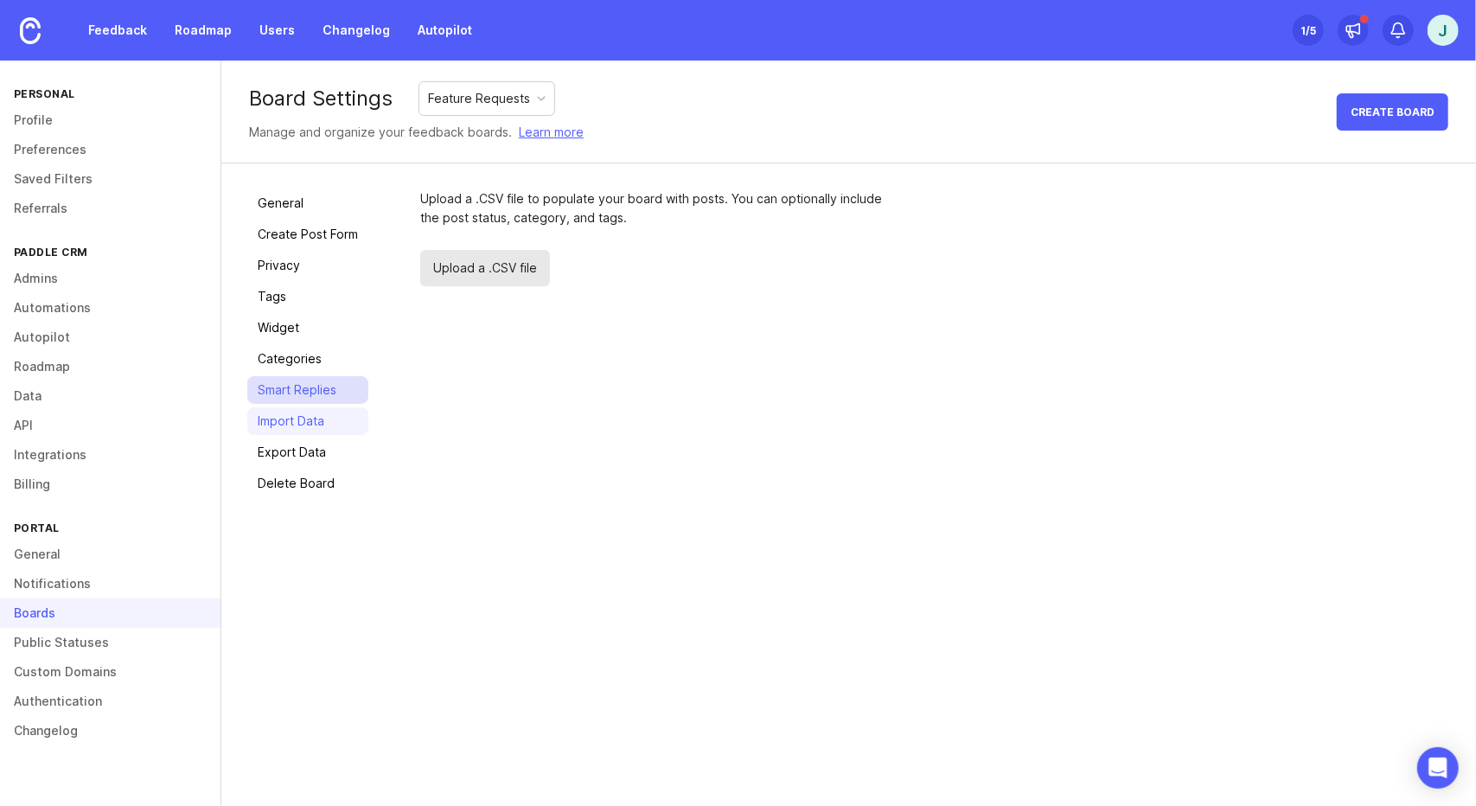
click at [303, 380] on link "Smart Replies" at bounding box center [307, 390] width 121 height 28
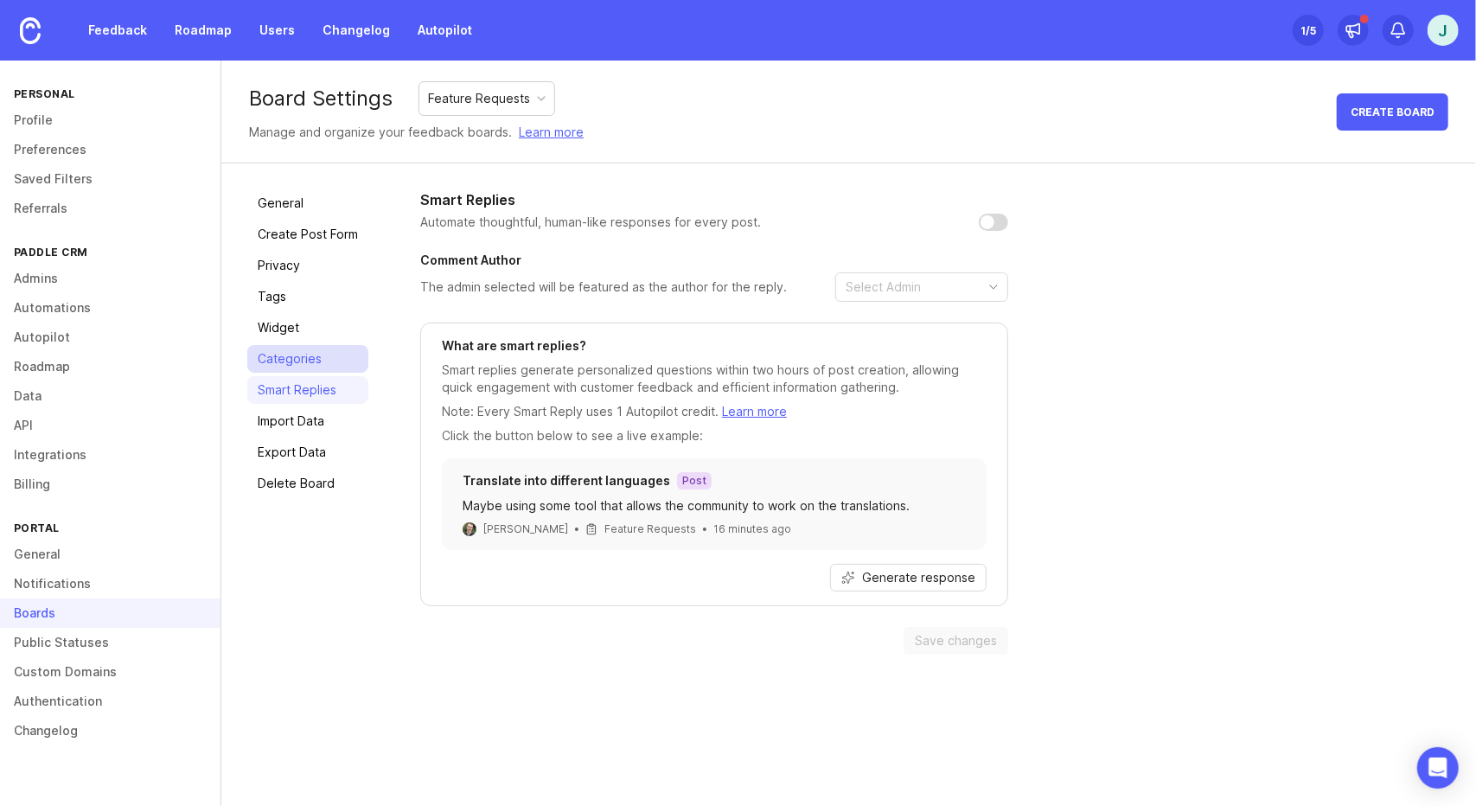
click at [310, 350] on link "Categories" at bounding box center [307, 359] width 121 height 28
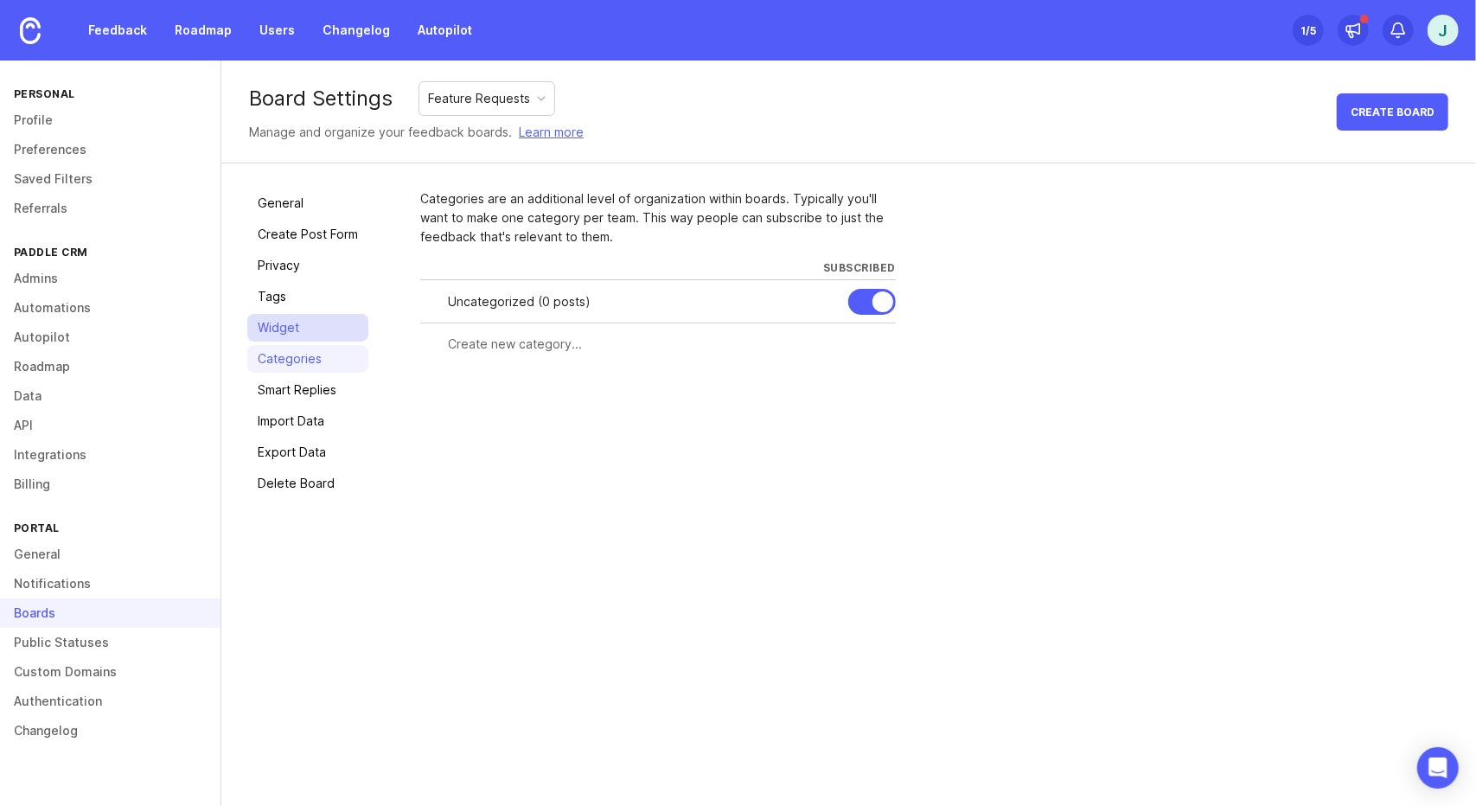
click at [278, 314] on link "Widget" at bounding box center [307, 328] width 121 height 28
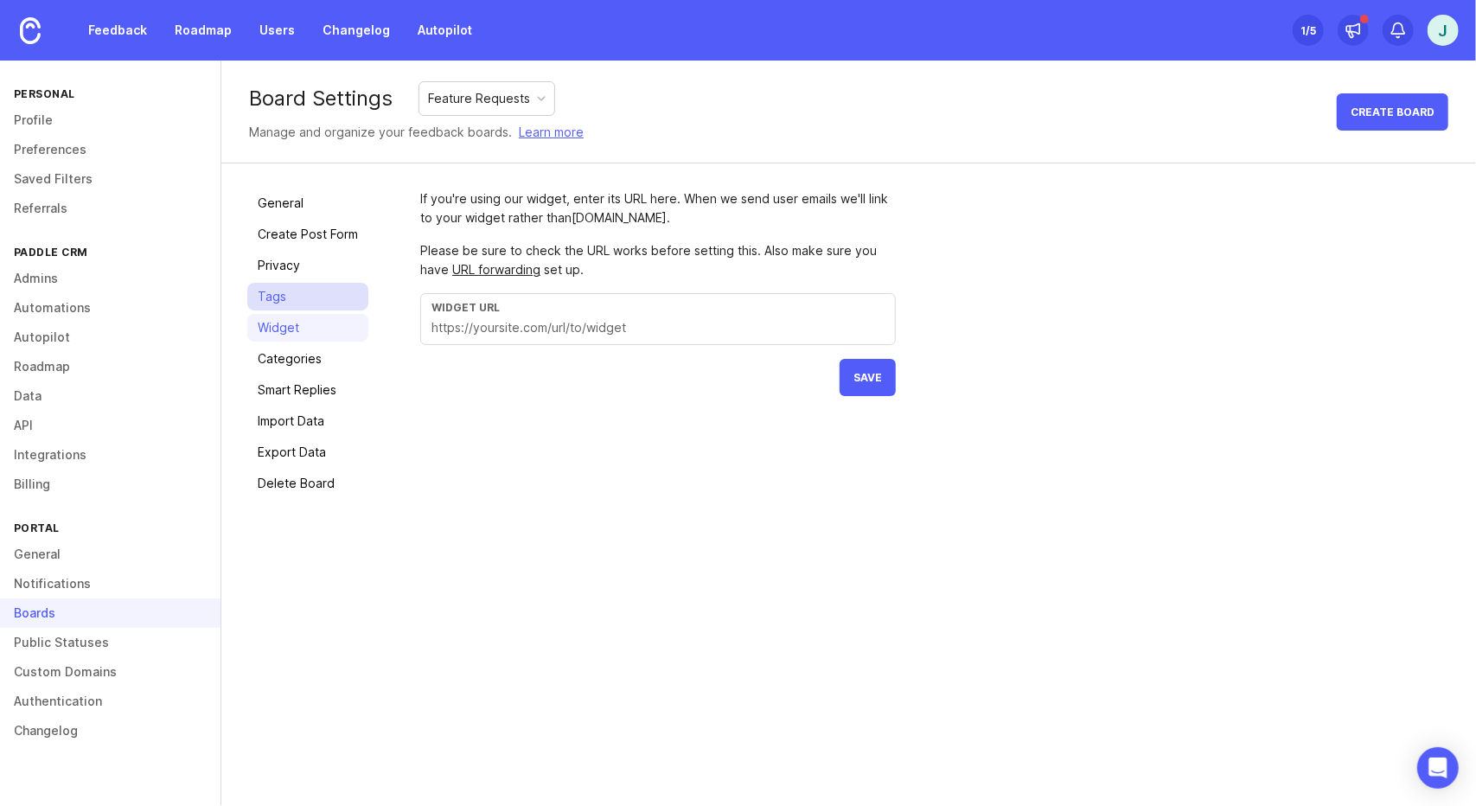
click at [308, 285] on link "Tags" at bounding box center [307, 297] width 121 height 28
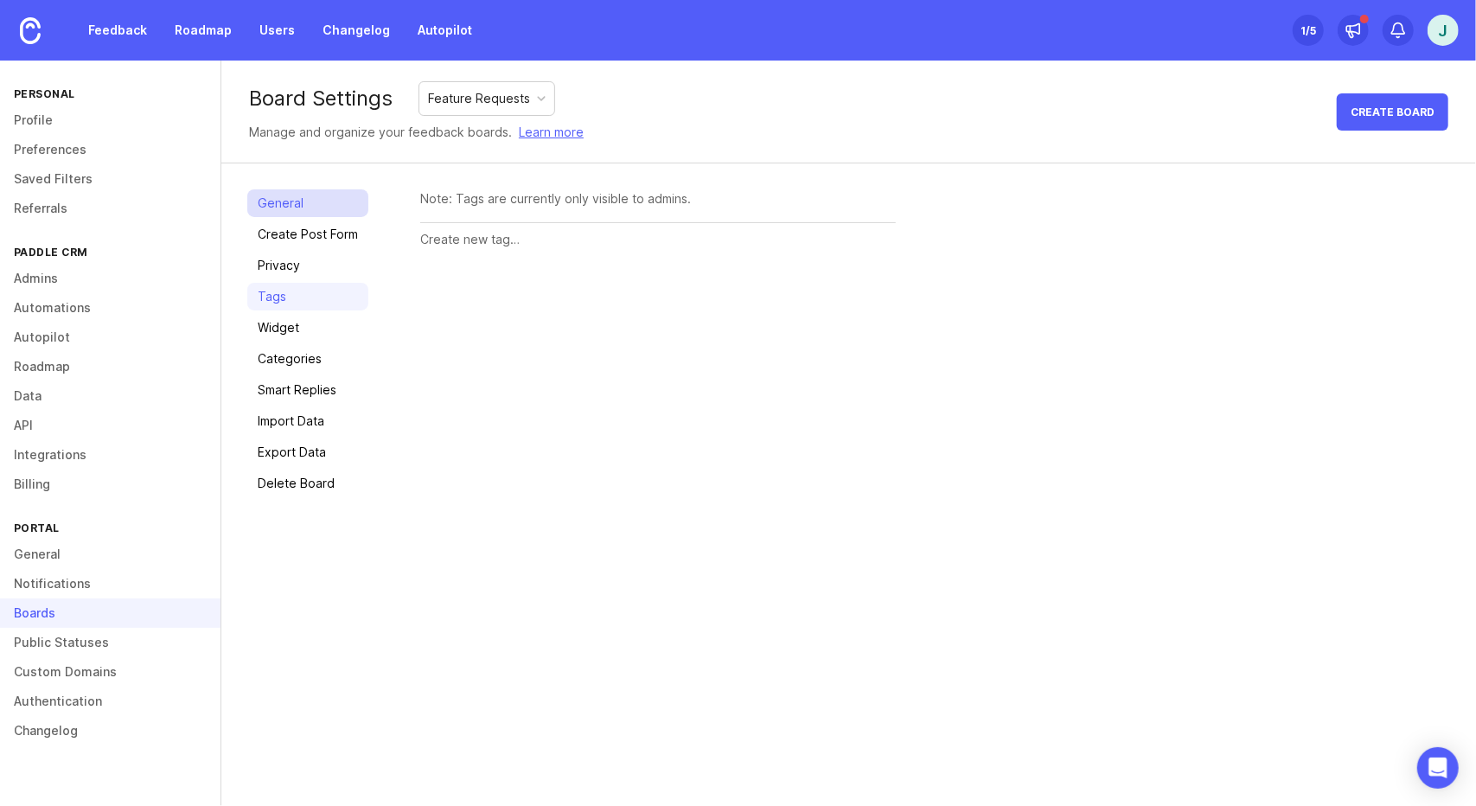
click at [289, 205] on link "General" at bounding box center [307, 203] width 121 height 28
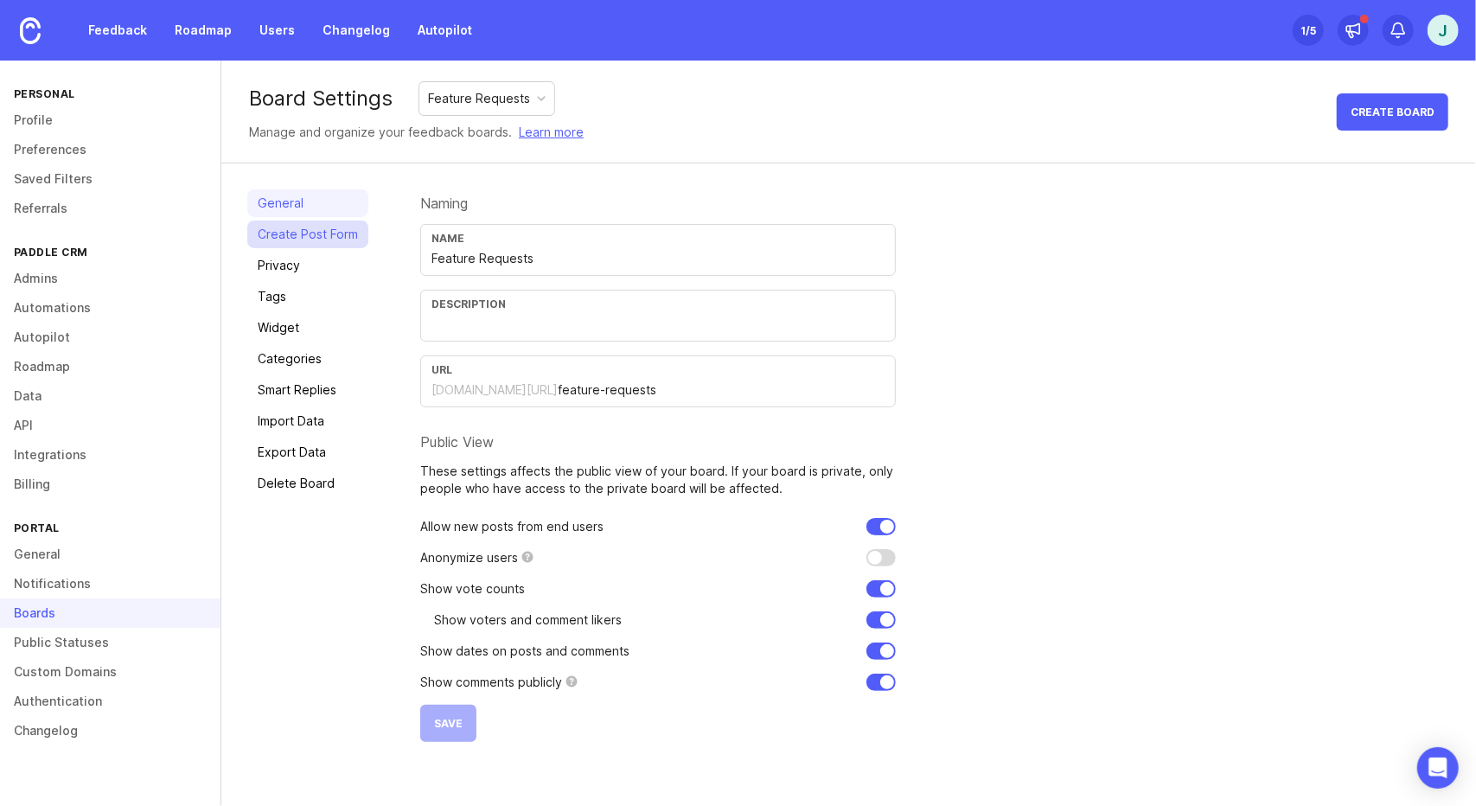
click at [303, 227] on link "Create Post Form" at bounding box center [307, 234] width 121 height 28
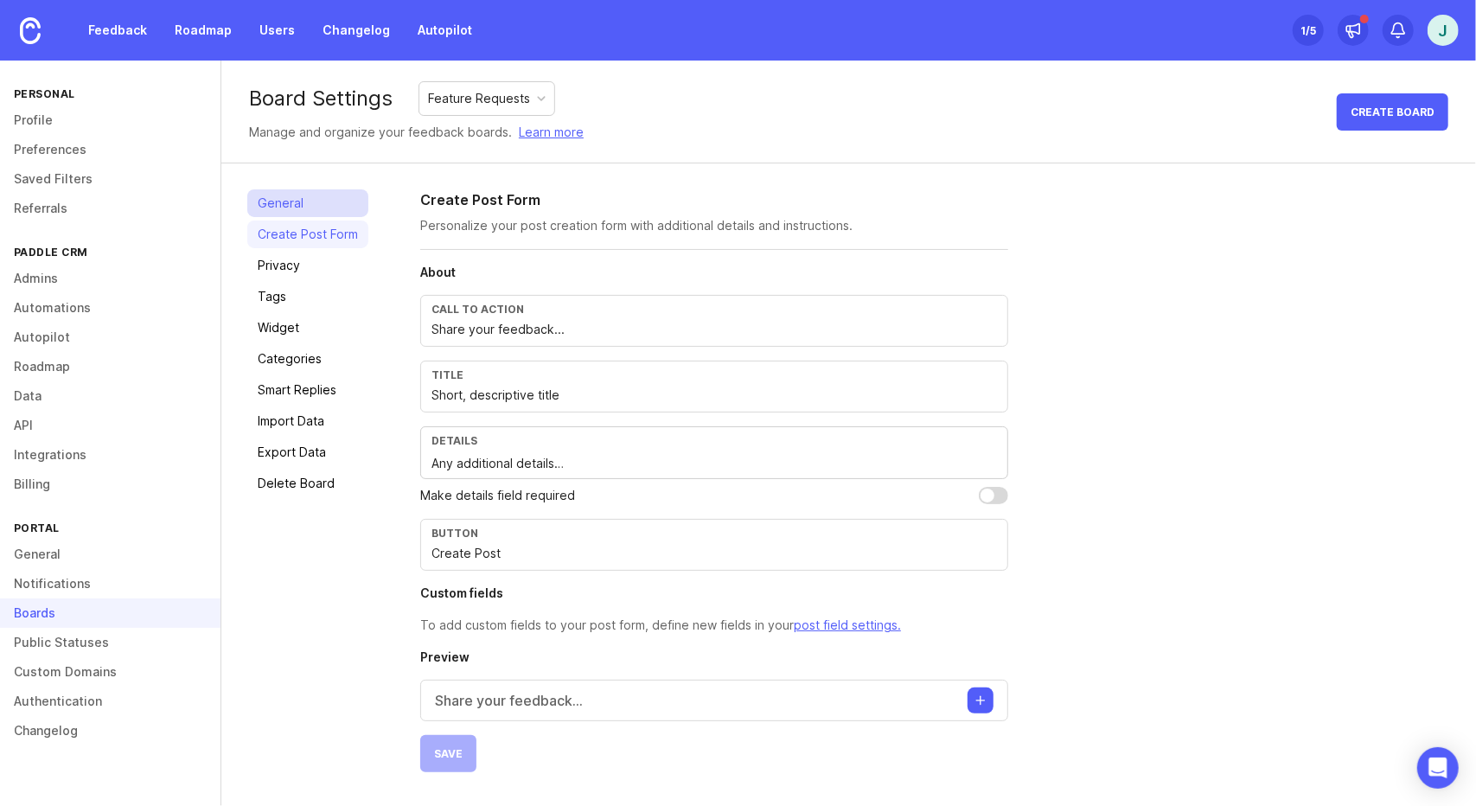
click at [282, 196] on link "General" at bounding box center [307, 203] width 121 height 28
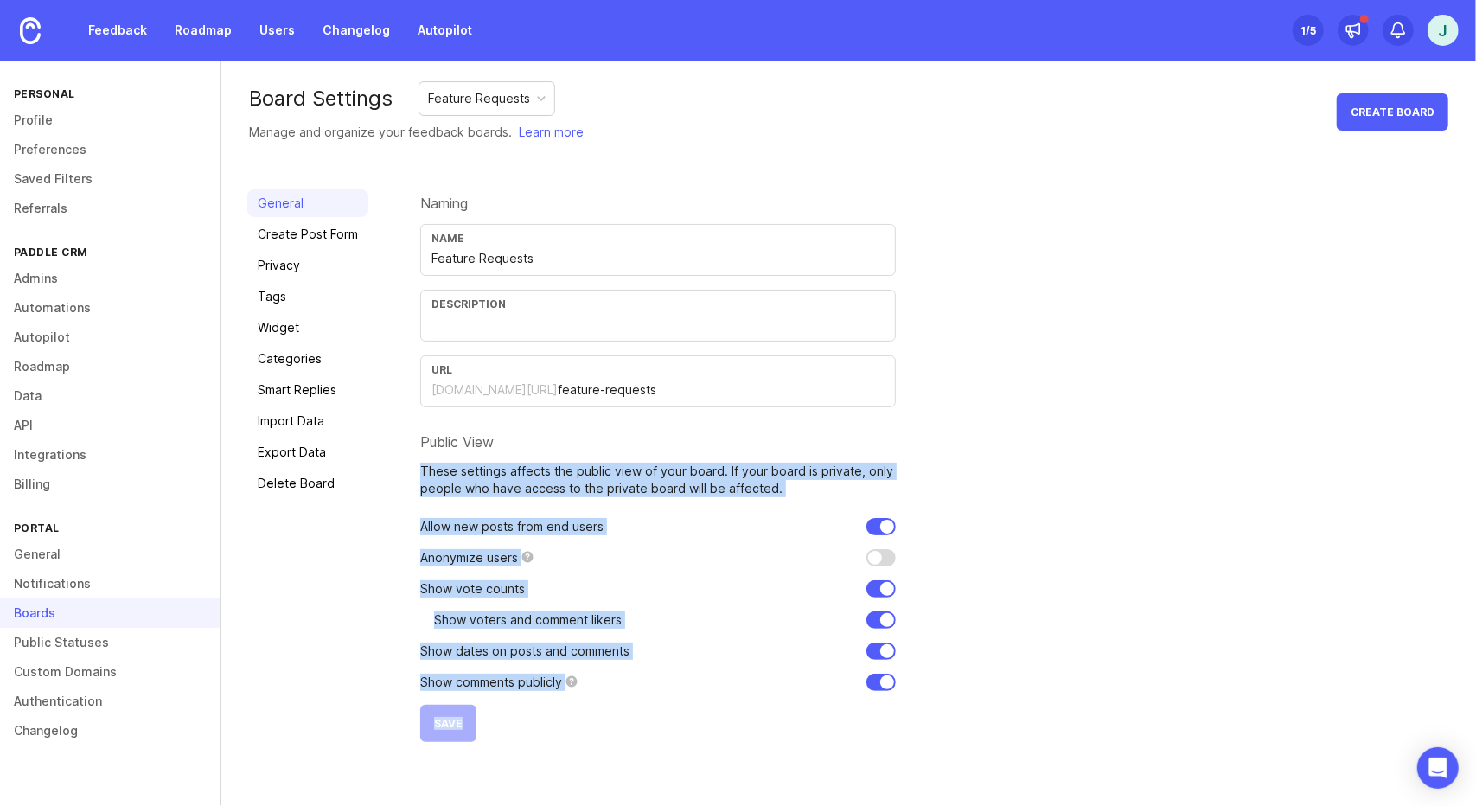
drag, startPoint x: 586, startPoint y: 705, endPoint x: 404, endPoint y: 488, distance: 282.8
click at [404, 488] on div "General Create Post Form Privacy Tags Widget Categories Smart Replies Import Da…" at bounding box center [848, 465] width 1254 height 604
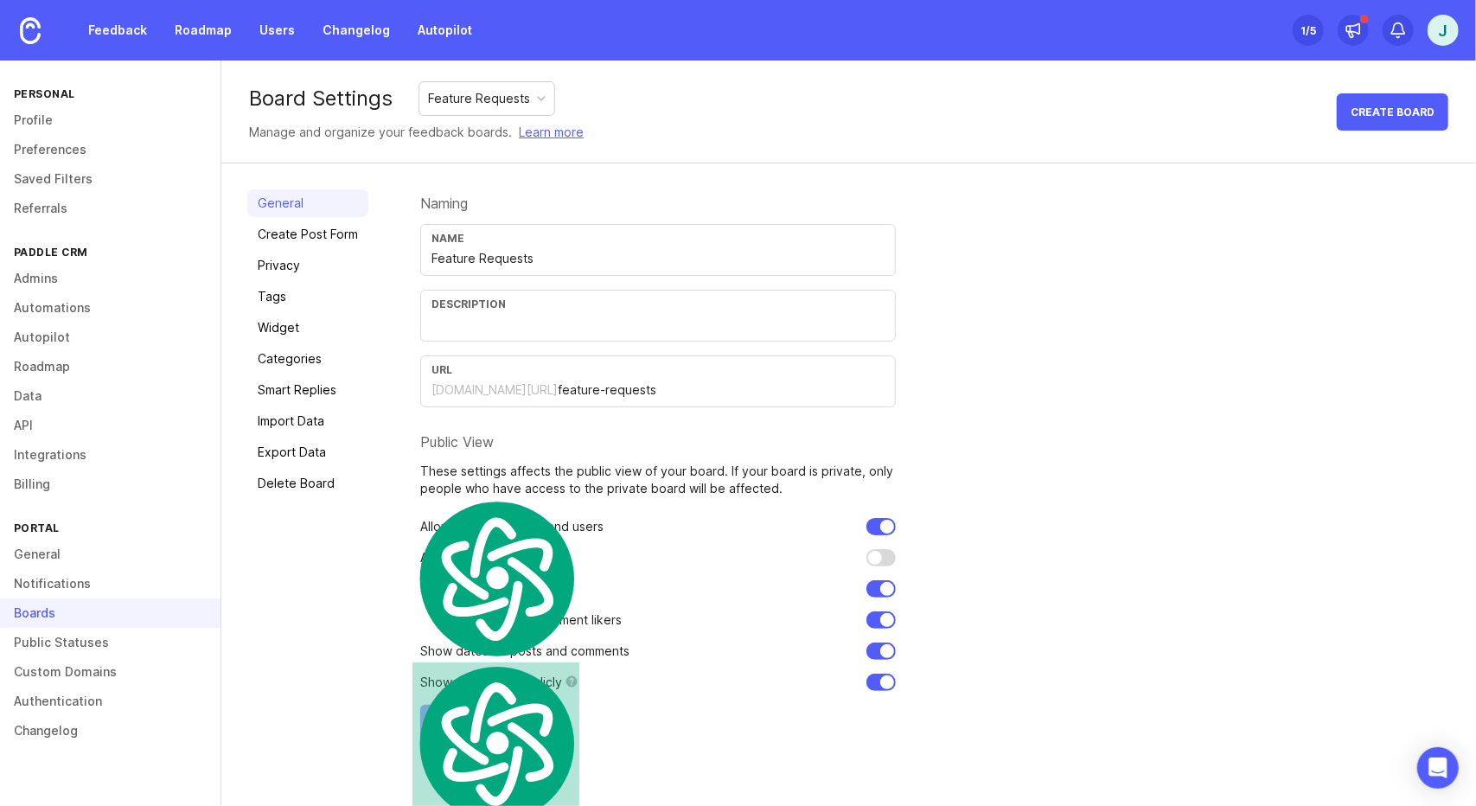
click at [448, 438] on form "Naming Name Feature Requests Description URL [DOMAIN_NAME][URL] feature-request…" at bounding box center [658, 465] width 476 height 552
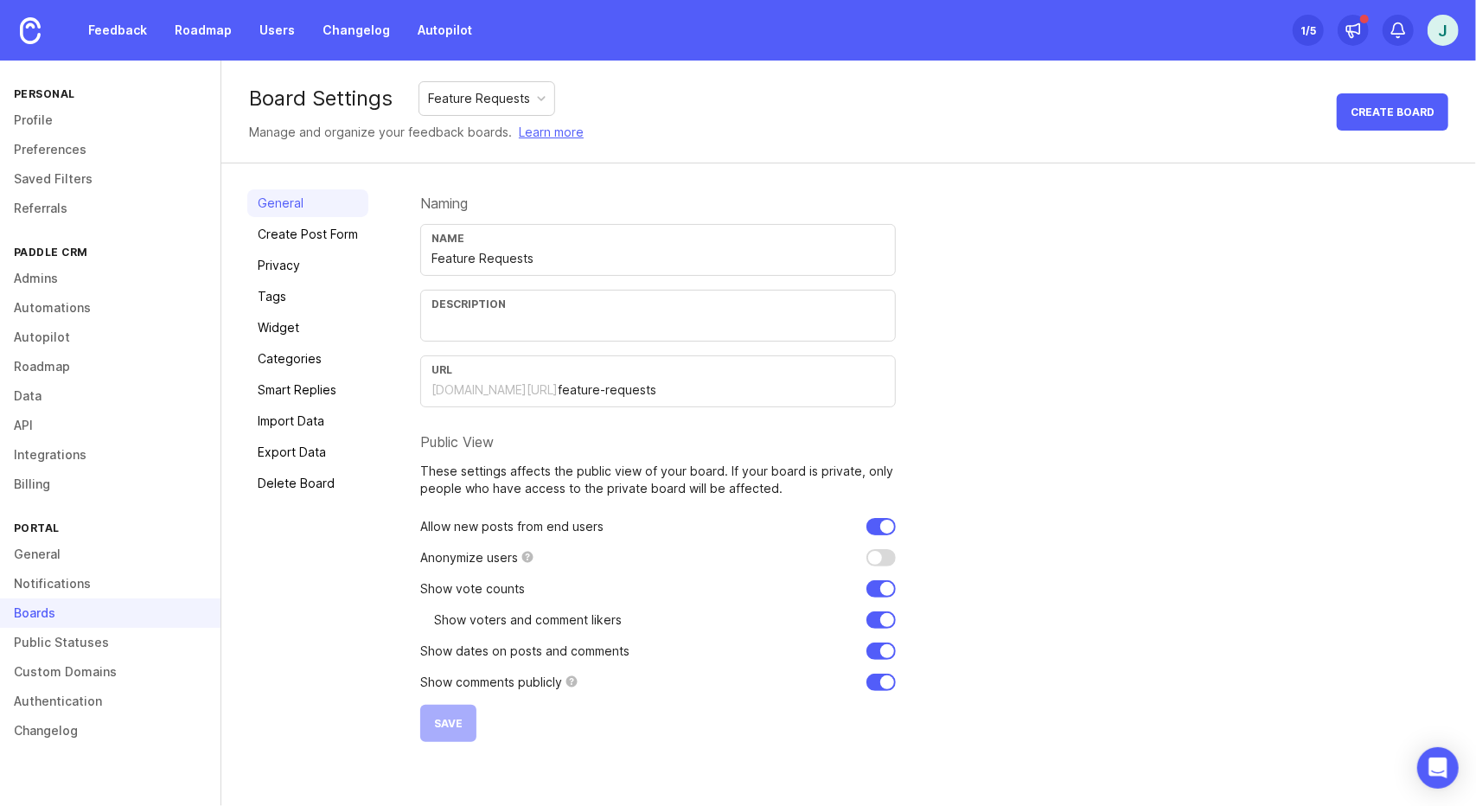
click at [1291, 445] on div "Naming Name Feature Requests Description URL [DOMAIN_NAME][URL] feature-request…" at bounding box center [935, 465] width 1030 height 552
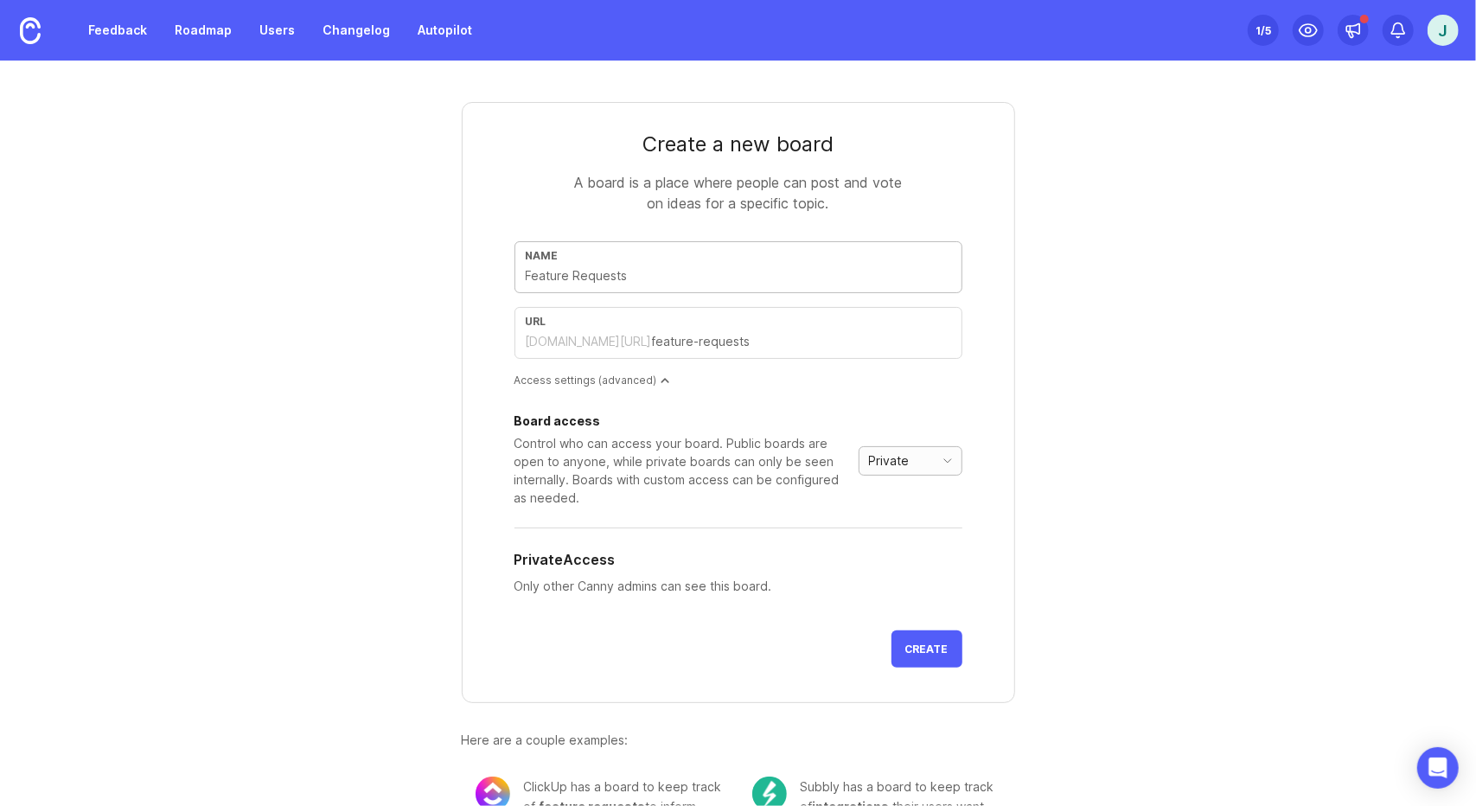
click at [903, 452] on div "Private" at bounding box center [896, 461] width 74 height 28
click at [1325, 448] on div "Create a new board A board is a place where people can post and vote on ideas f…" at bounding box center [738, 433] width 1476 height 745
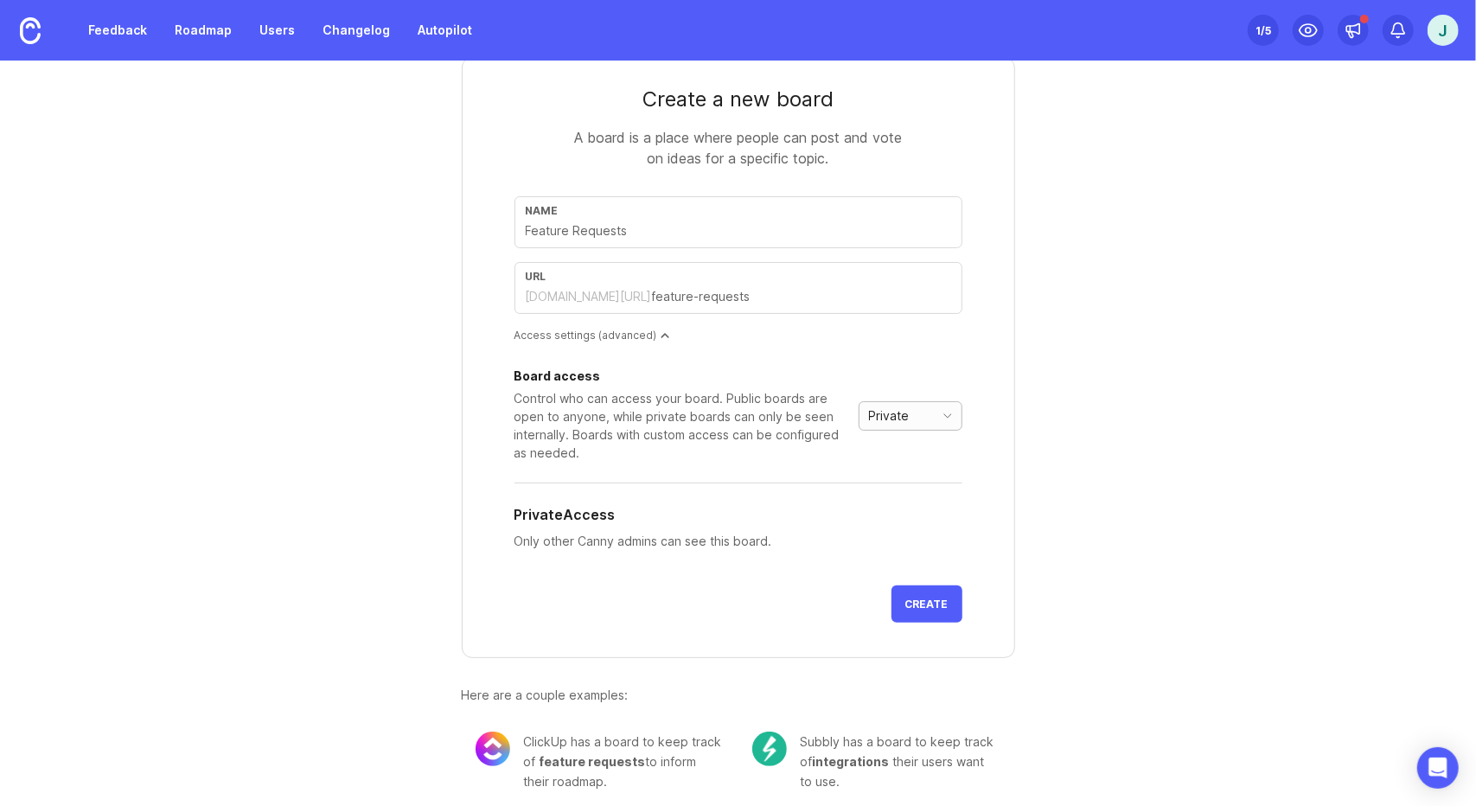
click at [875, 409] on span "Private" at bounding box center [889, 415] width 41 height 19
click at [901, 485] on li "Custom" at bounding box center [903, 498] width 102 height 29
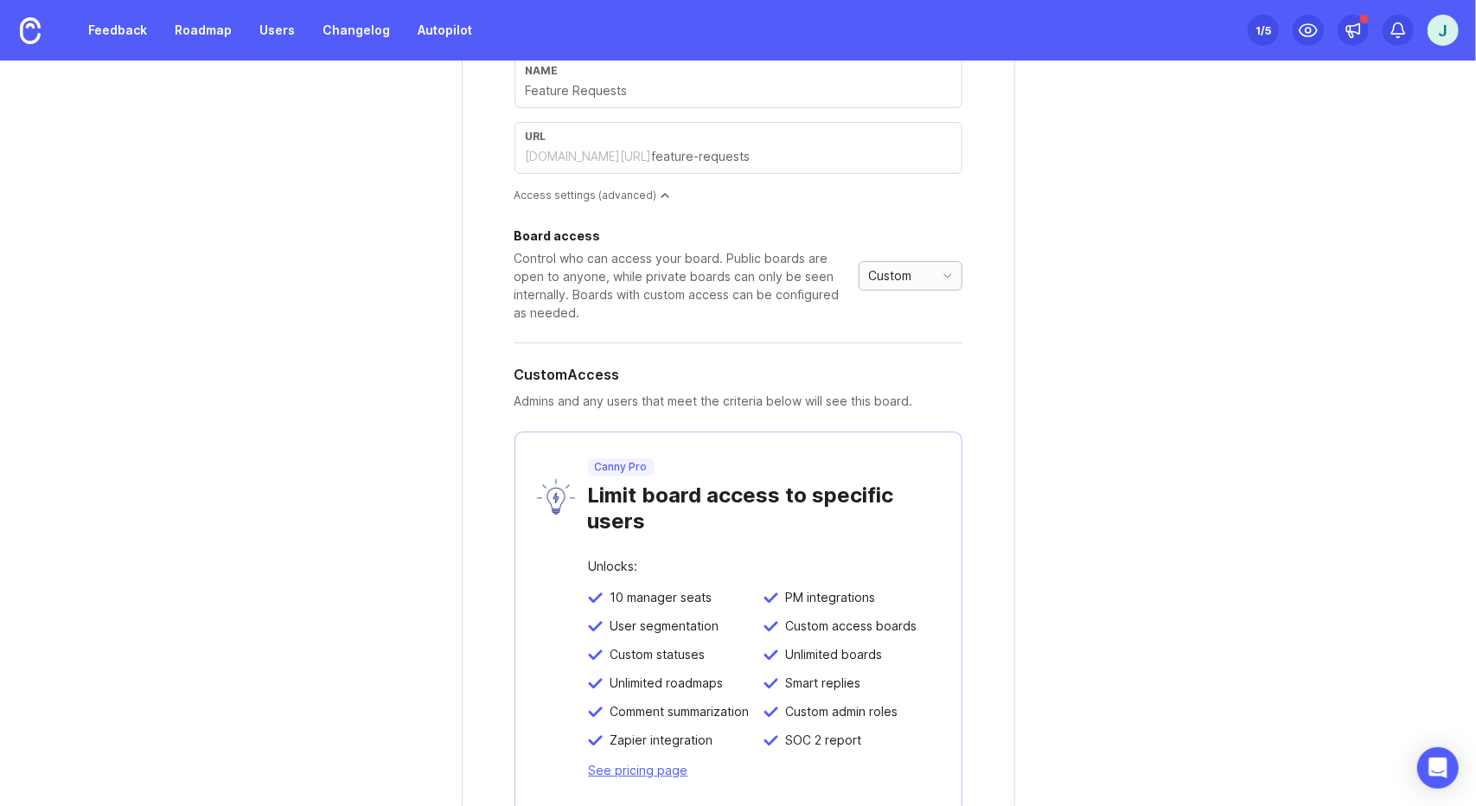
scroll to position [183, 0]
click at [892, 280] on div "Custom" at bounding box center [896, 278] width 74 height 28
click at [891, 331] on span "Public" at bounding box center [881, 331] width 35 height 19
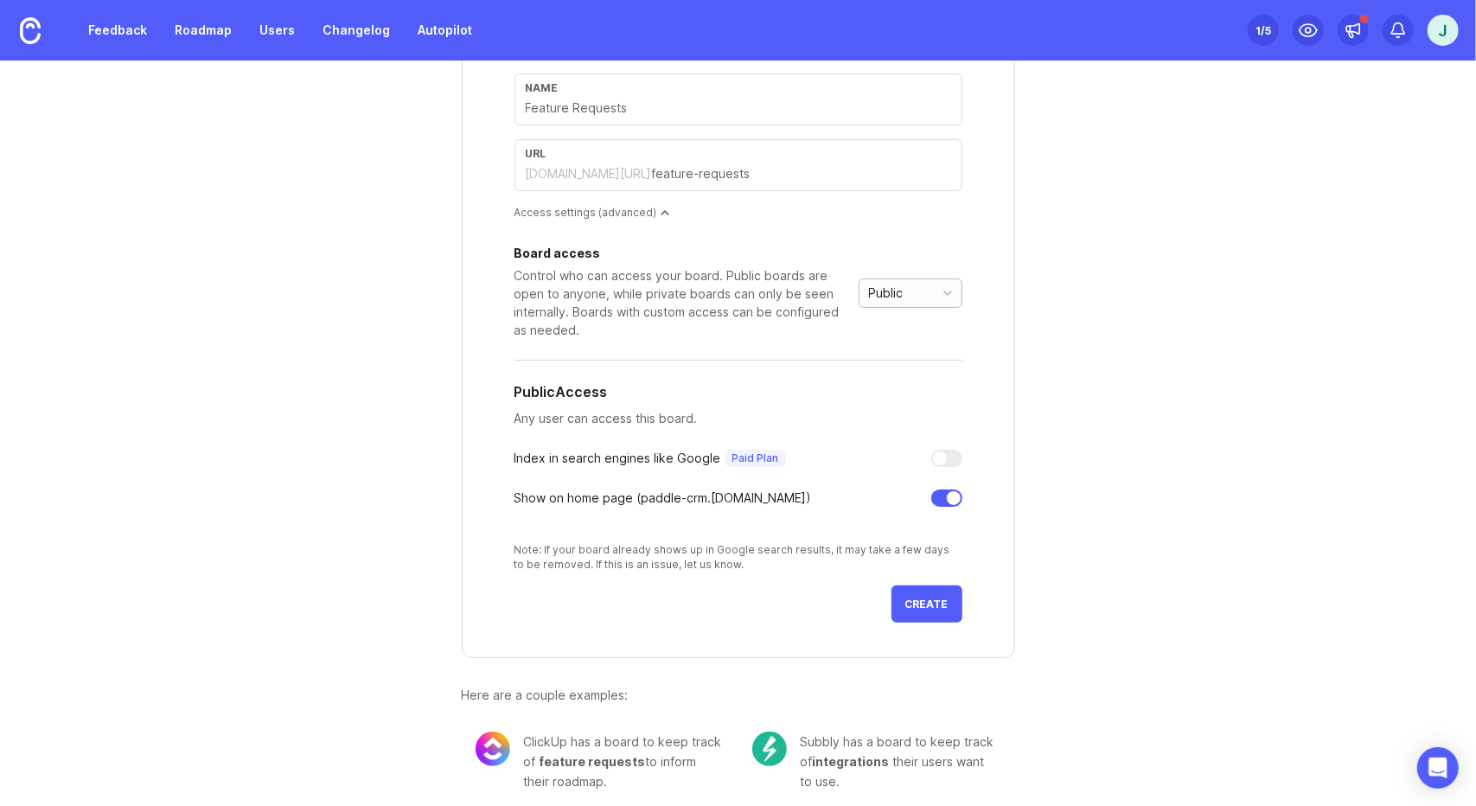
click at [899, 290] on div "Public" at bounding box center [896, 293] width 74 height 28
click at [898, 325] on span "Private" at bounding box center [884, 319] width 41 height 19
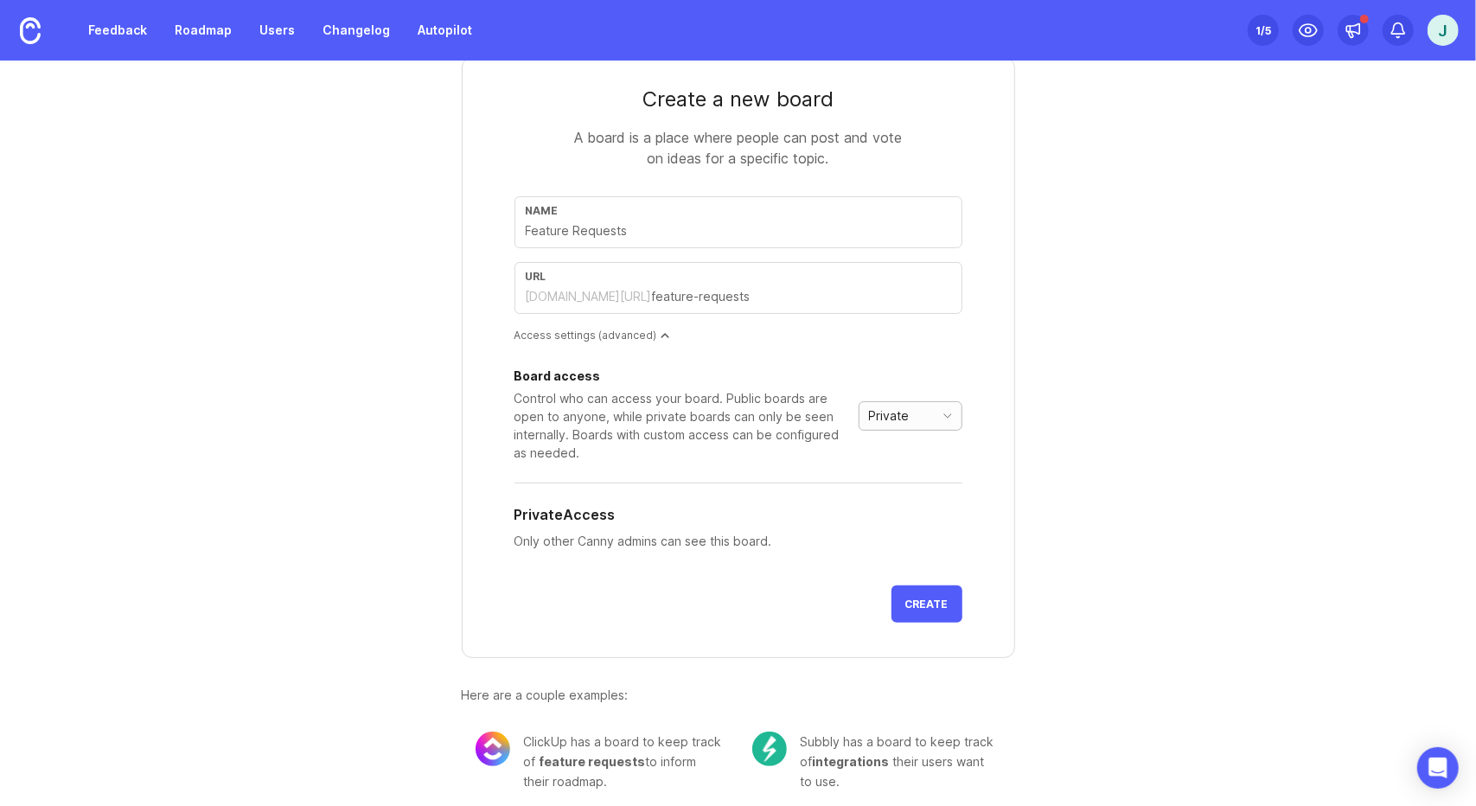
scroll to position [0, 0]
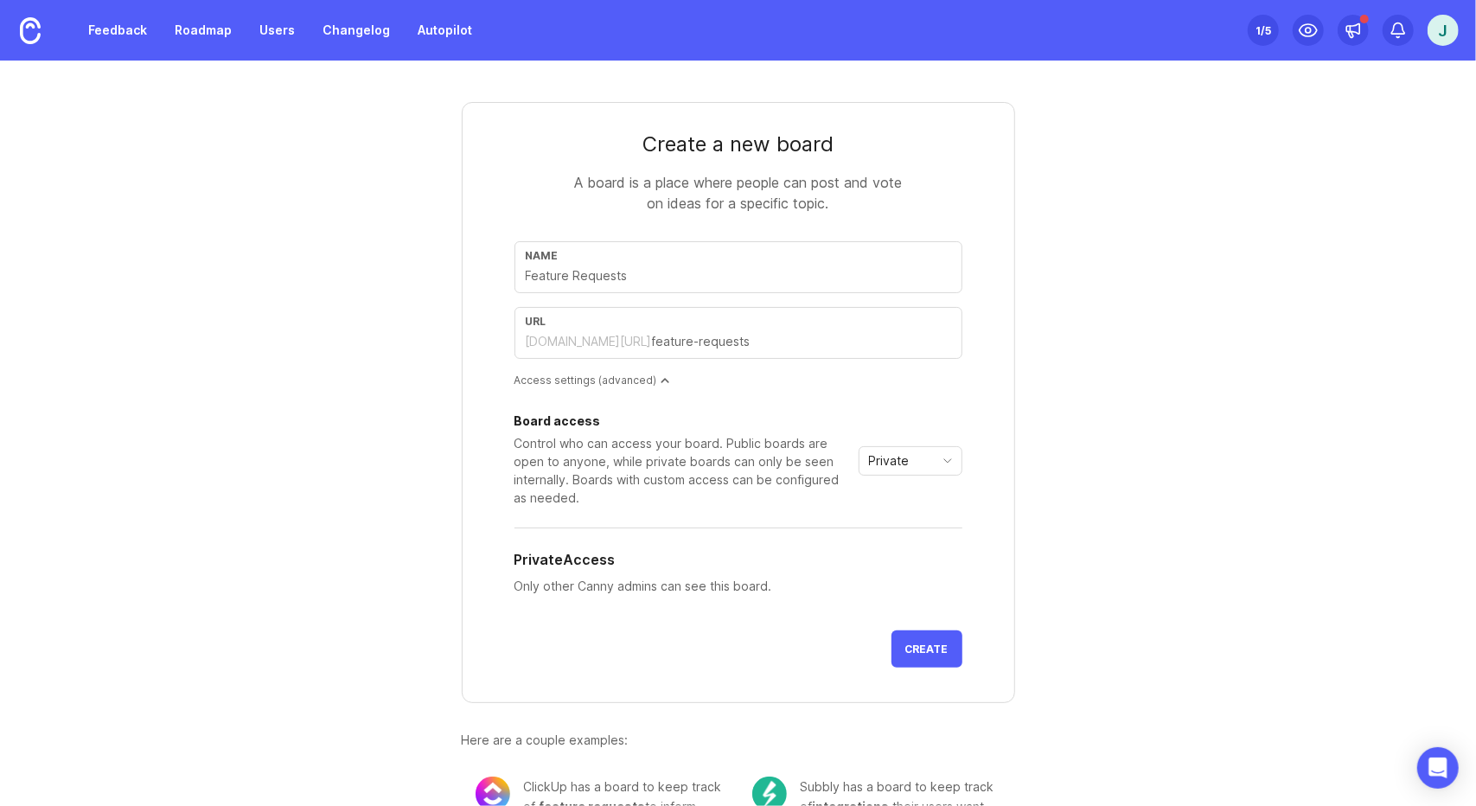
click at [377, 434] on div "Create a new board A board is a place where people can post and vote on ideas f…" at bounding box center [738, 462] width 830 height 803
click at [336, 477] on div "Create a new board A board is a place where people can post and vote on ideas f…" at bounding box center [738, 462] width 830 height 803
click at [326, 578] on div "Create a new board A board is a place where people can post and vote on ideas f…" at bounding box center [738, 462] width 830 height 803
click at [760, 700] on div "Create a new board A board is a place where people can post and vote on ideas f…" at bounding box center [738, 483] width 553 height 762
click at [851, 679] on form "Create a new board A board is a place where people can post and vote on ideas f…" at bounding box center [738, 402] width 553 height 601
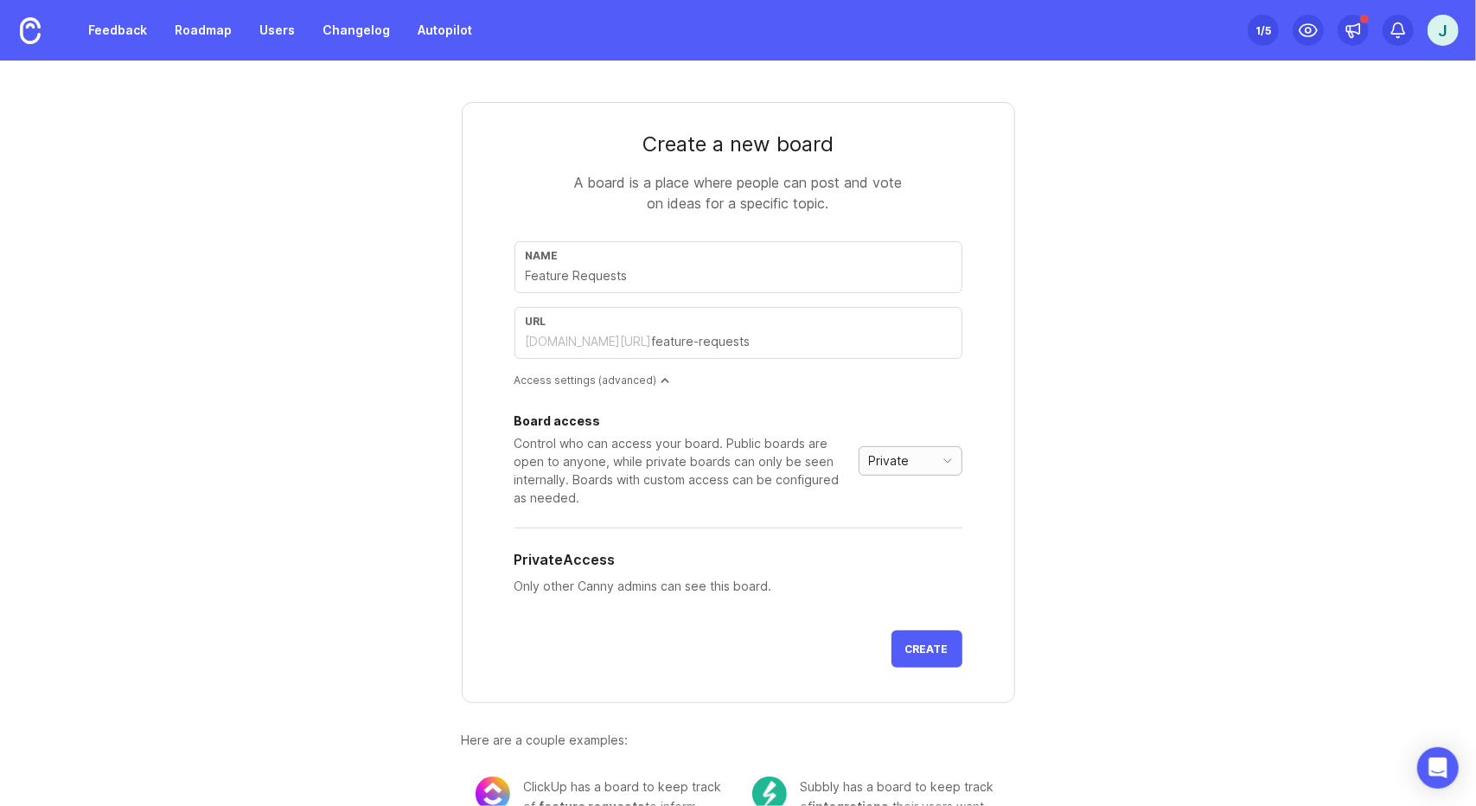
click at [906, 456] on div "Private" at bounding box center [896, 461] width 74 height 28
click at [904, 507] on li "Public" at bounding box center [903, 515] width 102 height 29
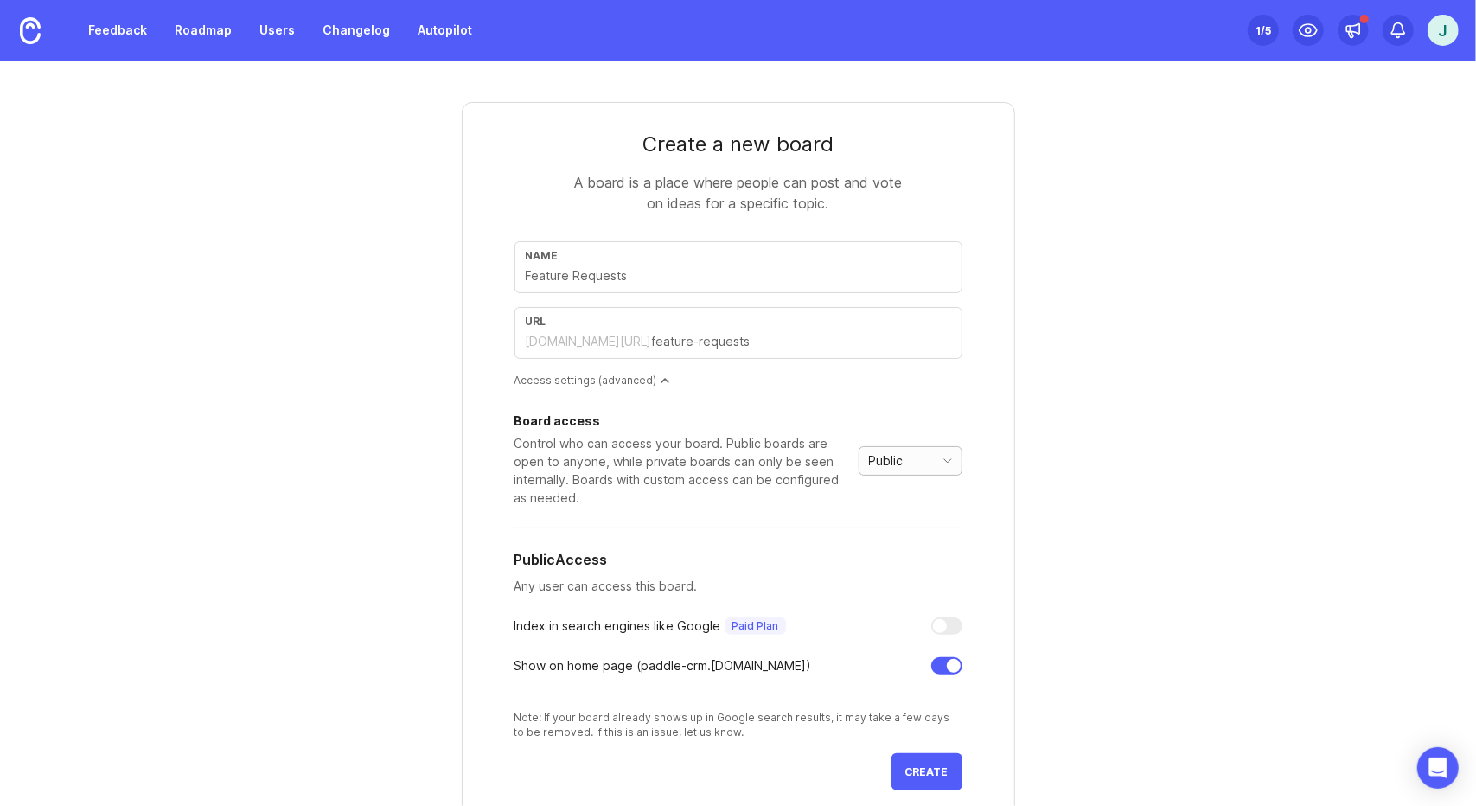
click at [910, 450] on div "Public" at bounding box center [896, 461] width 74 height 28
click at [899, 550] on span "Custom" at bounding box center [885, 543] width 43 height 19
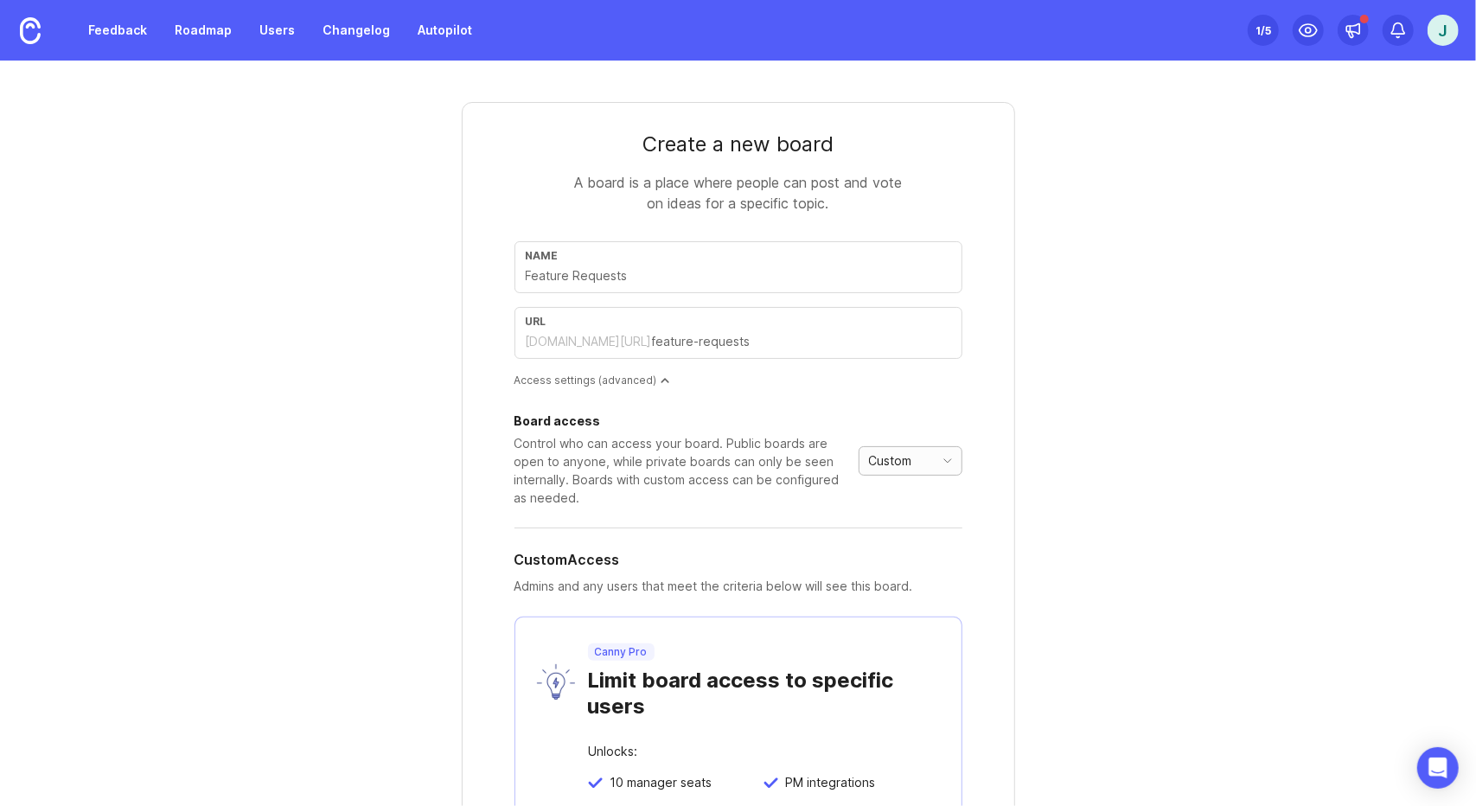
click at [899, 451] on span "Custom" at bounding box center [890, 460] width 43 height 19
click at [901, 491] on span "Private" at bounding box center [888, 486] width 48 height 19
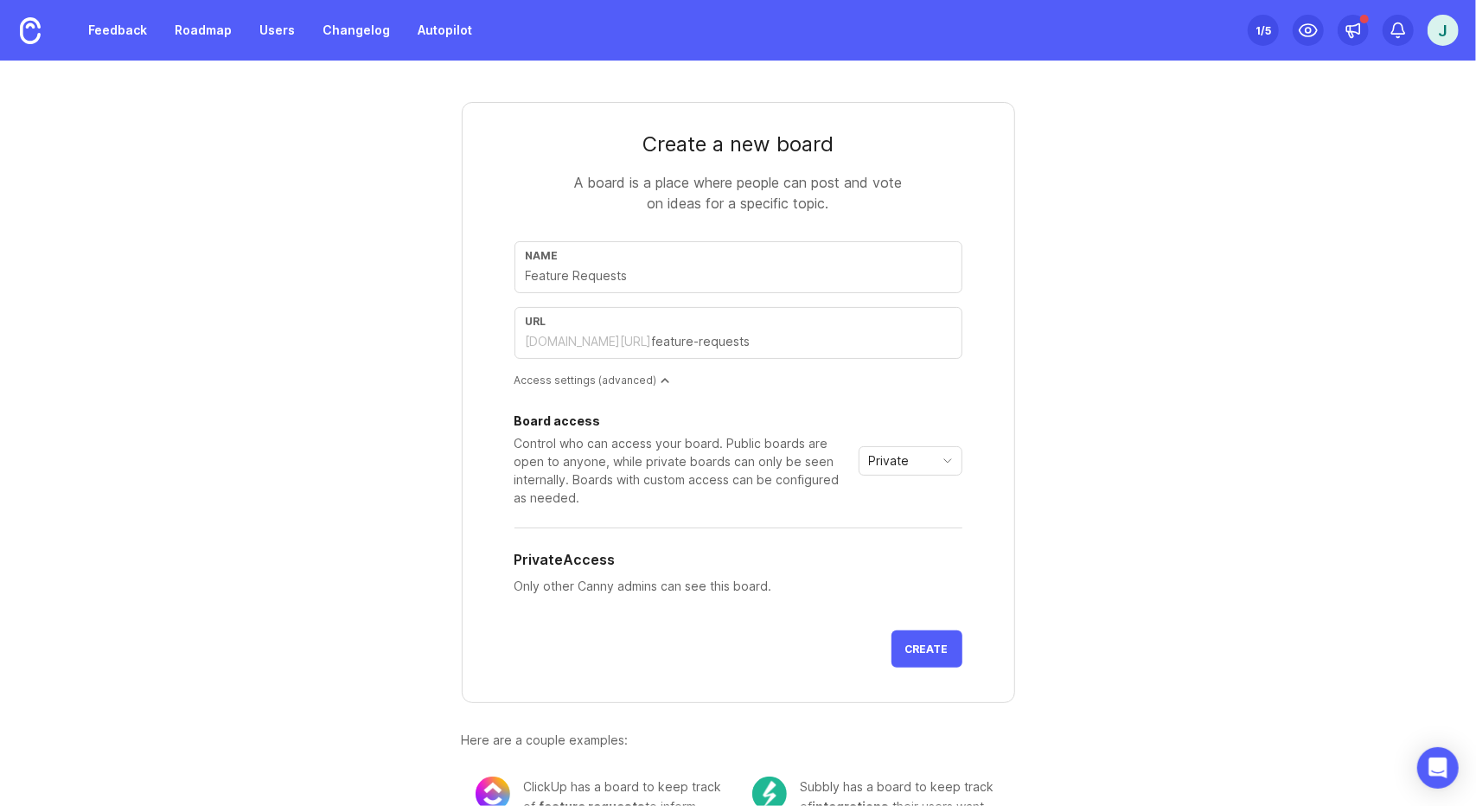
click at [720, 703] on div "Create a new board A board is a place where people can post and vote on ideas f…" at bounding box center [738, 483] width 553 height 762
click at [1069, 61] on div "Create a new board A board is a place where people can post and vote on ideas f…" at bounding box center [738, 462] width 830 height 803
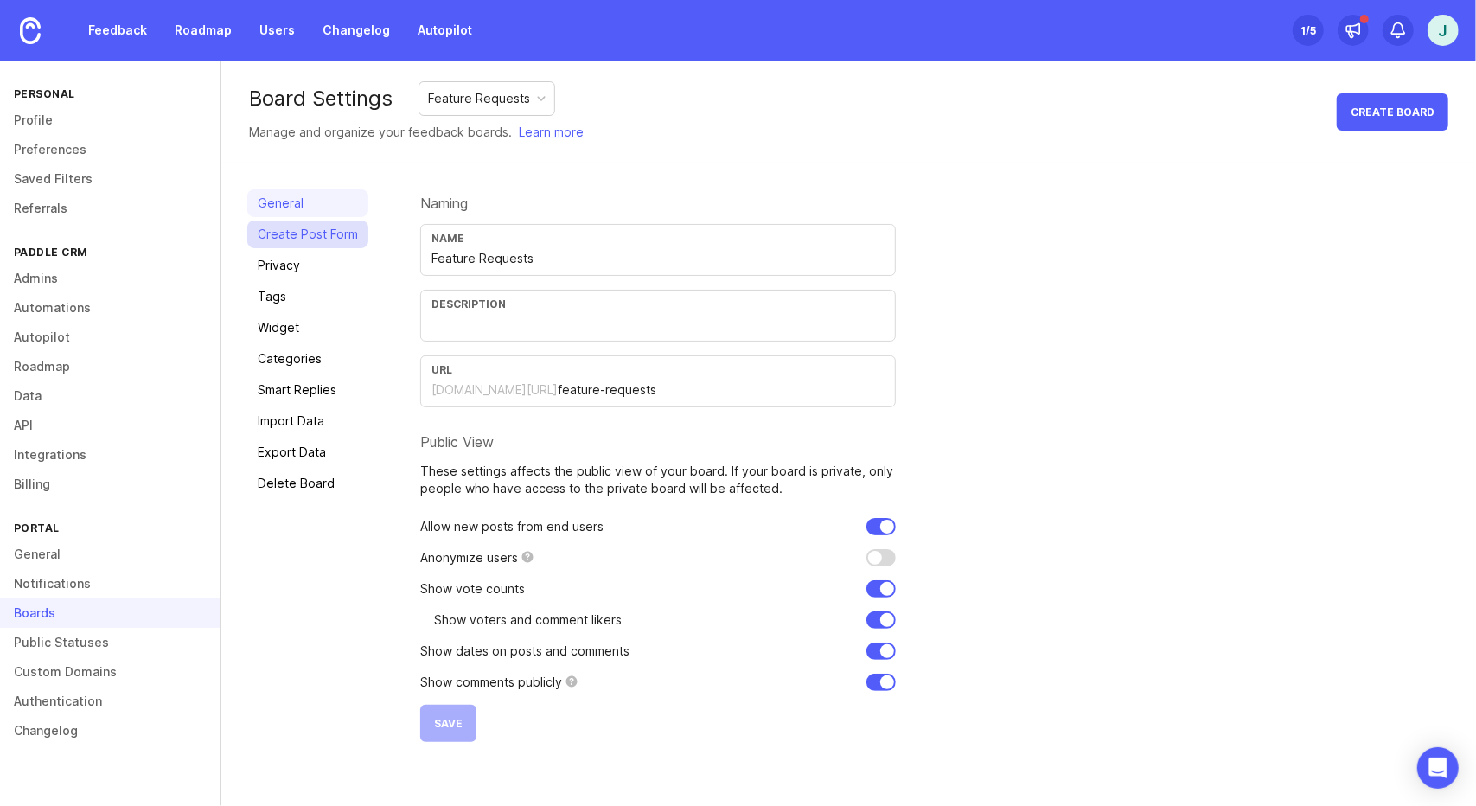
click at [296, 234] on link "Create Post Form" at bounding box center [307, 234] width 121 height 28
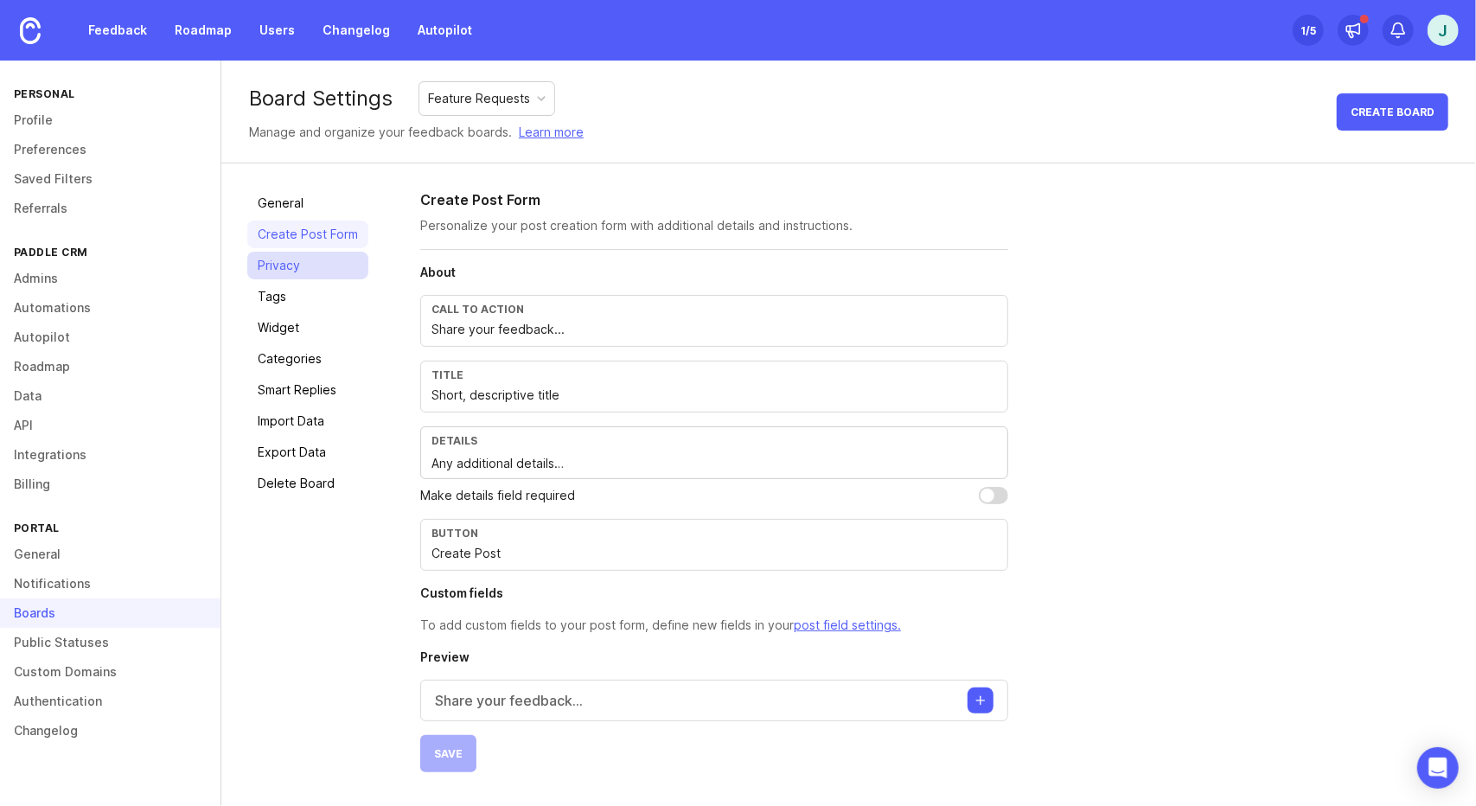
click at [294, 270] on link "Privacy" at bounding box center [307, 266] width 121 height 28
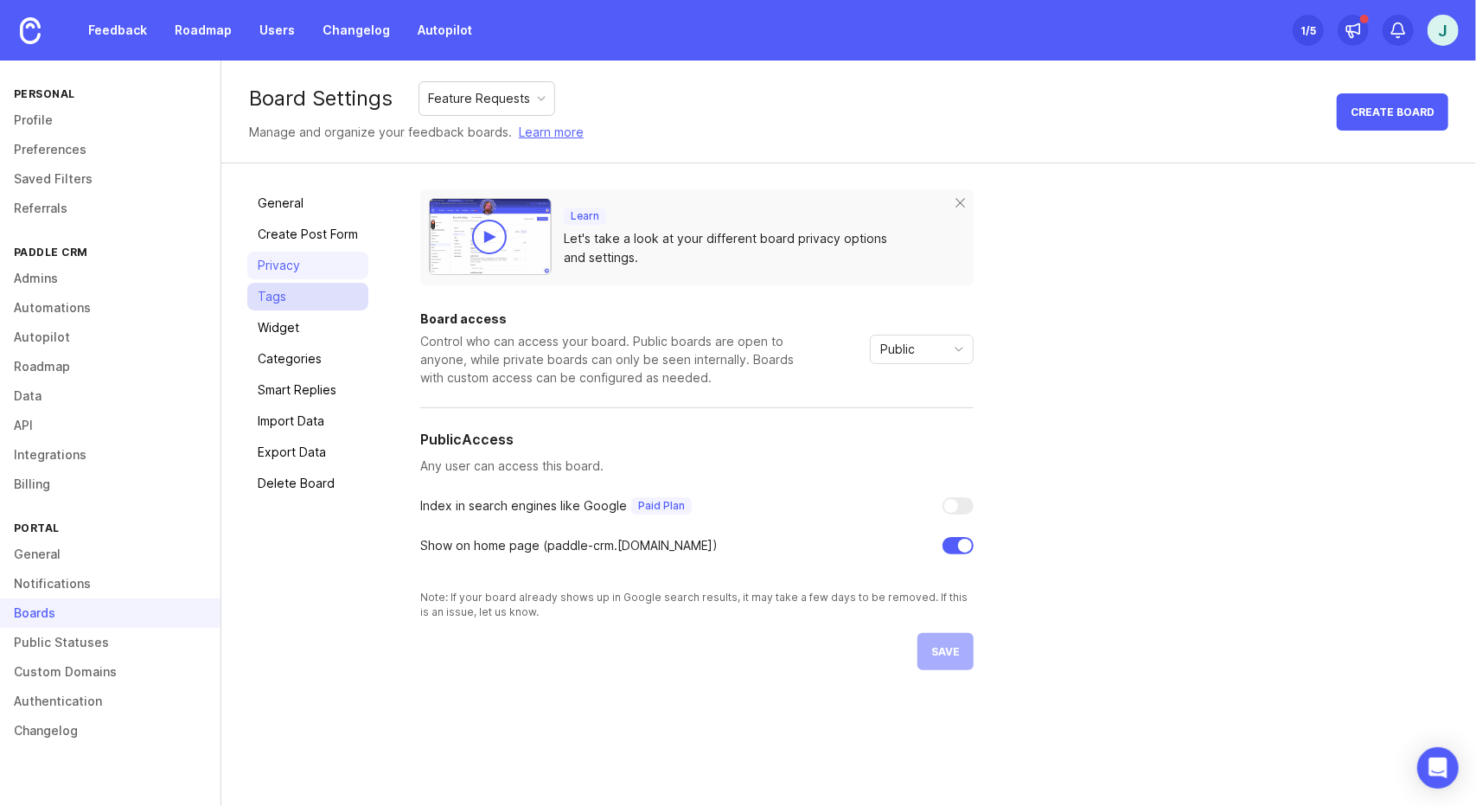
click at [303, 288] on link "Tags" at bounding box center [307, 297] width 121 height 28
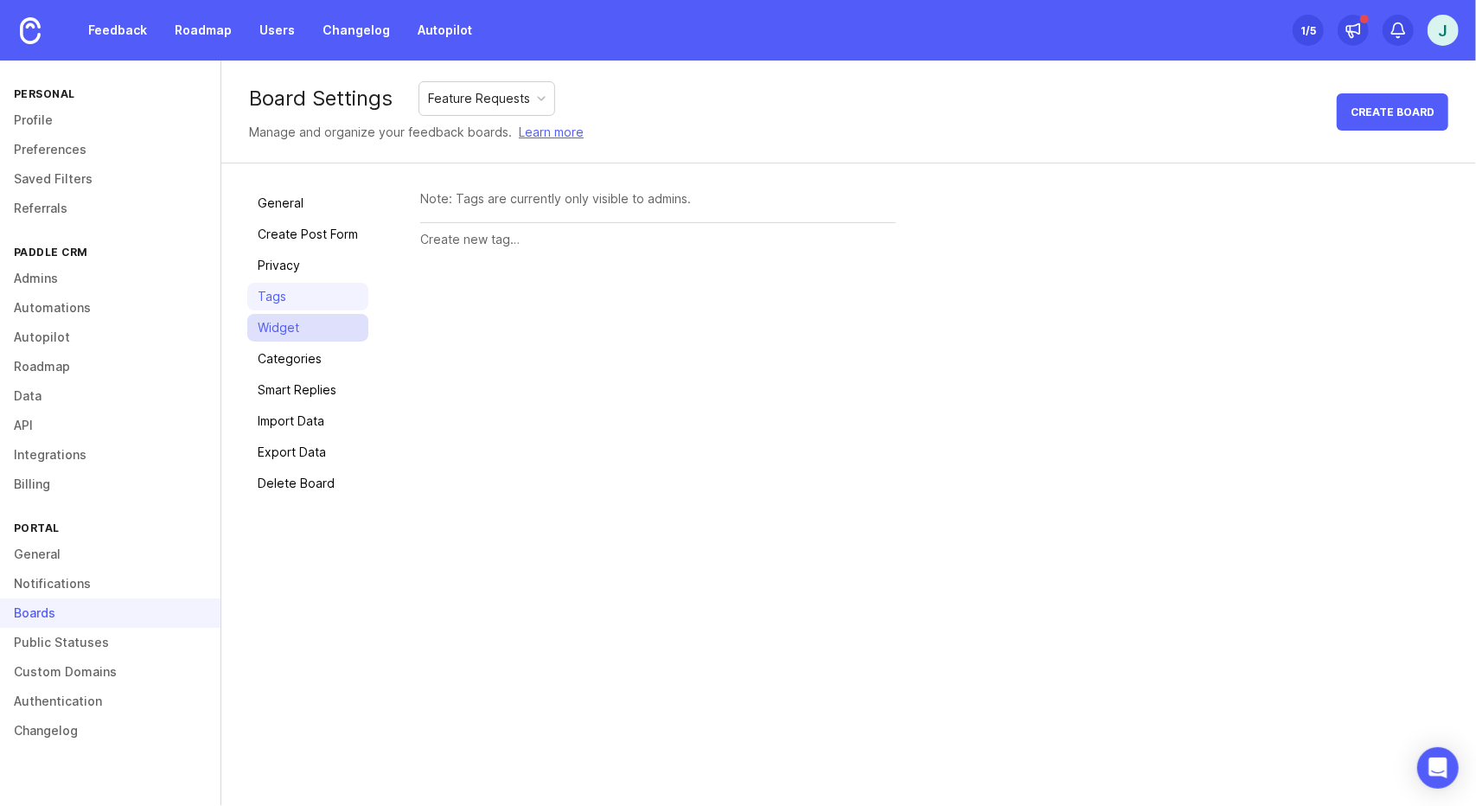
click at [303, 324] on link "Widget" at bounding box center [307, 328] width 121 height 28
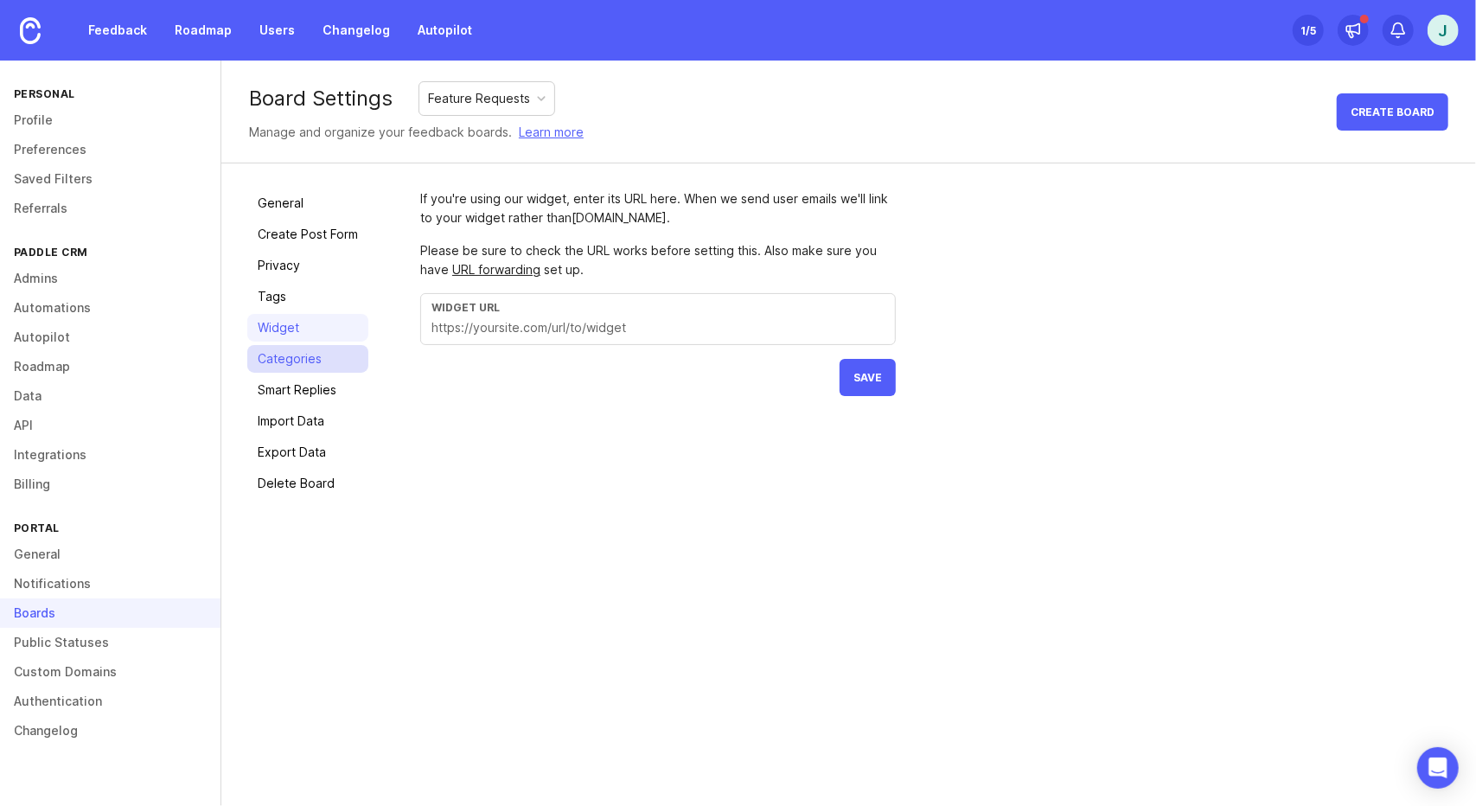
click at [313, 364] on link "Categories" at bounding box center [307, 359] width 121 height 28
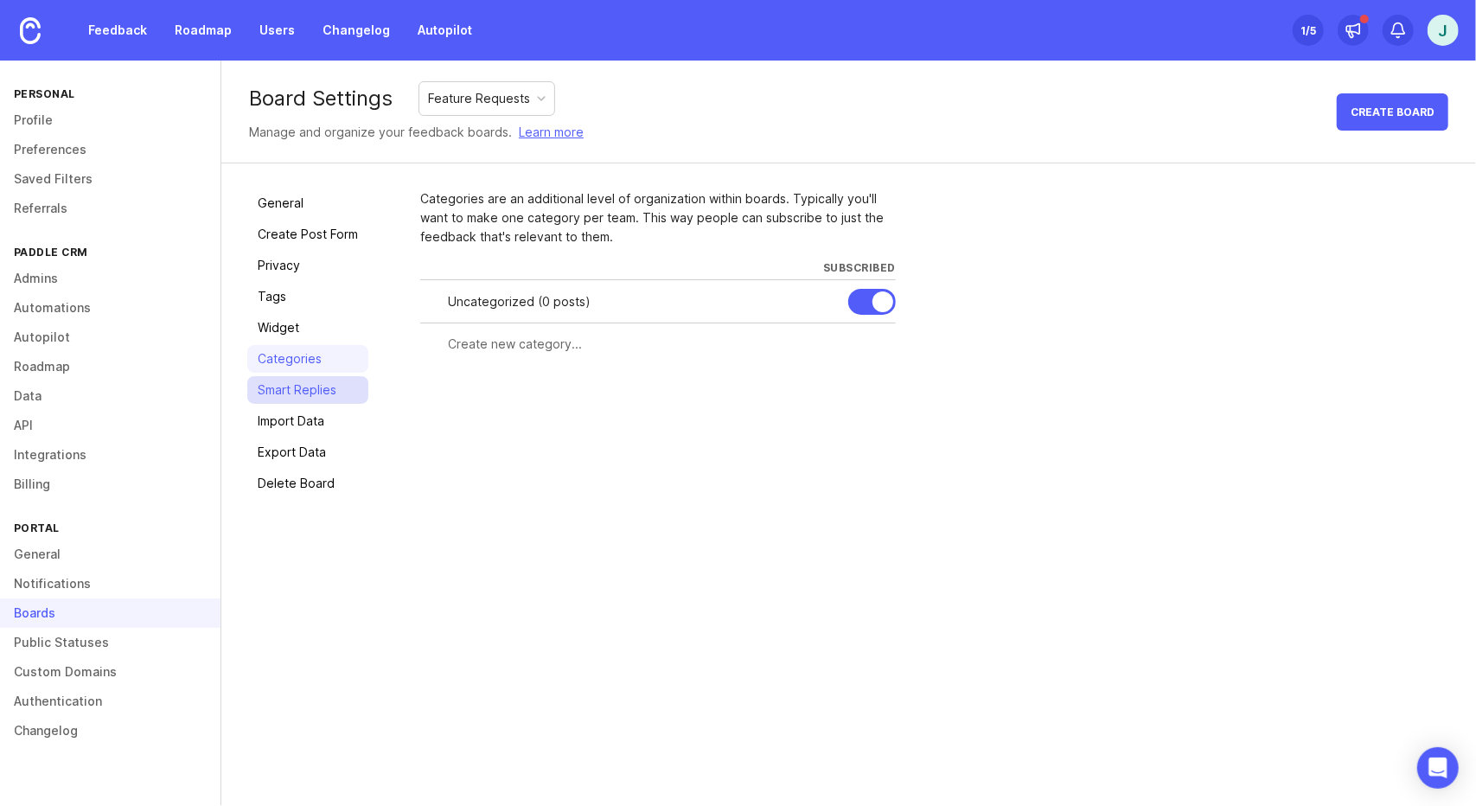
click at [315, 392] on link "Smart Replies" at bounding box center [307, 390] width 121 height 28
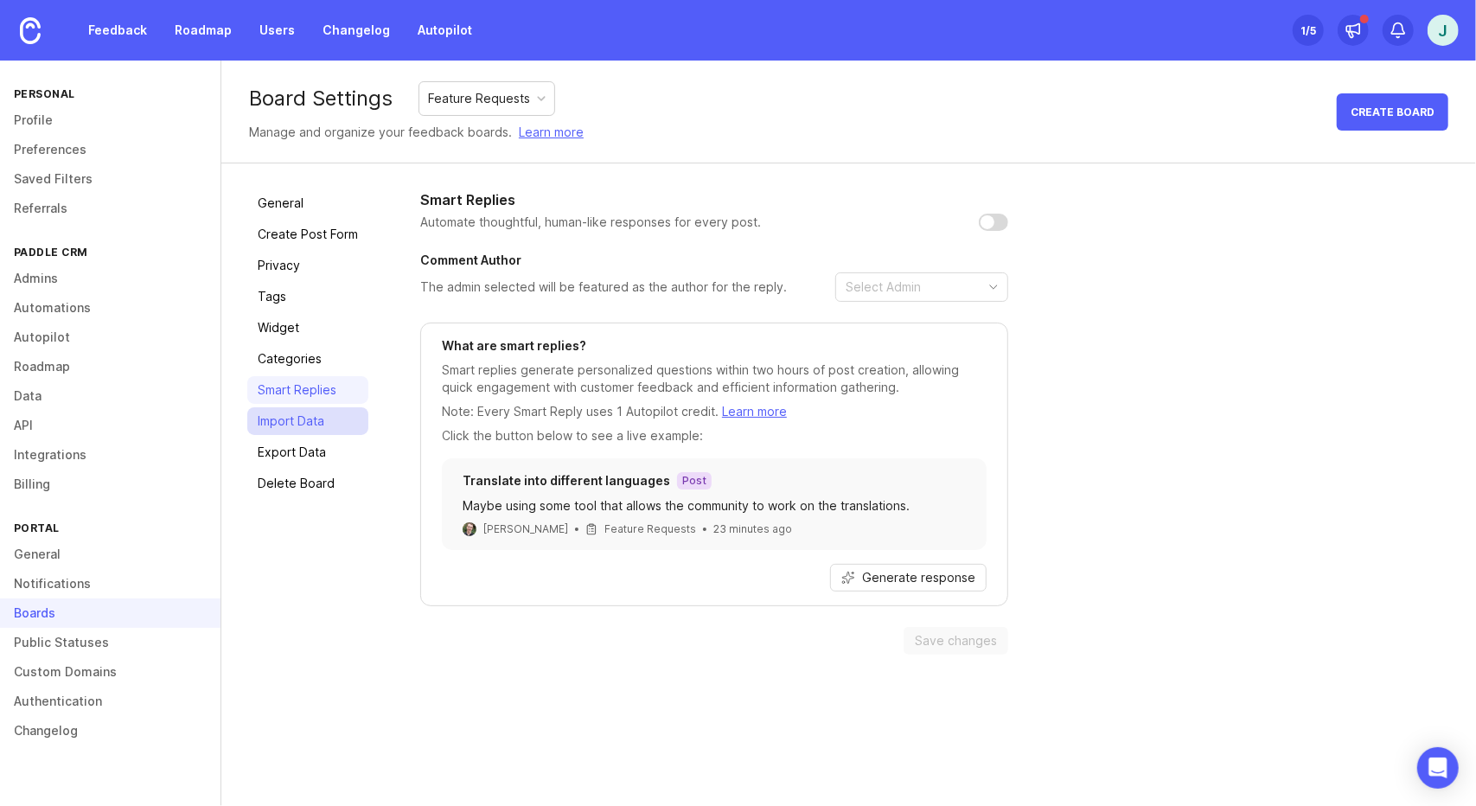
click at [311, 419] on link "Import Data" at bounding box center [307, 421] width 121 height 28
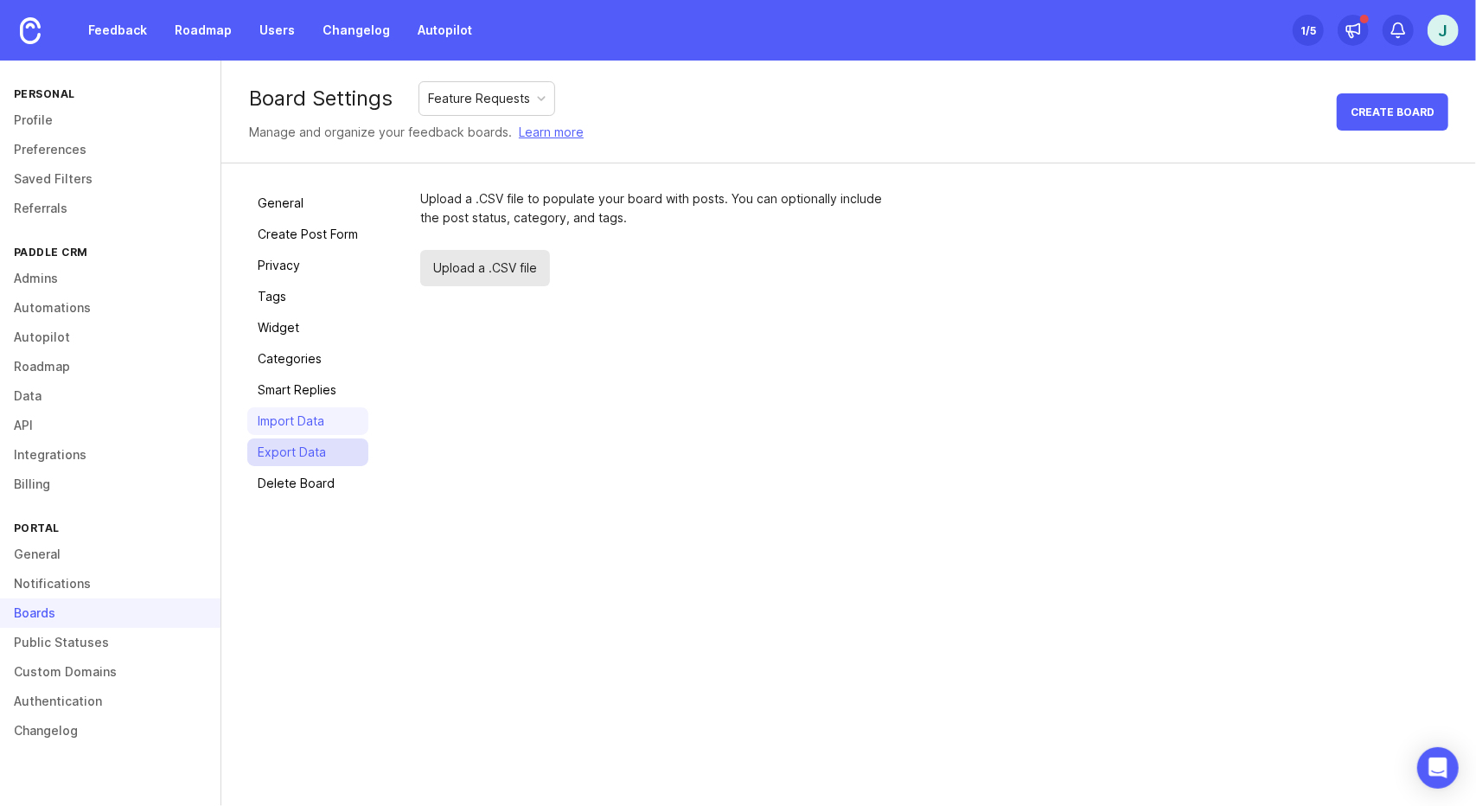
click at [322, 461] on link "Export Data" at bounding box center [307, 452] width 121 height 28
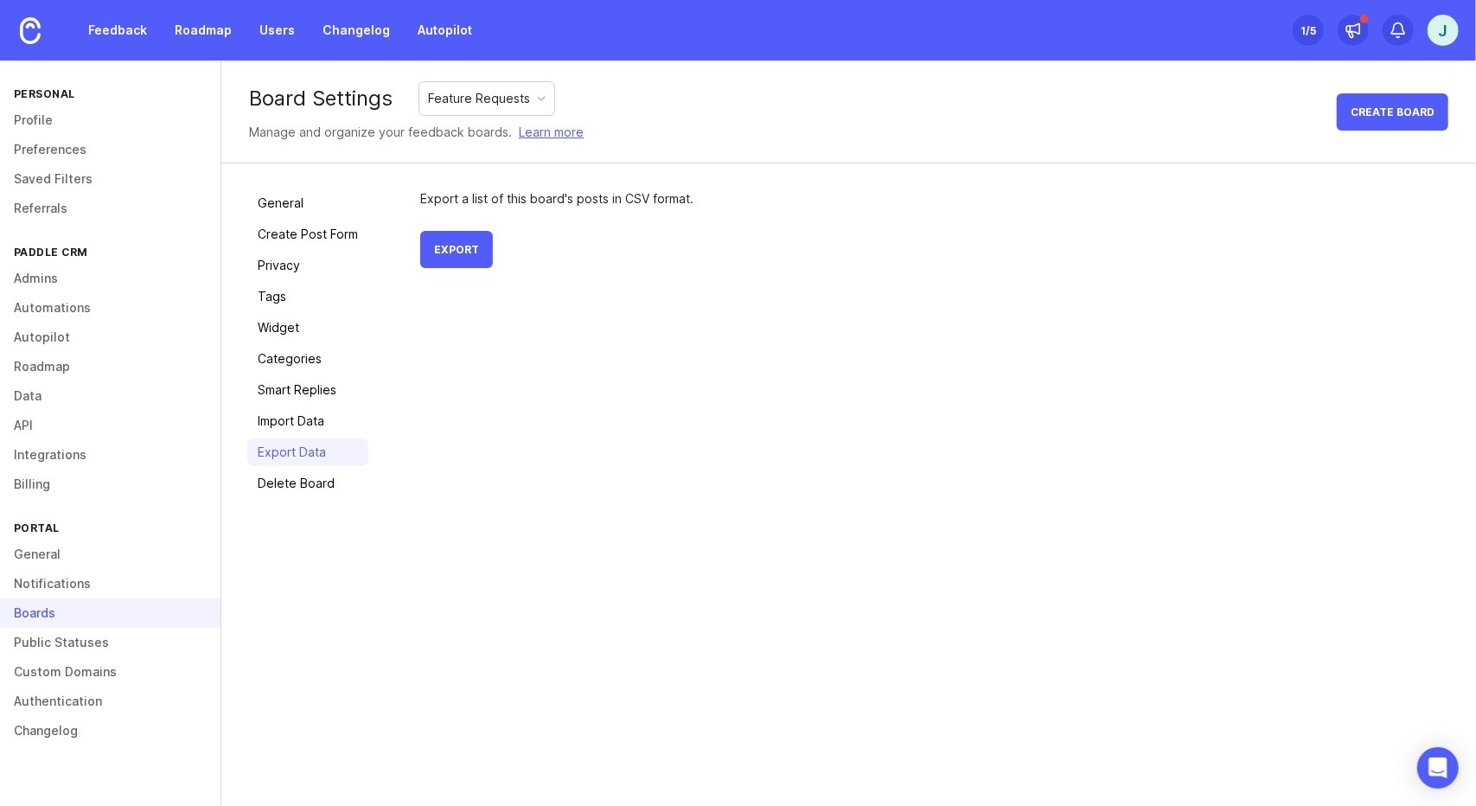
click at [304, 499] on div "General Create Post Form Privacy Tags Widget Categories Smart Replies Import Da…" at bounding box center [848, 343] width 1254 height 360
click at [307, 210] on link "General" at bounding box center [307, 203] width 121 height 28
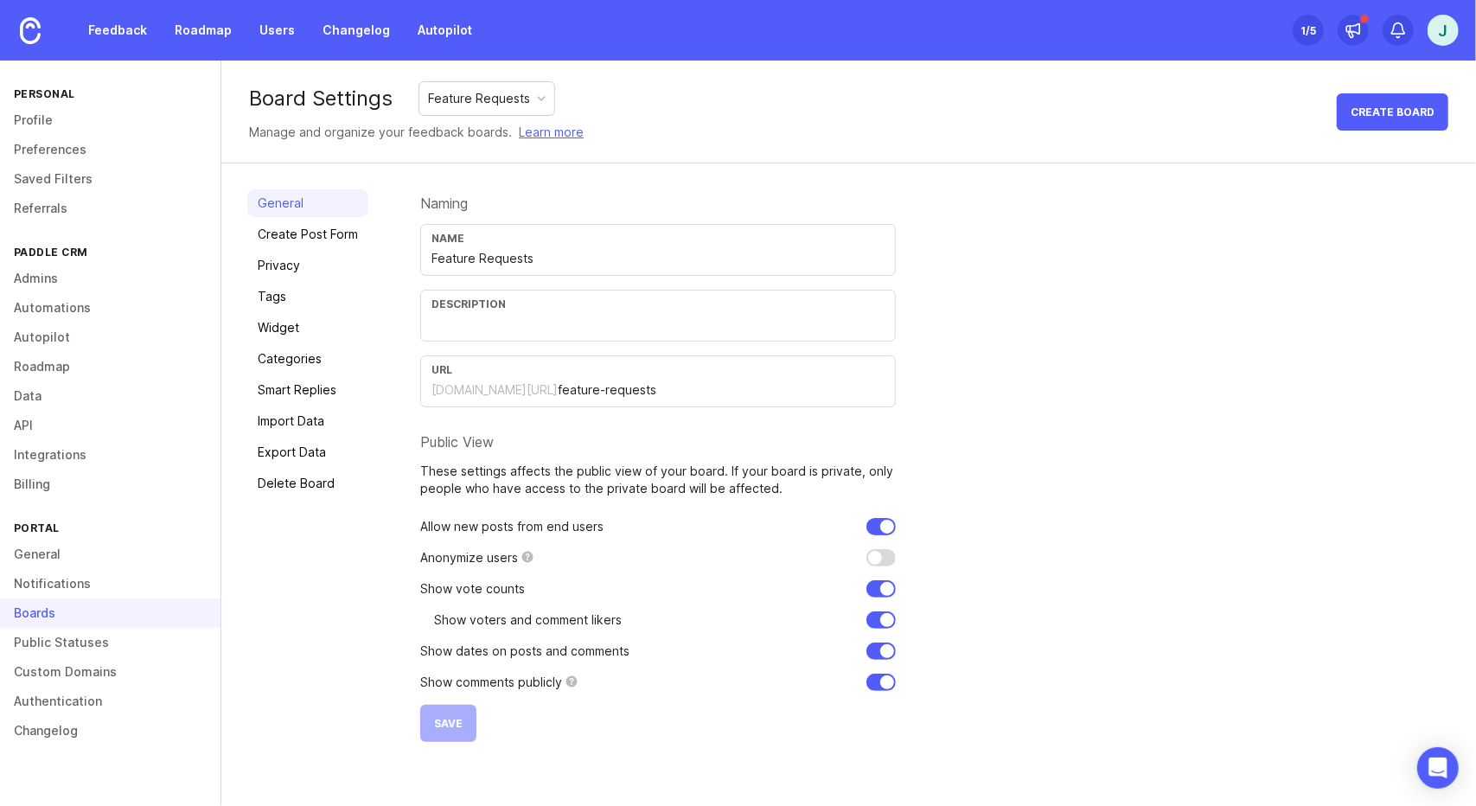
click at [461, 431] on form "Naming Name Feature Requests Description URL [DOMAIN_NAME][URL] feature-request…" at bounding box center [658, 465] width 476 height 552
click at [316, 230] on link "Create Post Form" at bounding box center [307, 234] width 121 height 28
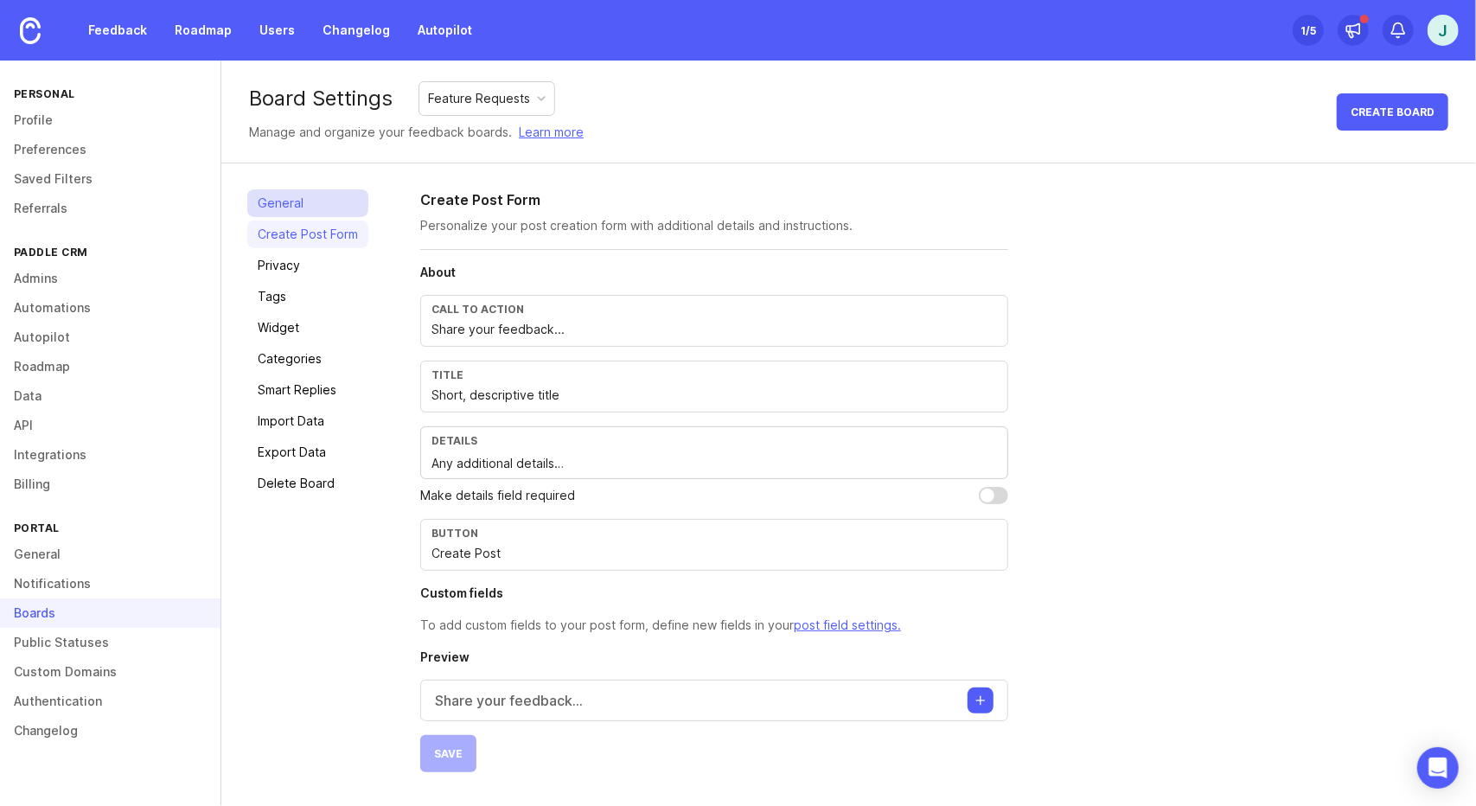
click at [316, 189] on link "General" at bounding box center [307, 203] width 121 height 28
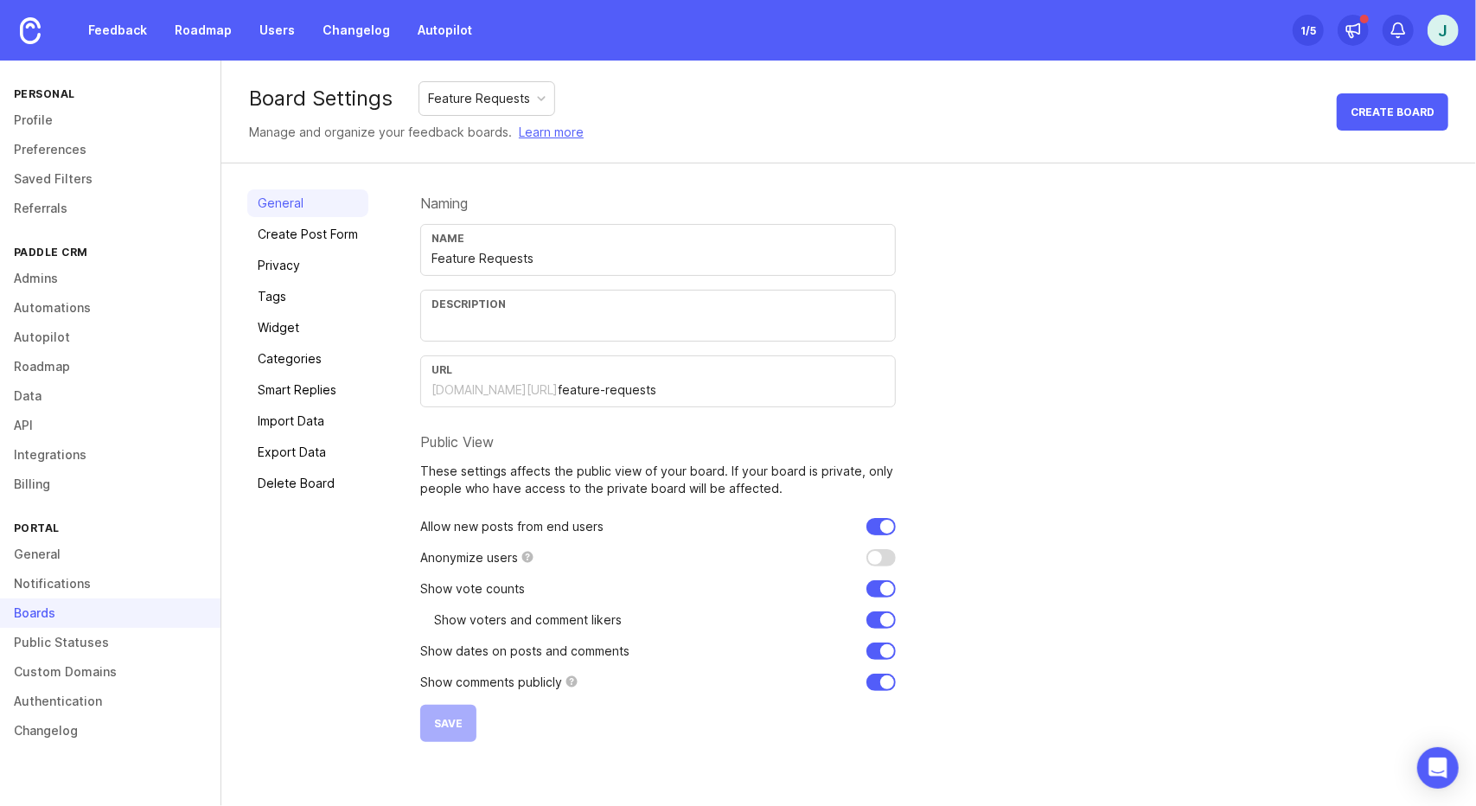
click at [420, 535] on p "Allow new posts from end users" at bounding box center [511, 526] width 183 height 17
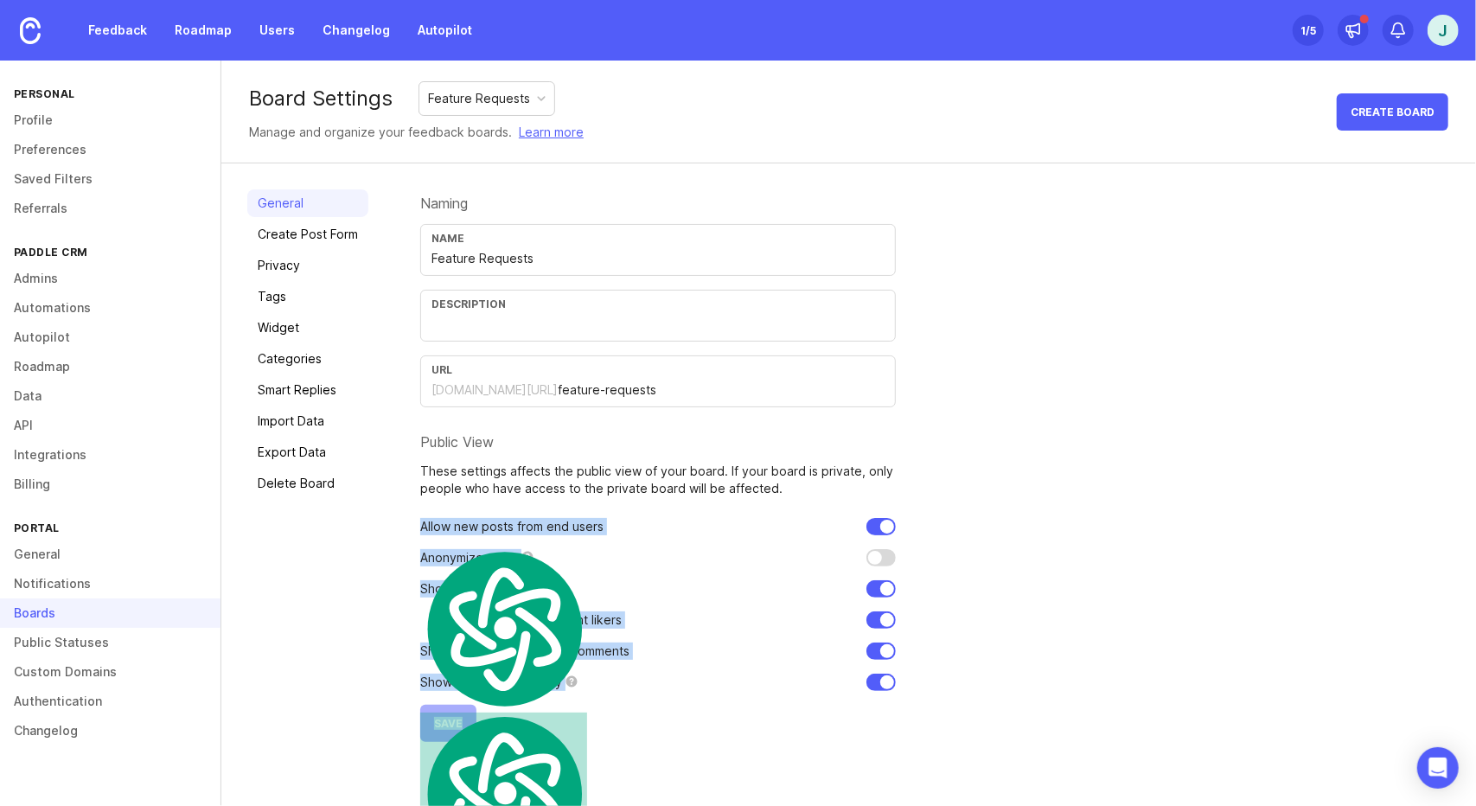
drag, startPoint x: 412, startPoint y: 539, endPoint x: 550, endPoint y: 705, distance: 216.1
click at [550, 705] on form "Naming Name Feature Requests Description URL [DOMAIN_NAME][URL] feature-request…" at bounding box center [658, 465] width 476 height 552
click at [603, 704] on form "Naming Name Feature Requests Description URL [DOMAIN_NAME][URL] feature-request…" at bounding box center [658, 465] width 476 height 552
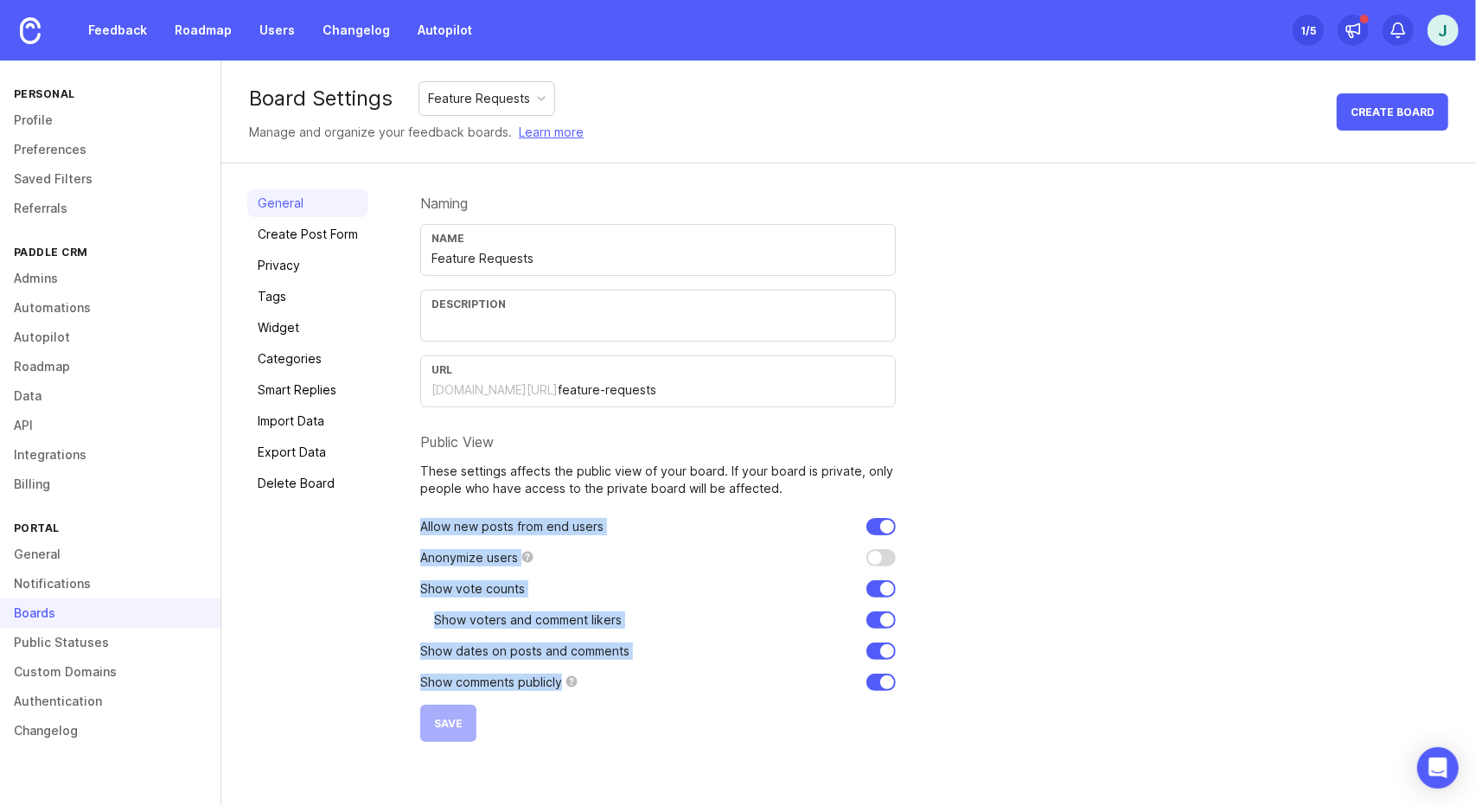
drag, startPoint x: 607, startPoint y: 699, endPoint x: 405, endPoint y: 542, distance: 255.6
click at [405, 542] on div "General Create Post Form Privacy Tags Widget Categories Smart Replies Import Da…" at bounding box center [848, 465] width 1254 height 604
copy form "Allow new posts from end users Anonymize users Show vote counts Show voters and…"
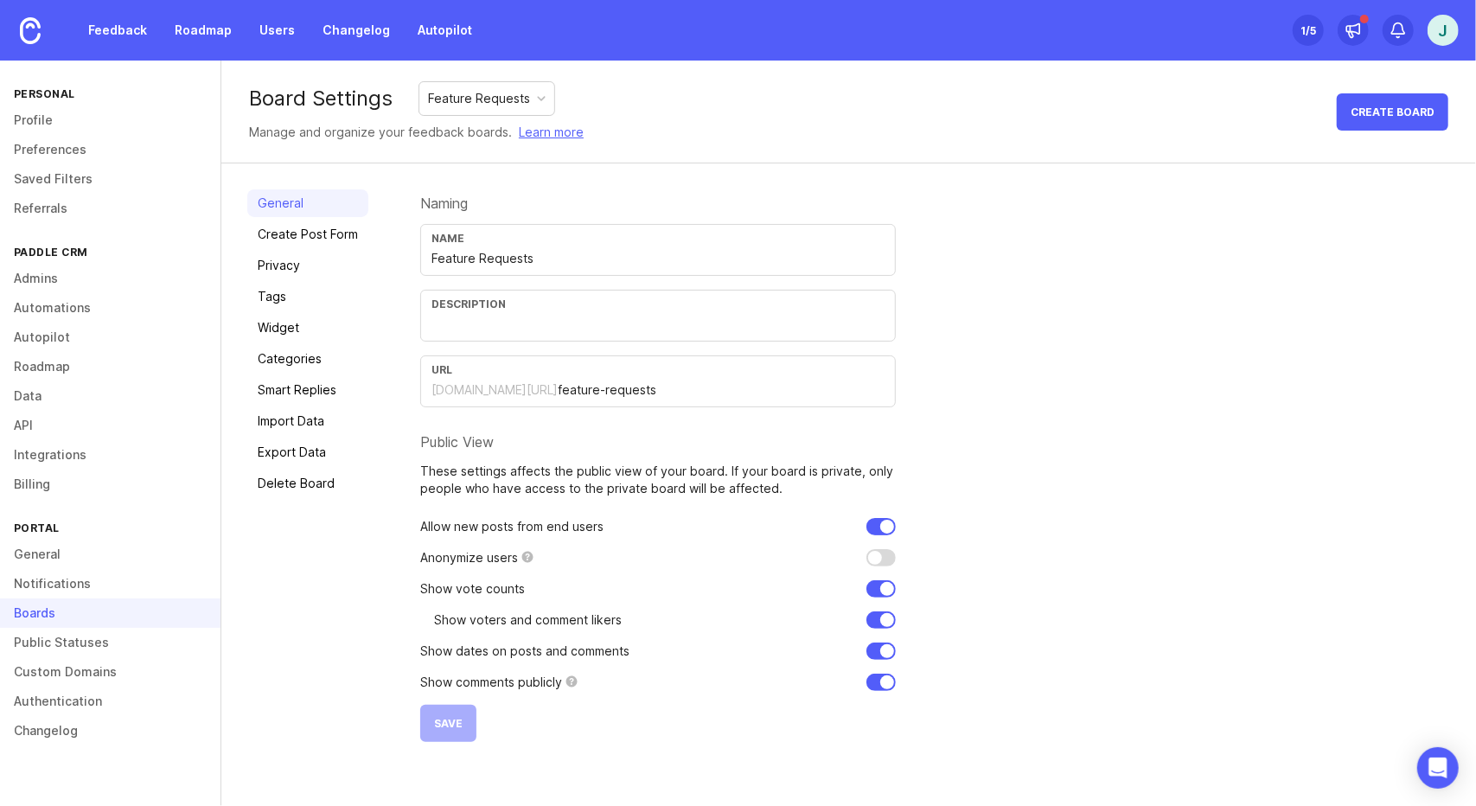
click at [1311, 487] on div "Naming Name Feature Requests Description URL [DOMAIN_NAME][URL] feature-request…" at bounding box center [935, 465] width 1030 height 552
click at [580, 567] on div "Use user aliases in posts, comments, votes, and comment likes" at bounding box center [596, 570] width 130 height 90
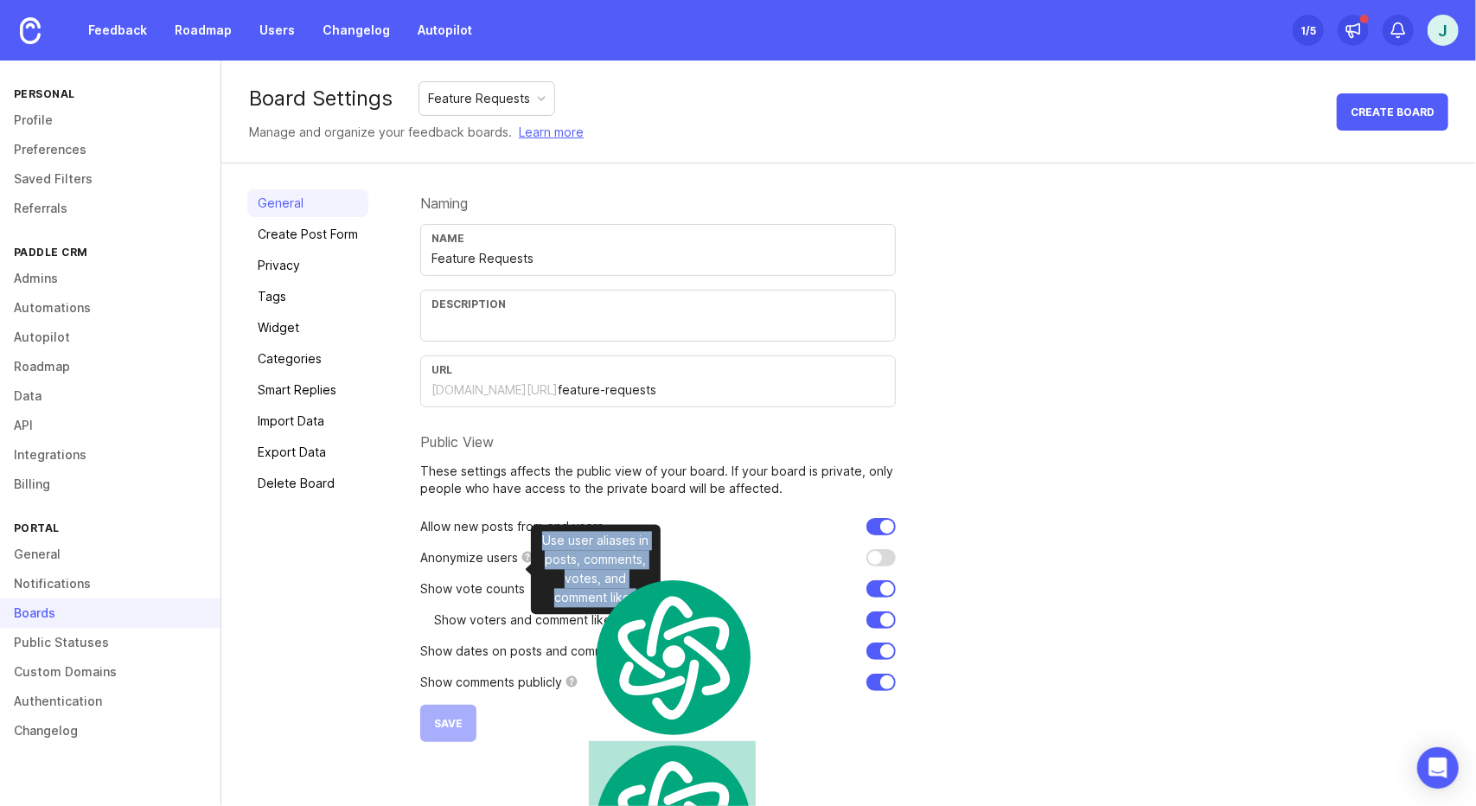
copy body "Use user aliases in posts, comments, votes, and comment likes"
click at [993, 671] on div "Naming Name Feature Requests Description URL [DOMAIN_NAME][URL] feature-request…" at bounding box center [935, 465] width 1030 height 552
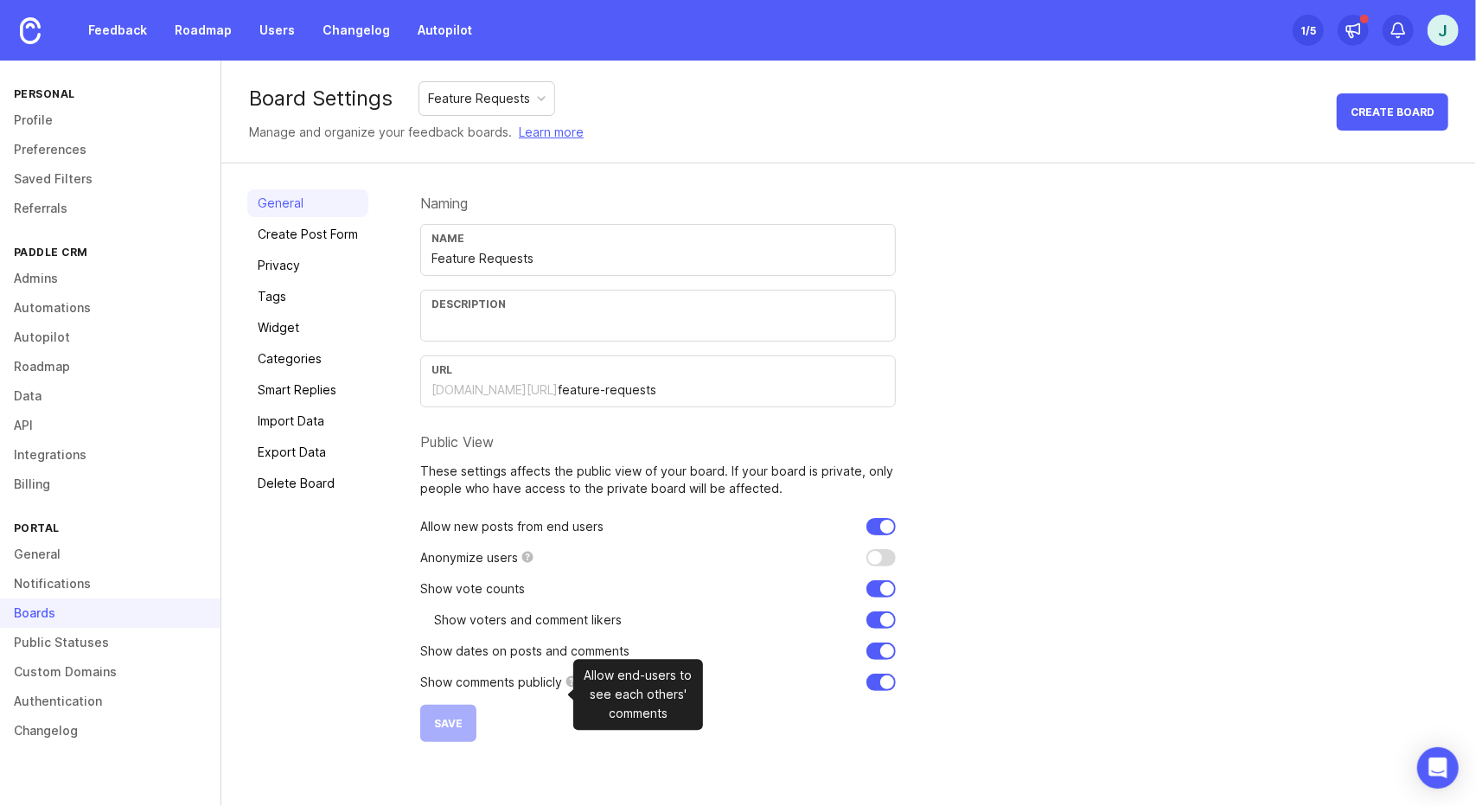
click at [622, 693] on div "Allow end-users to see each others' comments" at bounding box center [638, 695] width 130 height 71
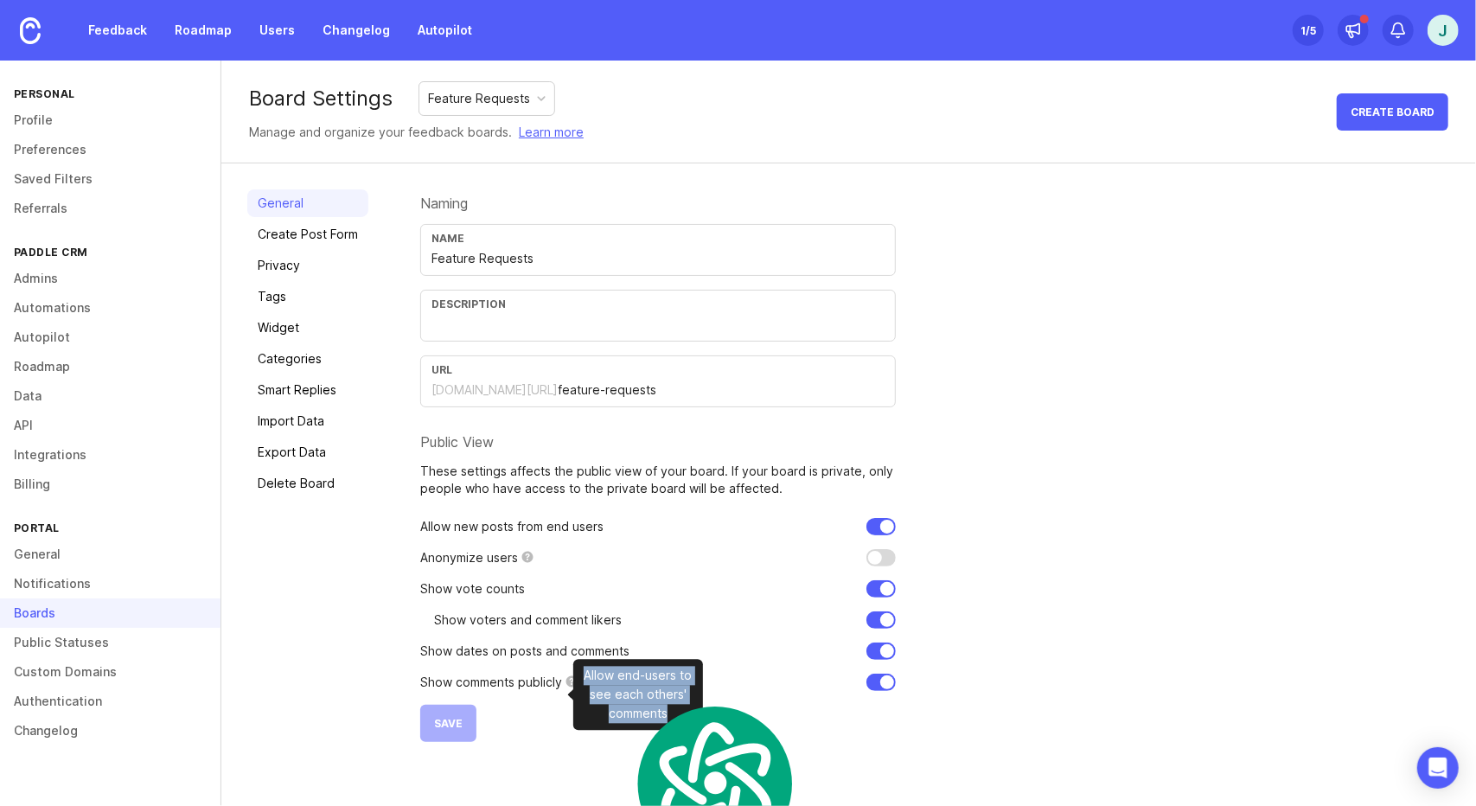
click at [622, 693] on div "Allow end-users to see each others' comments" at bounding box center [638, 695] width 130 height 71
copy body "Allow end-users to see each others' comments"
click at [1112, 655] on div "Naming Name Feature Requests Description URL [DOMAIN_NAME][URL] feature-request…" at bounding box center [935, 465] width 1030 height 552
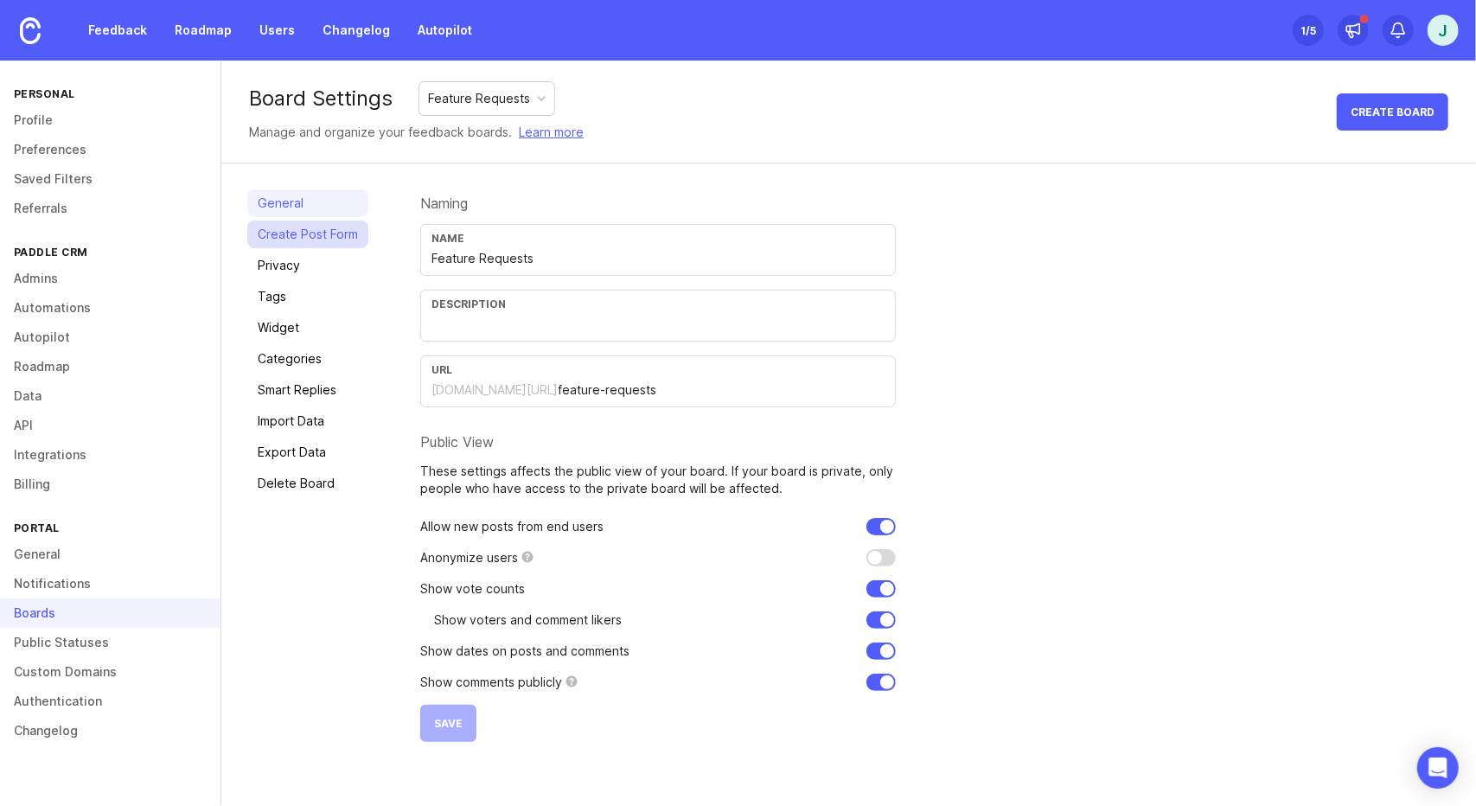
click at [331, 241] on link "Create Post Form" at bounding box center [307, 234] width 121 height 28
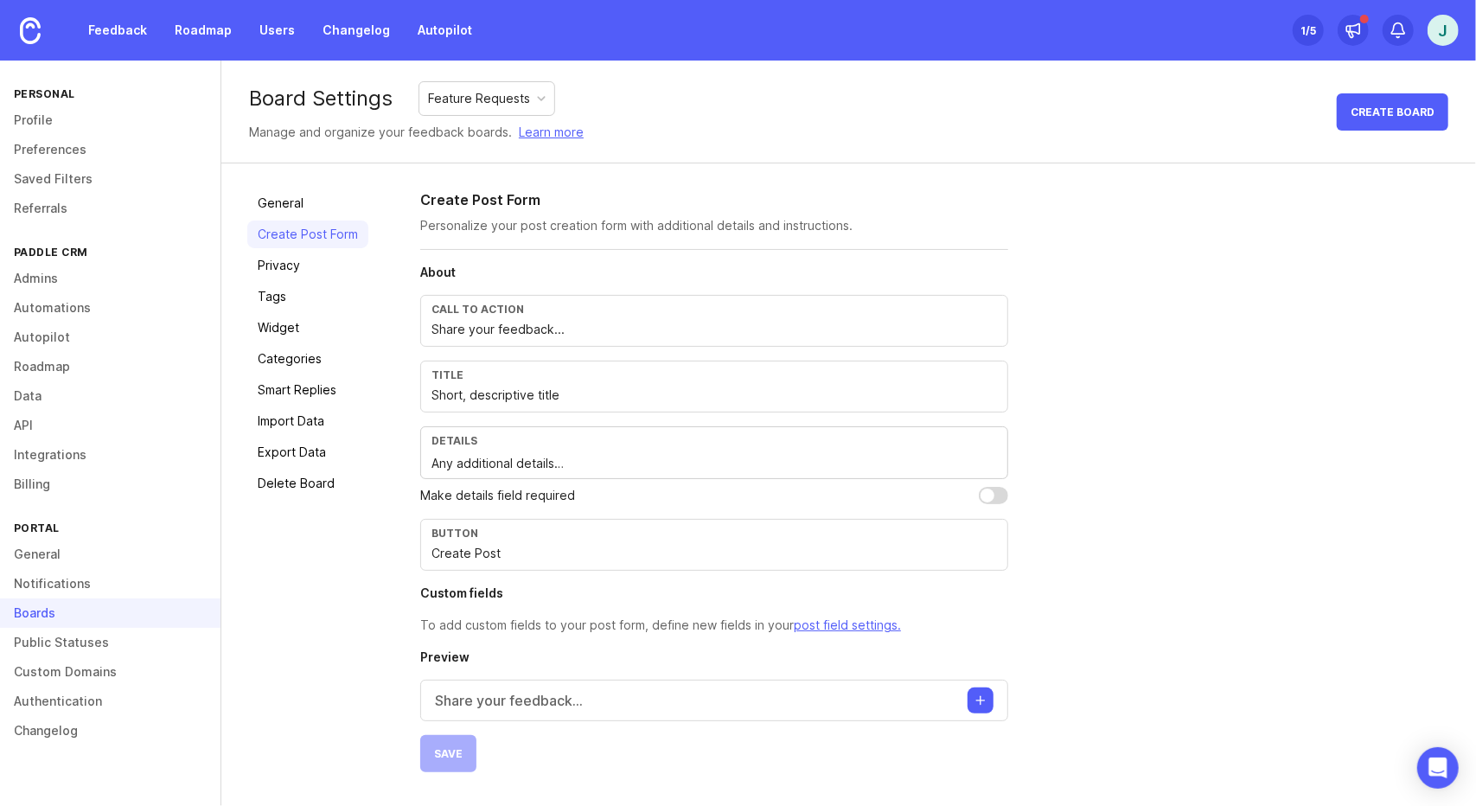
click at [476, 495] on p "Make details field required" at bounding box center [497, 495] width 155 height 19
click at [304, 269] on link "Privacy" at bounding box center [307, 266] width 121 height 28
